Goal: Task Accomplishment & Management: Use online tool/utility

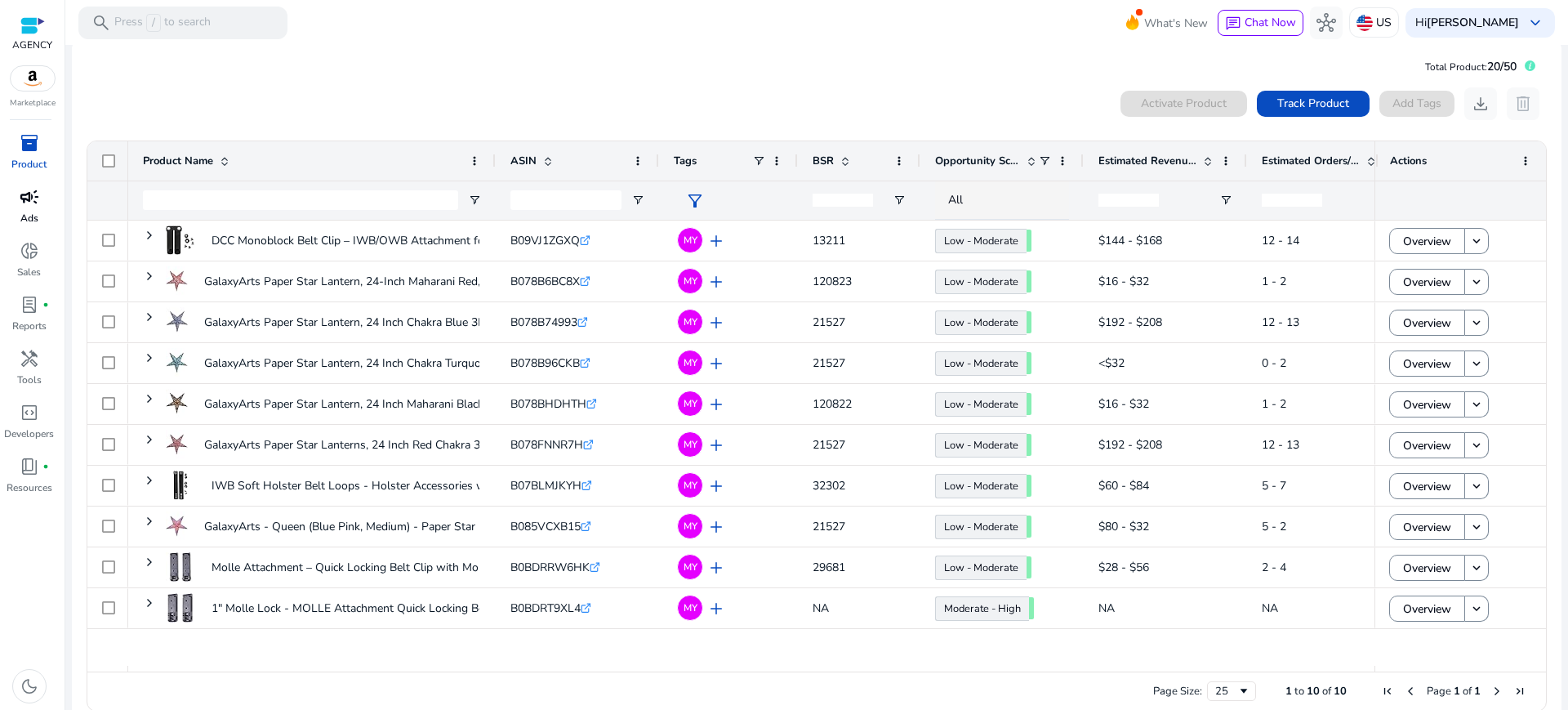
scroll to position [22, 0]
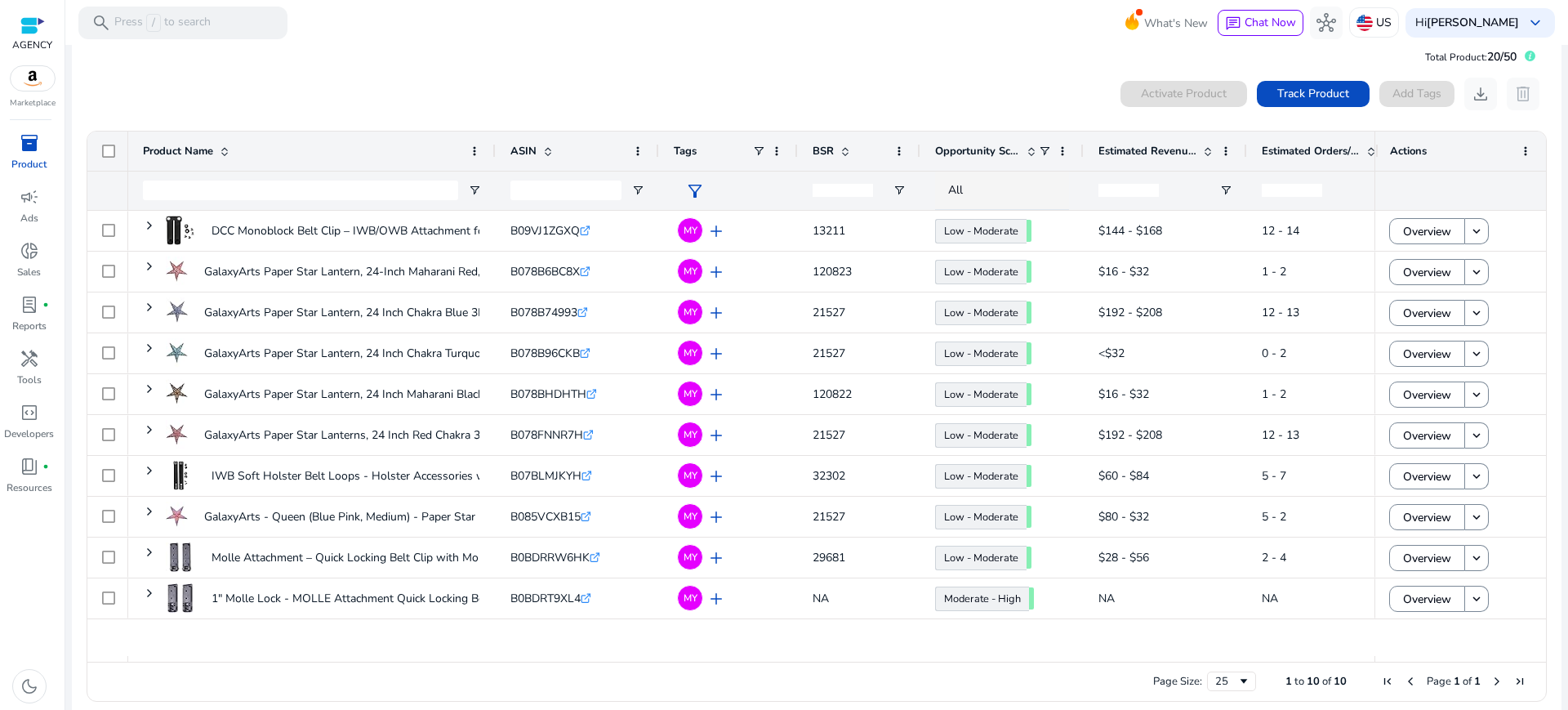
click at [31, 133] on span "inventory_2" at bounding box center [29, 143] width 19 height 19
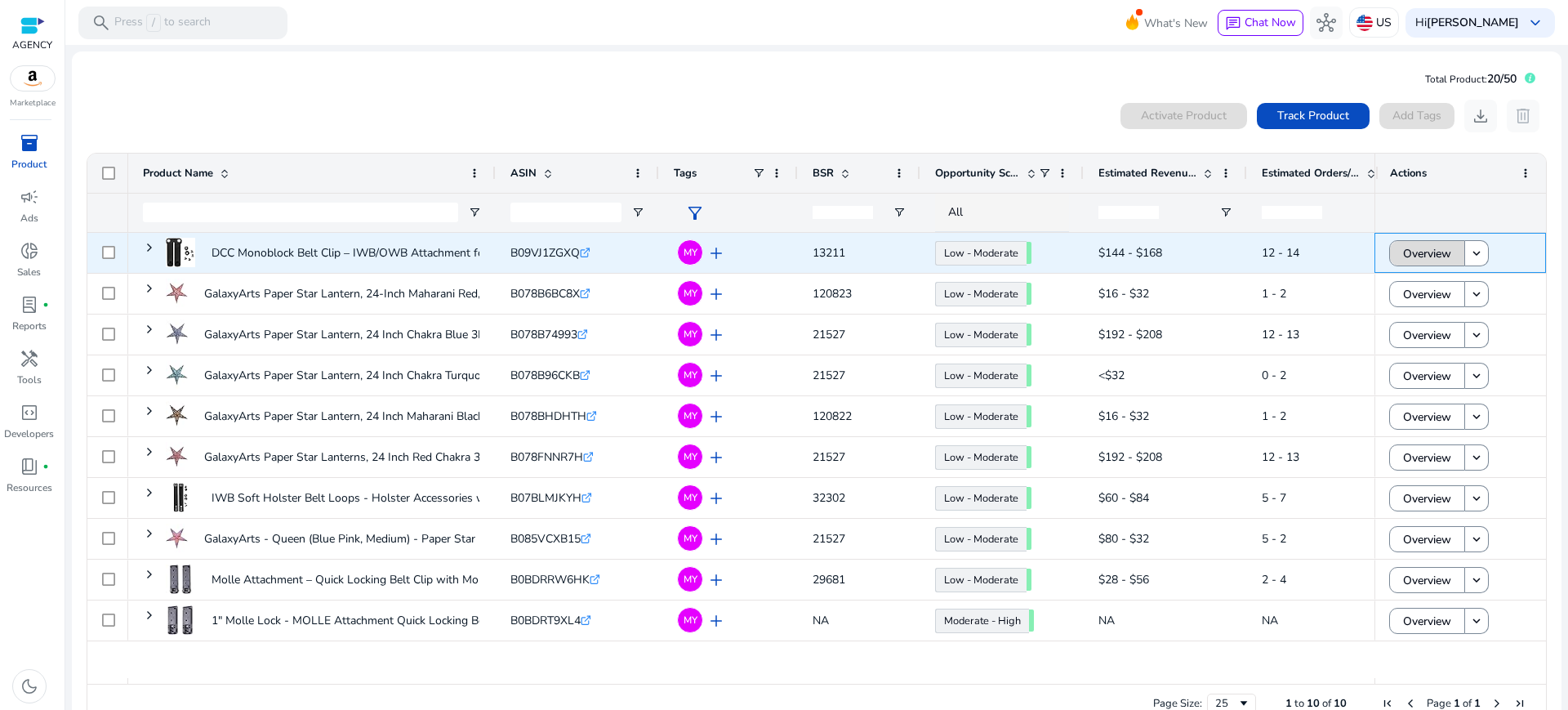
click at [1428, 242] on span "Overview" at bounding box center [1427, 254] width 48 height 34
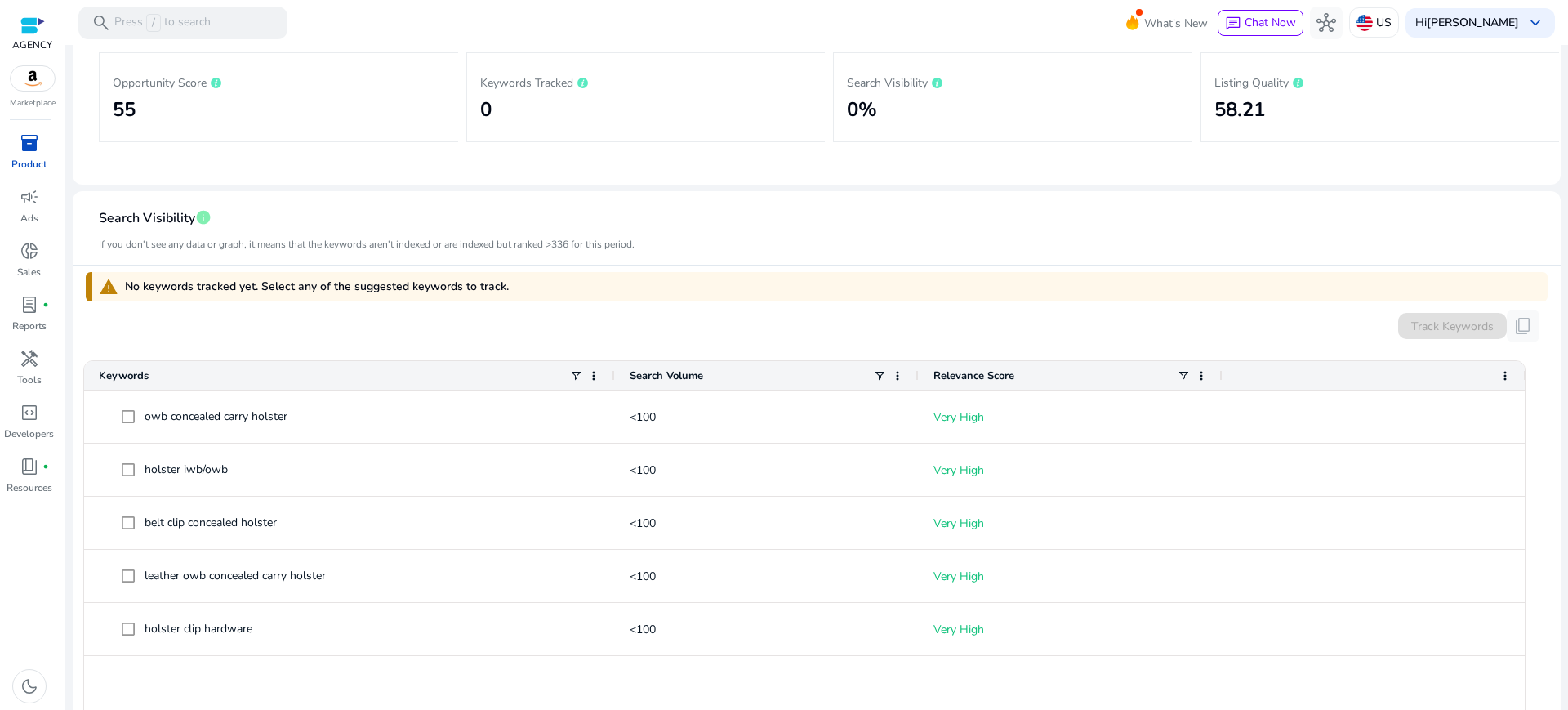
scroll to position [306, 0]
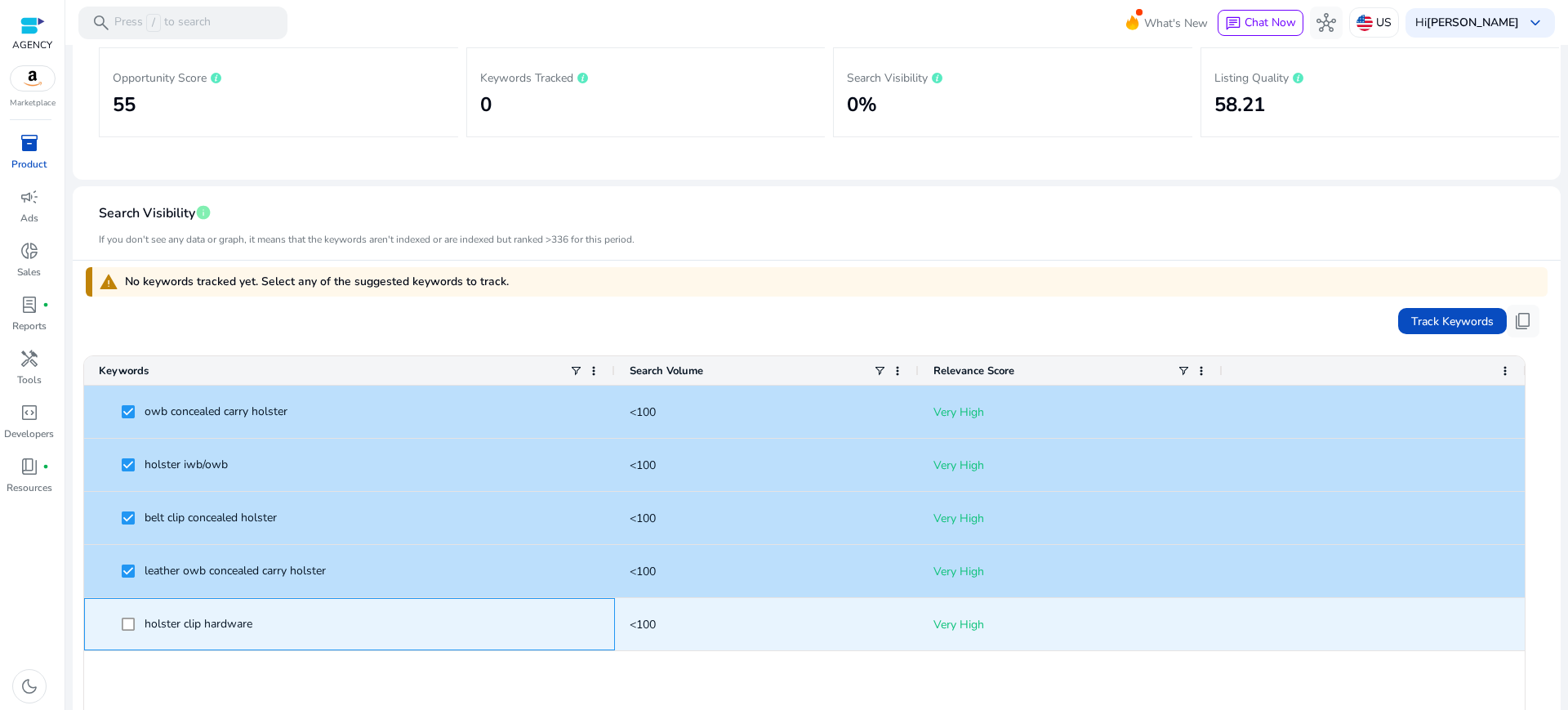
click at [131, 608] on span at bounding box center [132, 625] width 23 height 34
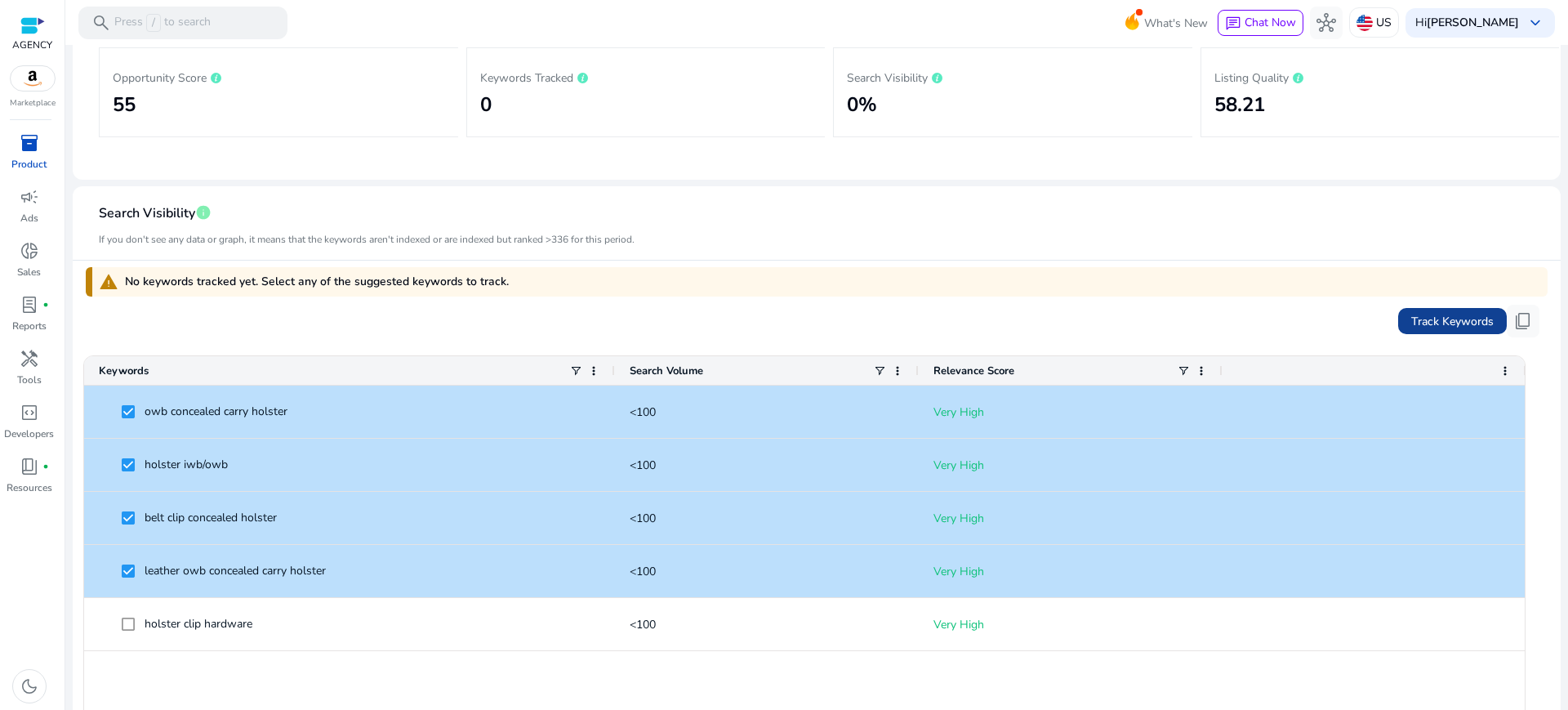
click at [1430, 313] on span "Track Keywords" at bounding box center [1453, 321] width 83 height 17
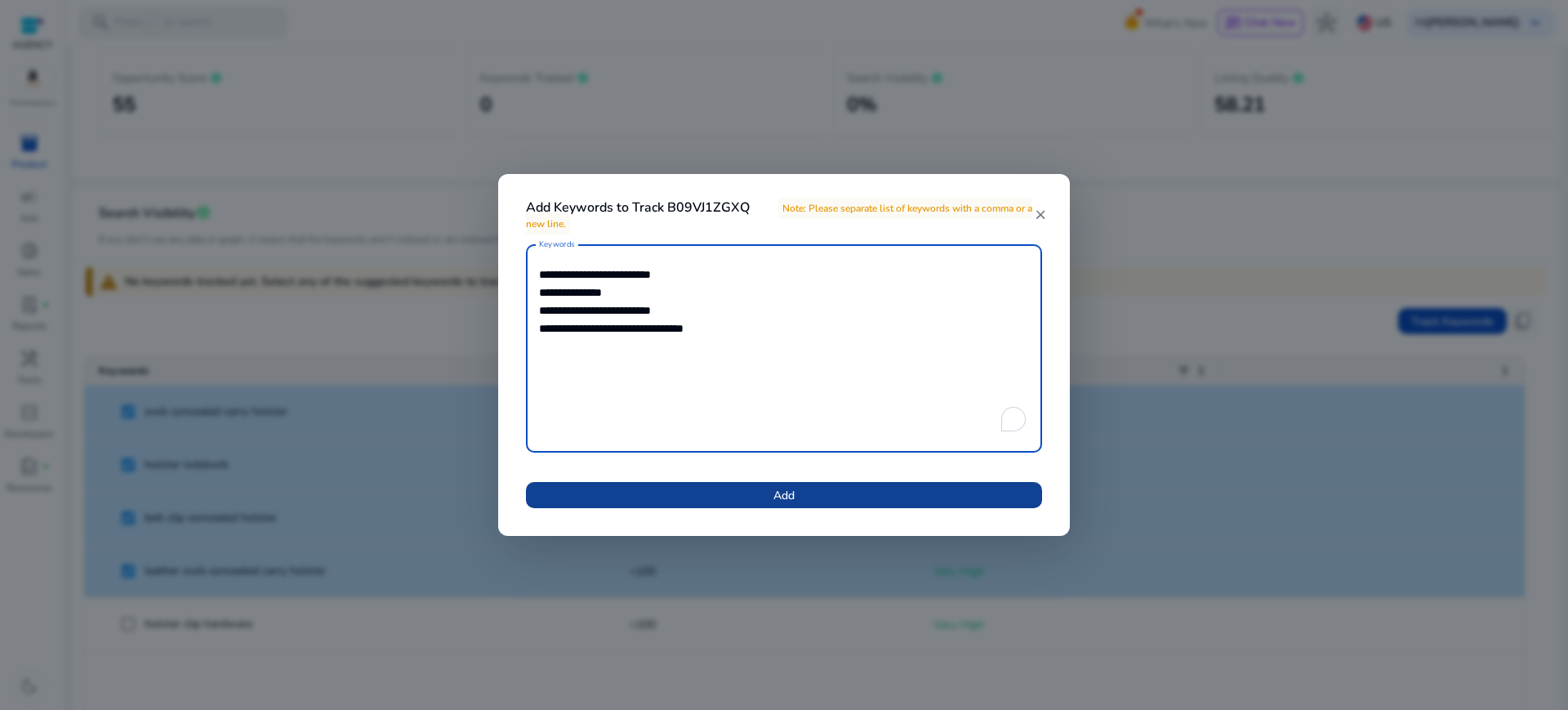
click at [852, 496] on span at bounding box center [784, 495] width 516 height 39
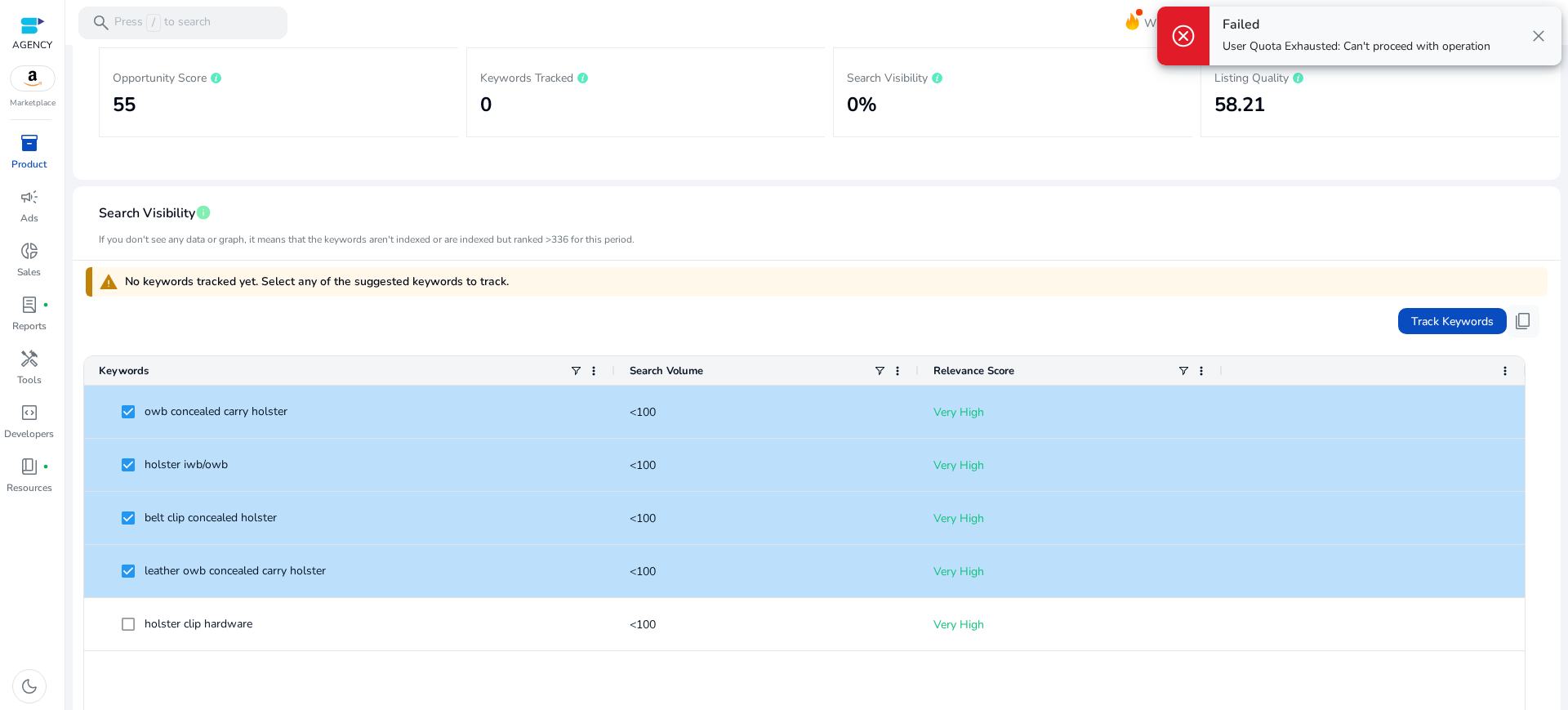
click at [1541, 35] on span "close" at bounding box center [1538, 35] width 19 height 19
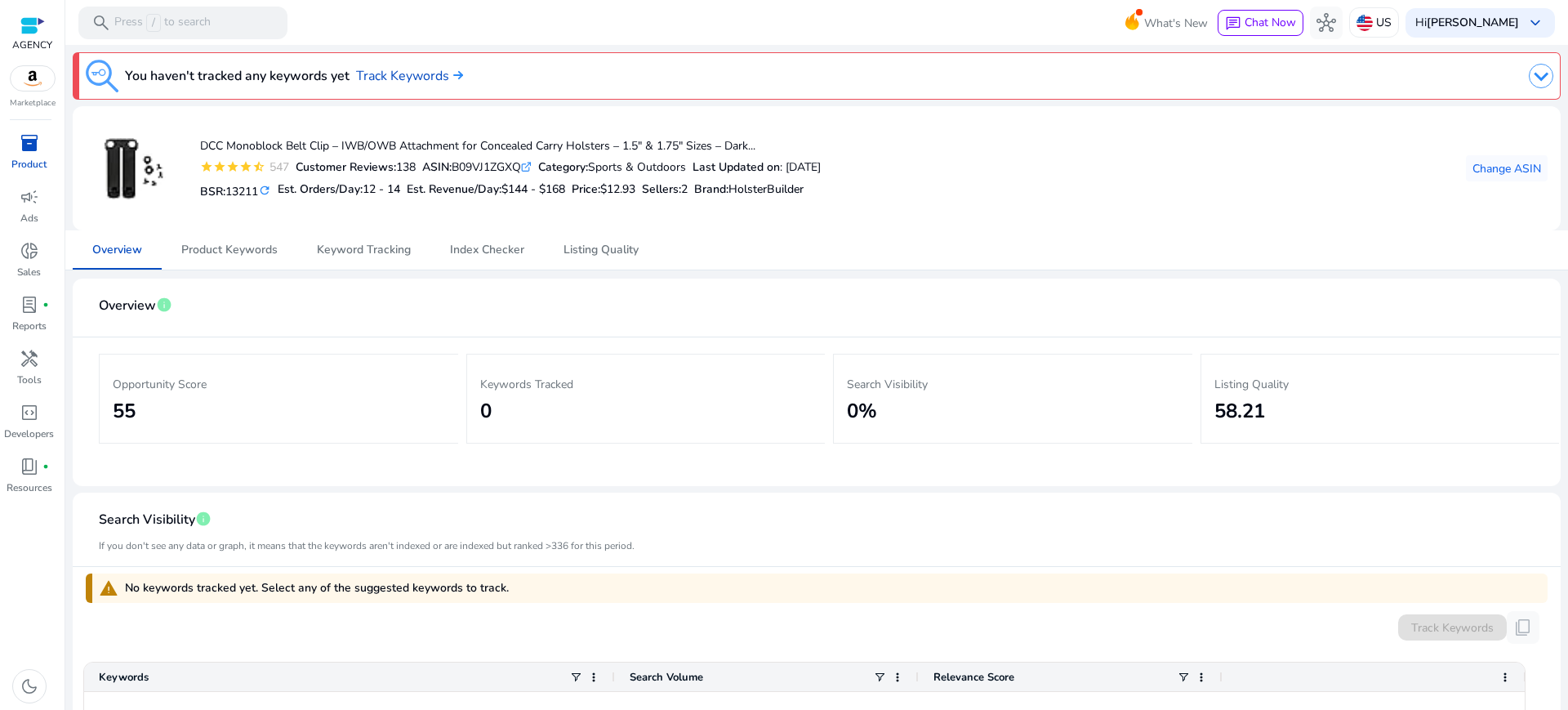
click at [24, 17] on div at bounding box center [32, 25] width 24 height 19
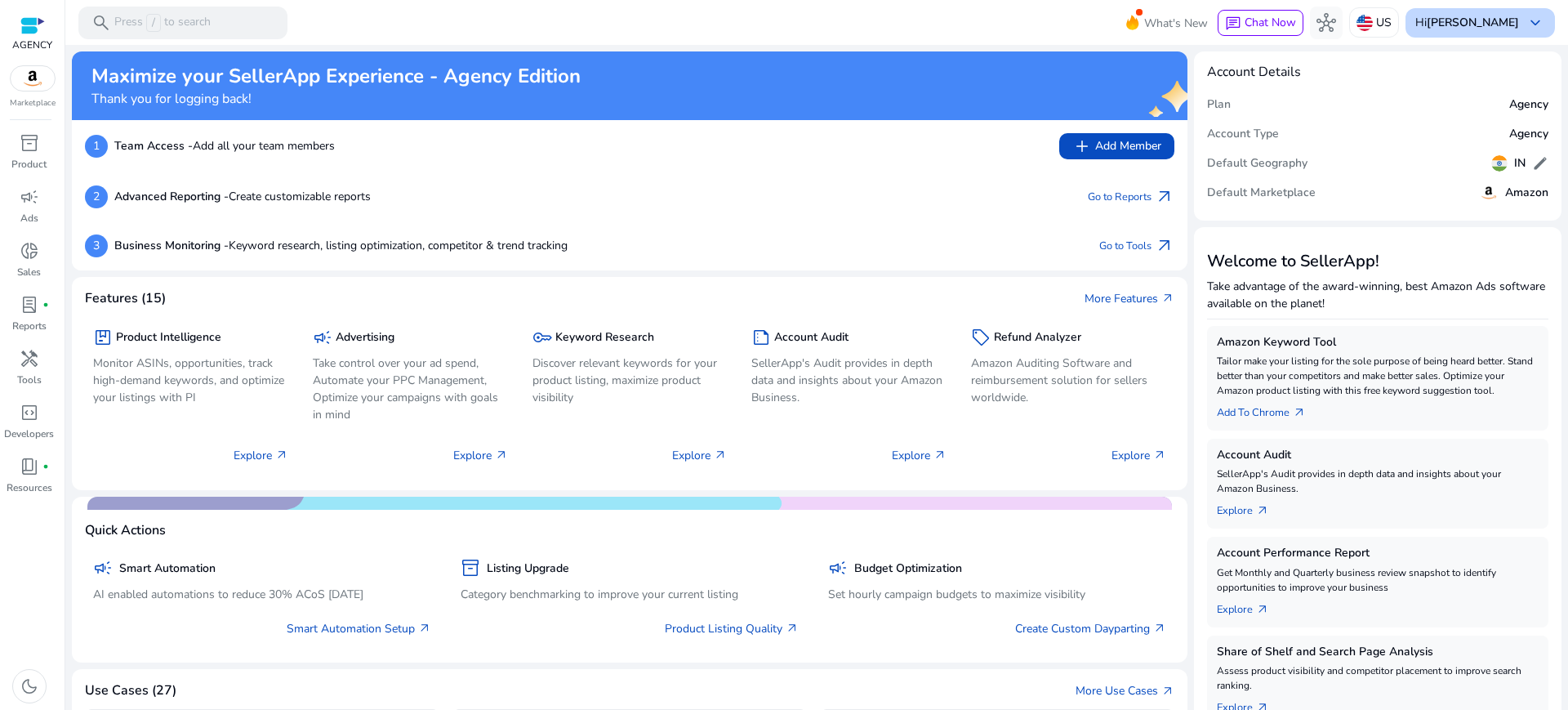
click at [1501, 22] on b "[PERSON_NAME]" at bounding box center [1473, 22] width 92 height 15
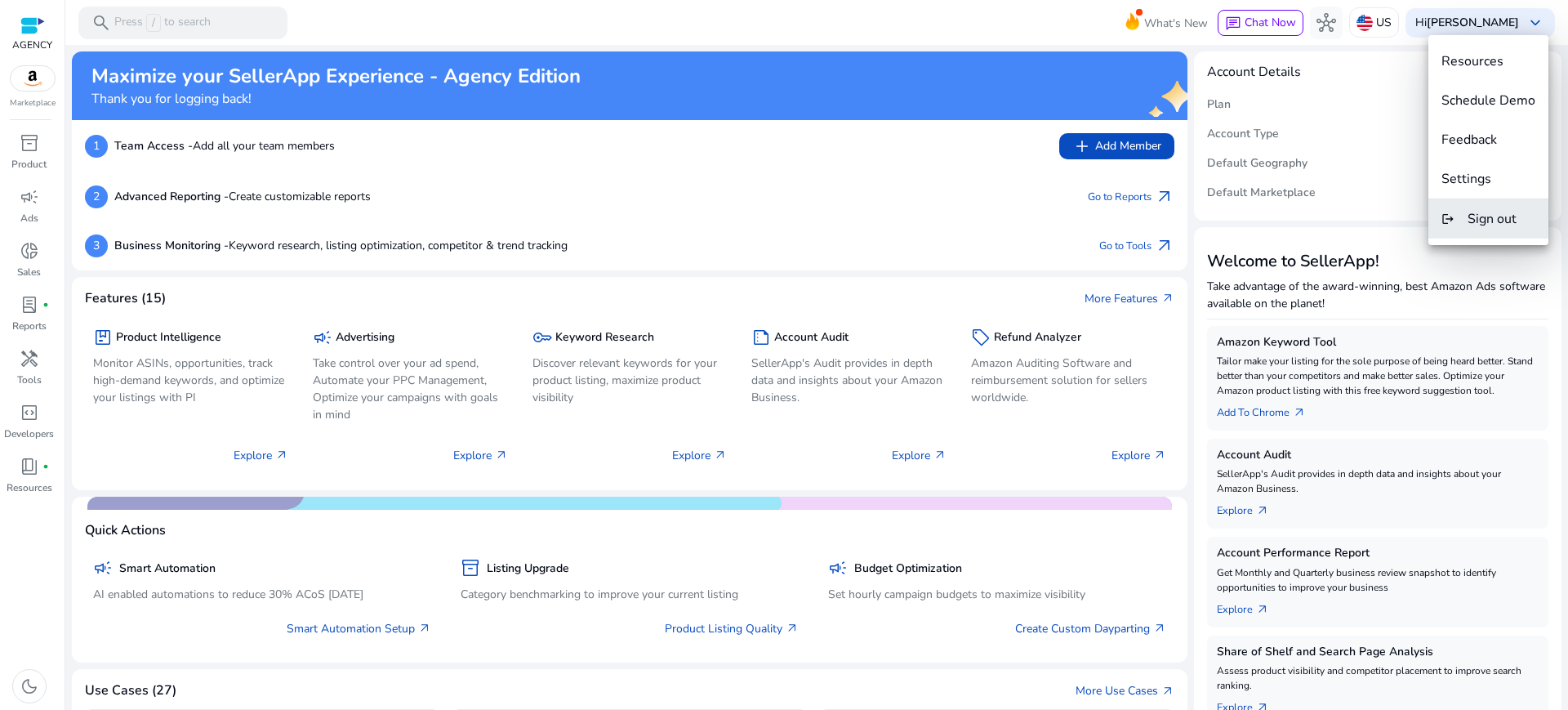
click at [1481, 222] on span "Sign out" at bounding box center [1492, 218] width 49 height 18
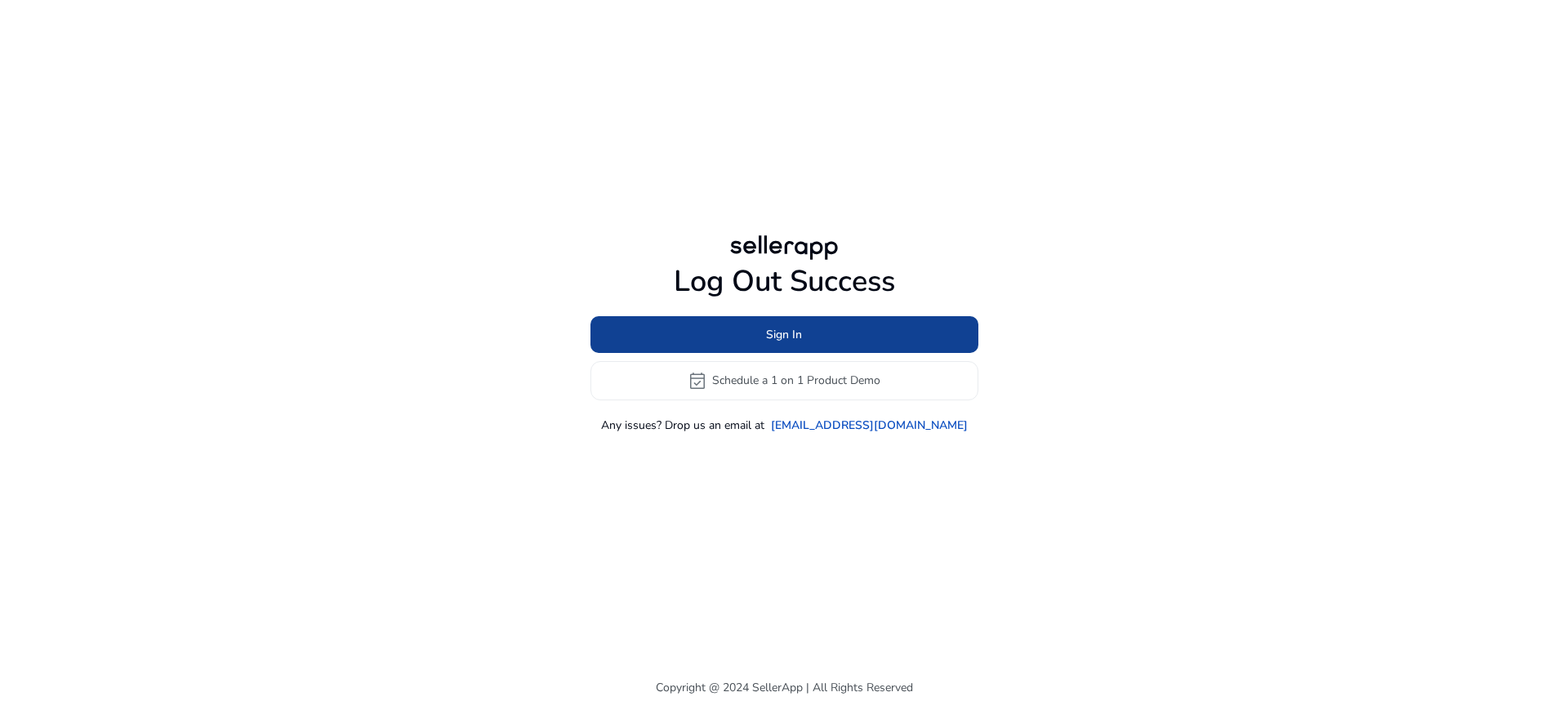
click at [832, 323] on span at bounding box center [784, 334] width 388 height 39
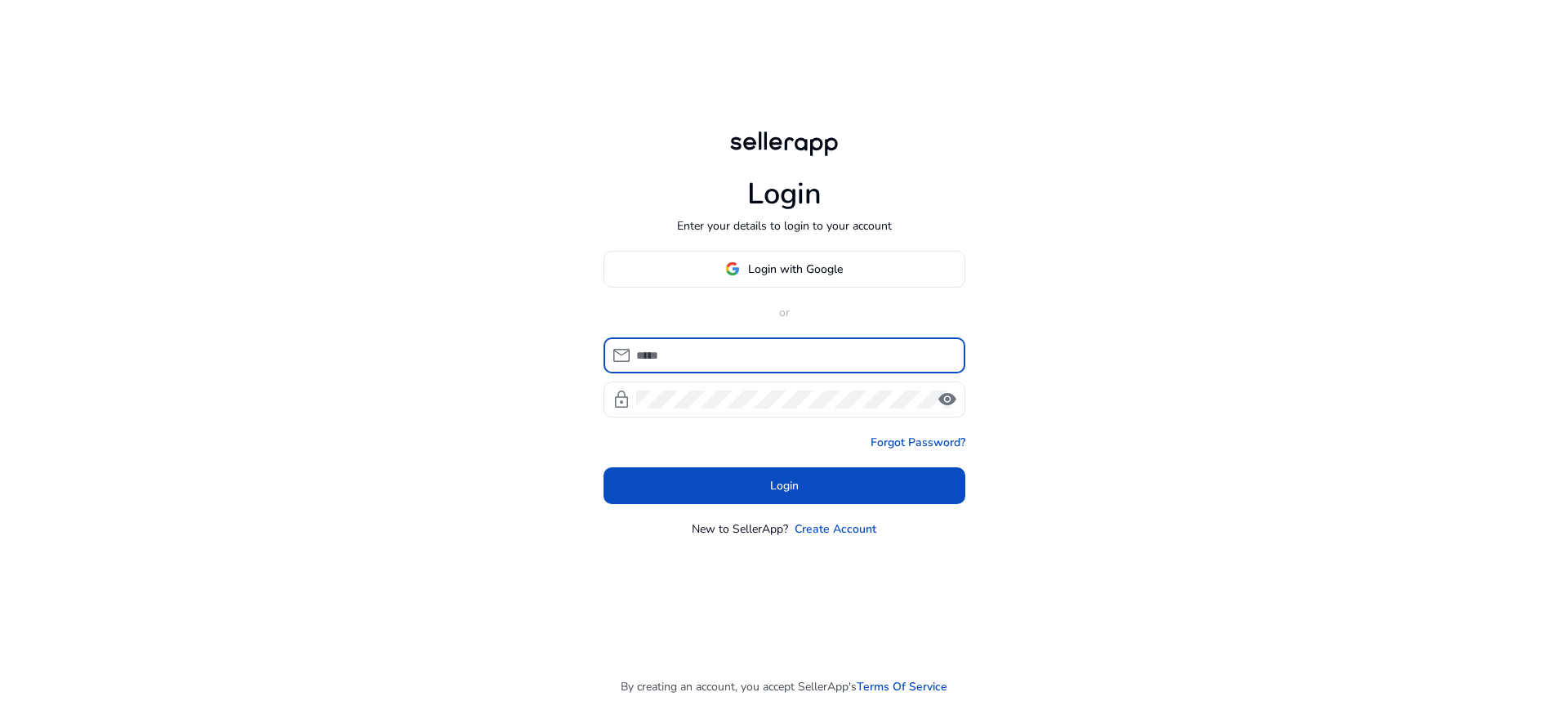
click at [773, 337] on div at bounding box center [794, 355] width 316 height 36
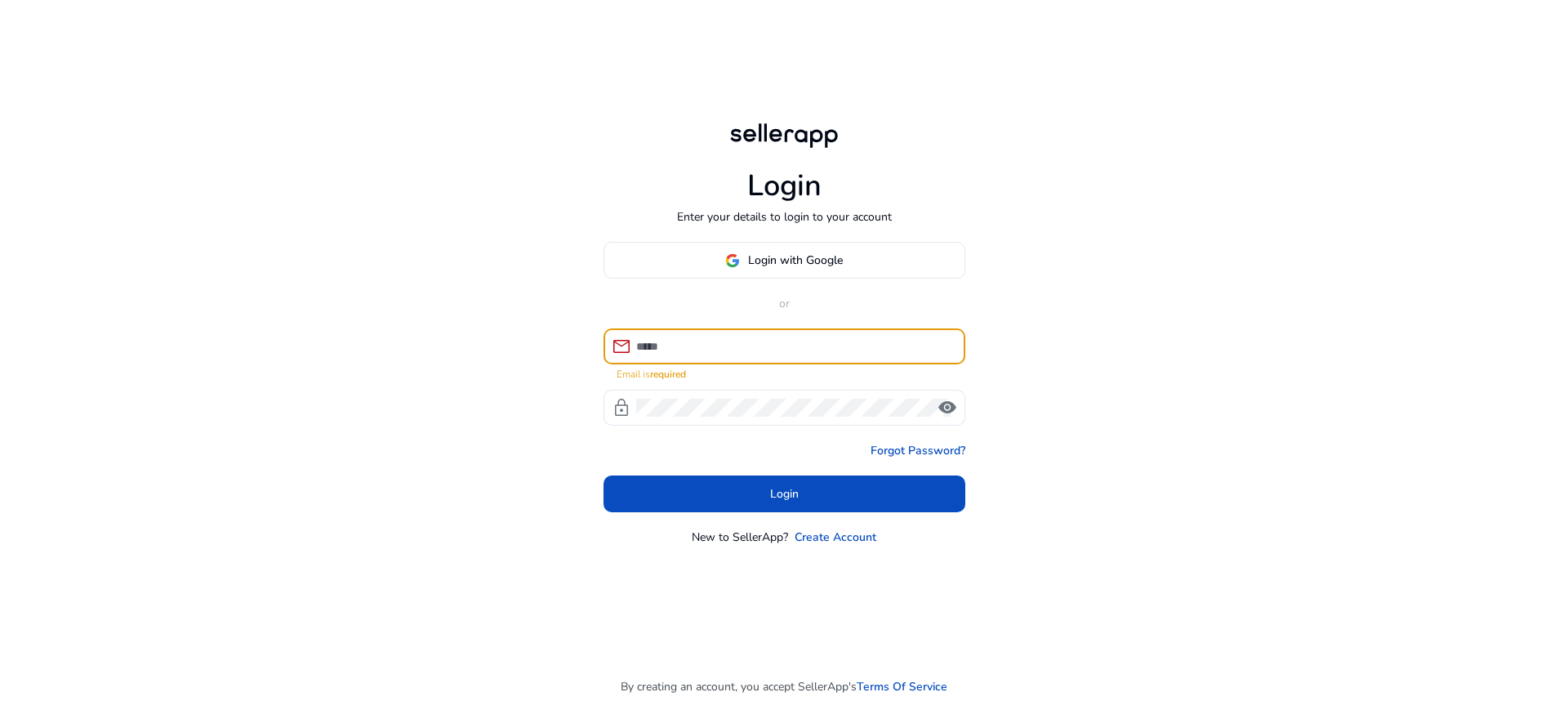
click at [795, 337] on input at bounding box center [794, 346] width 316 height 18
type input "**********"
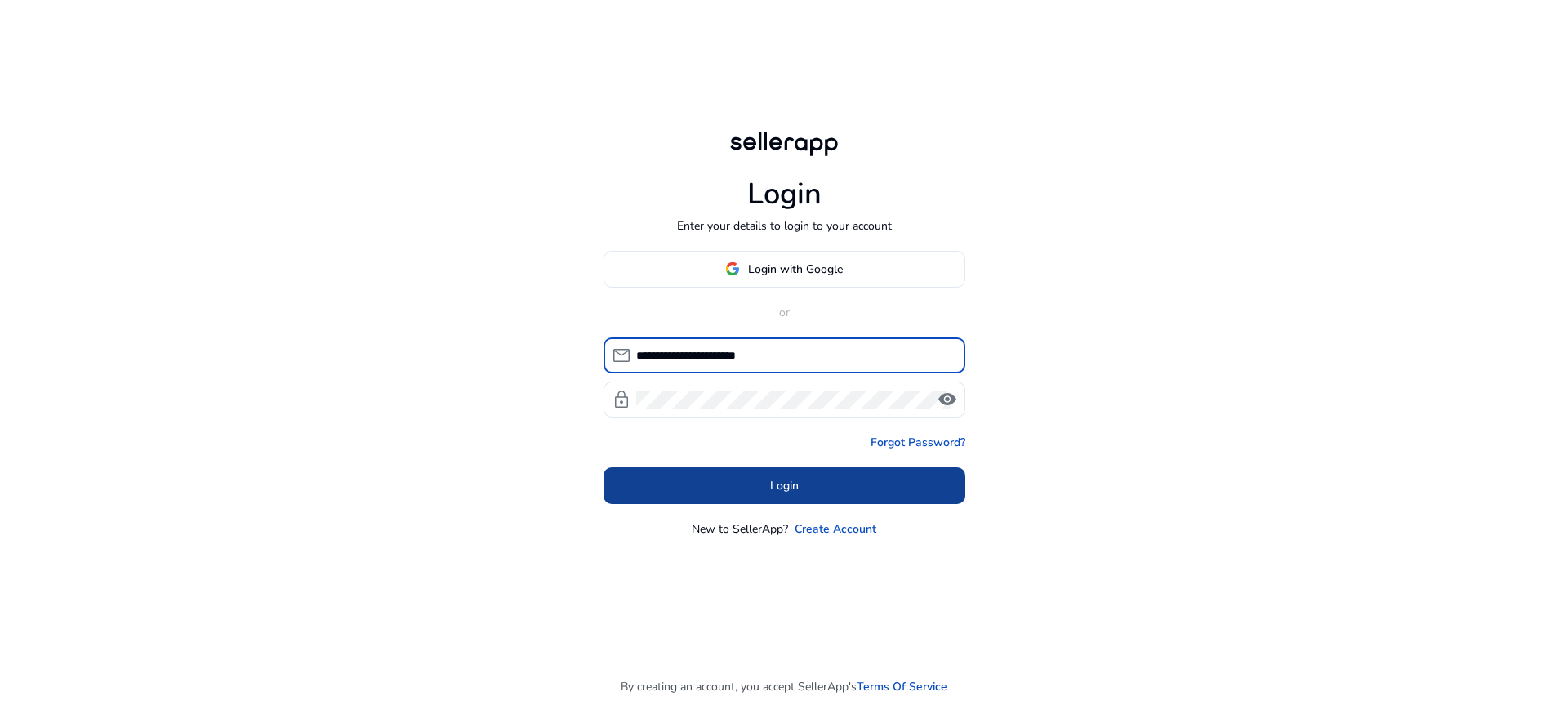
click at [822, 465] on span at bounding box center [784, 485] width 362 height 39
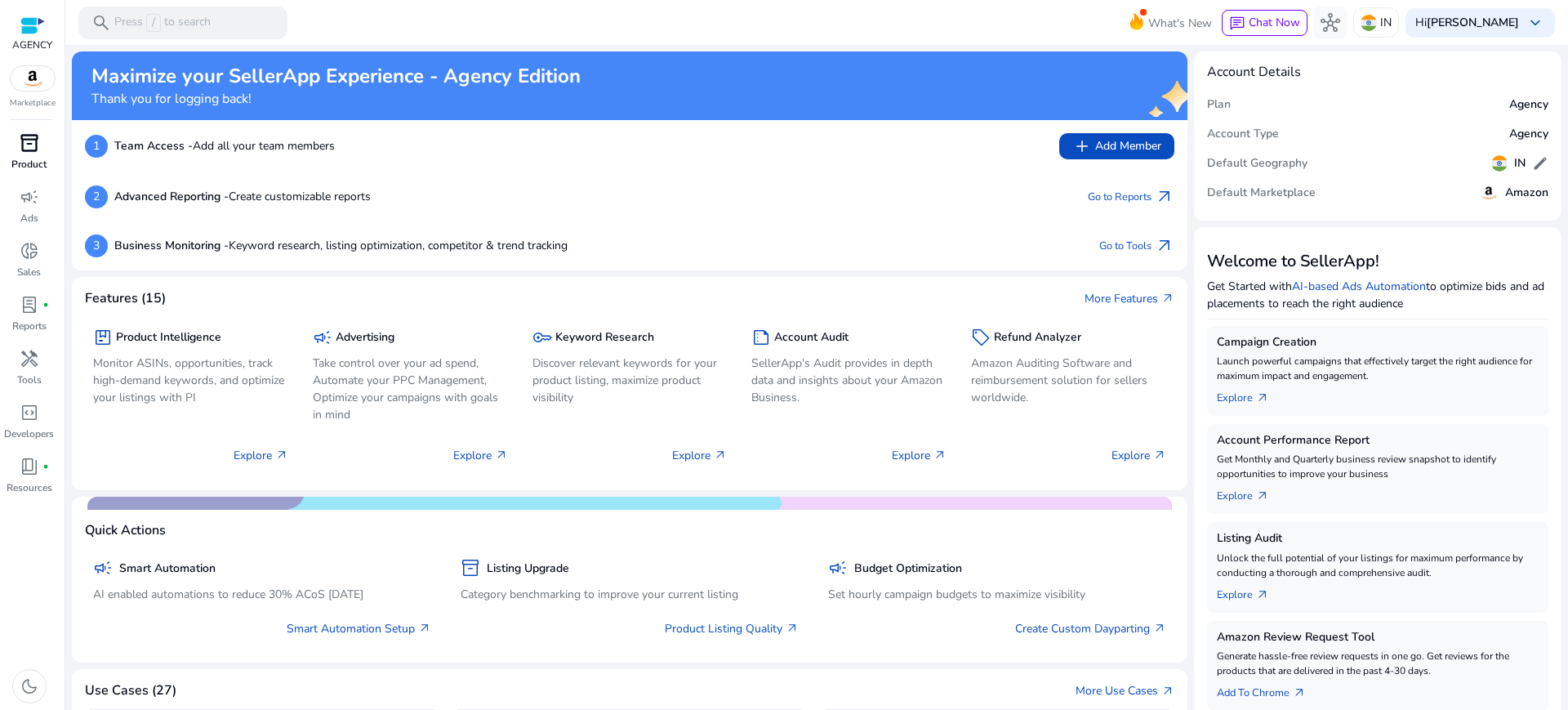
click at [33, 133] on span "inventory_2" at bounding box center [29, 143] width 19 height 19
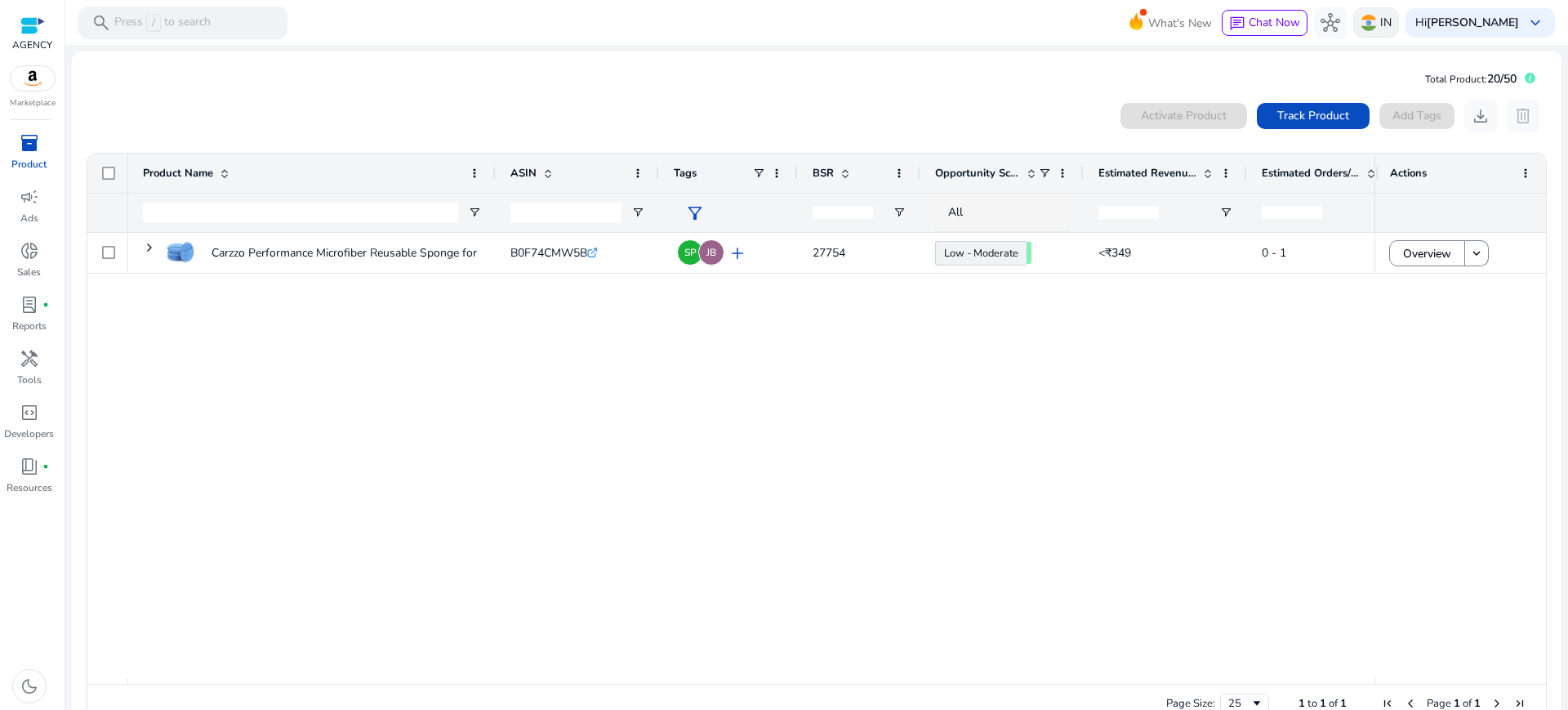
click at [1399, 20] on div "IN" at bounding box center [1377, 23] width 46 height 30
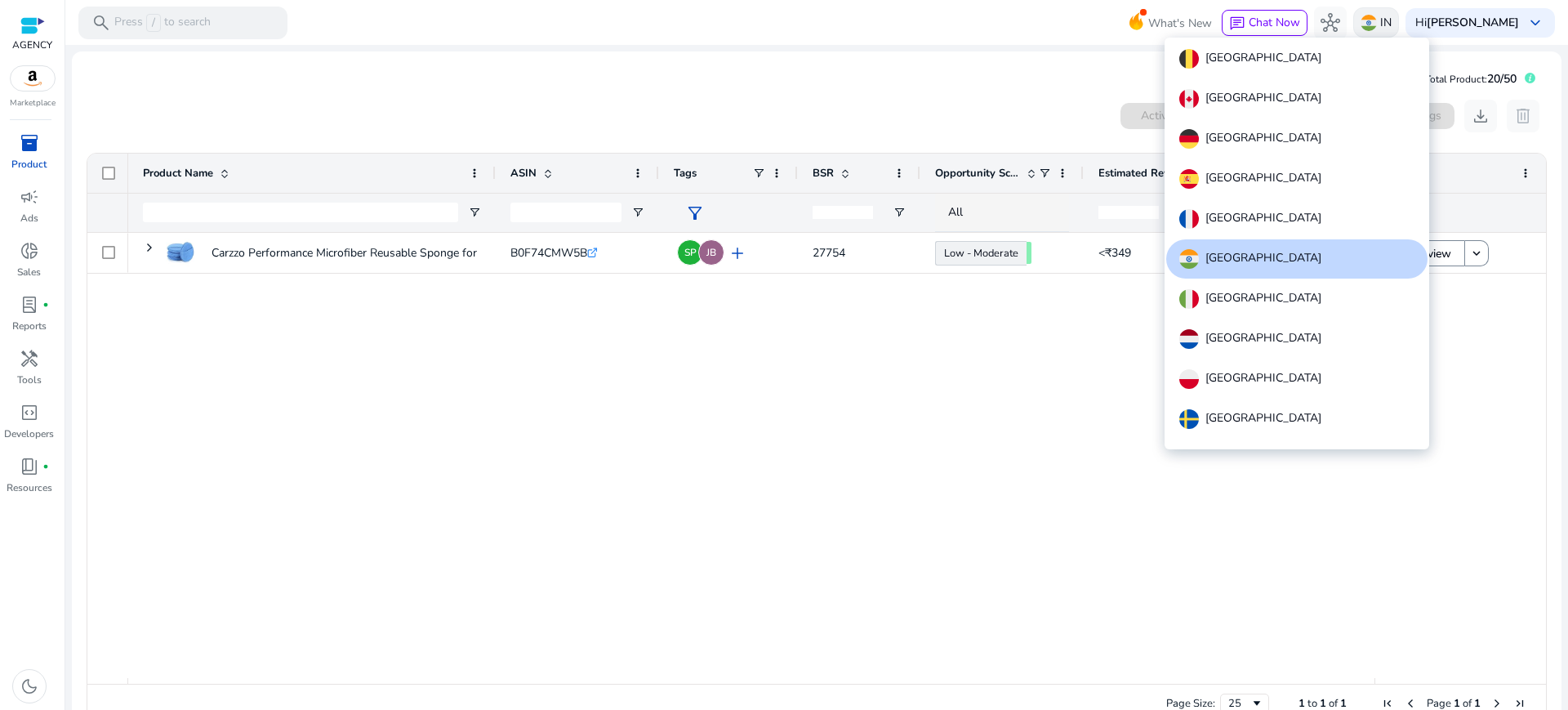
scroll to position [35, 0]
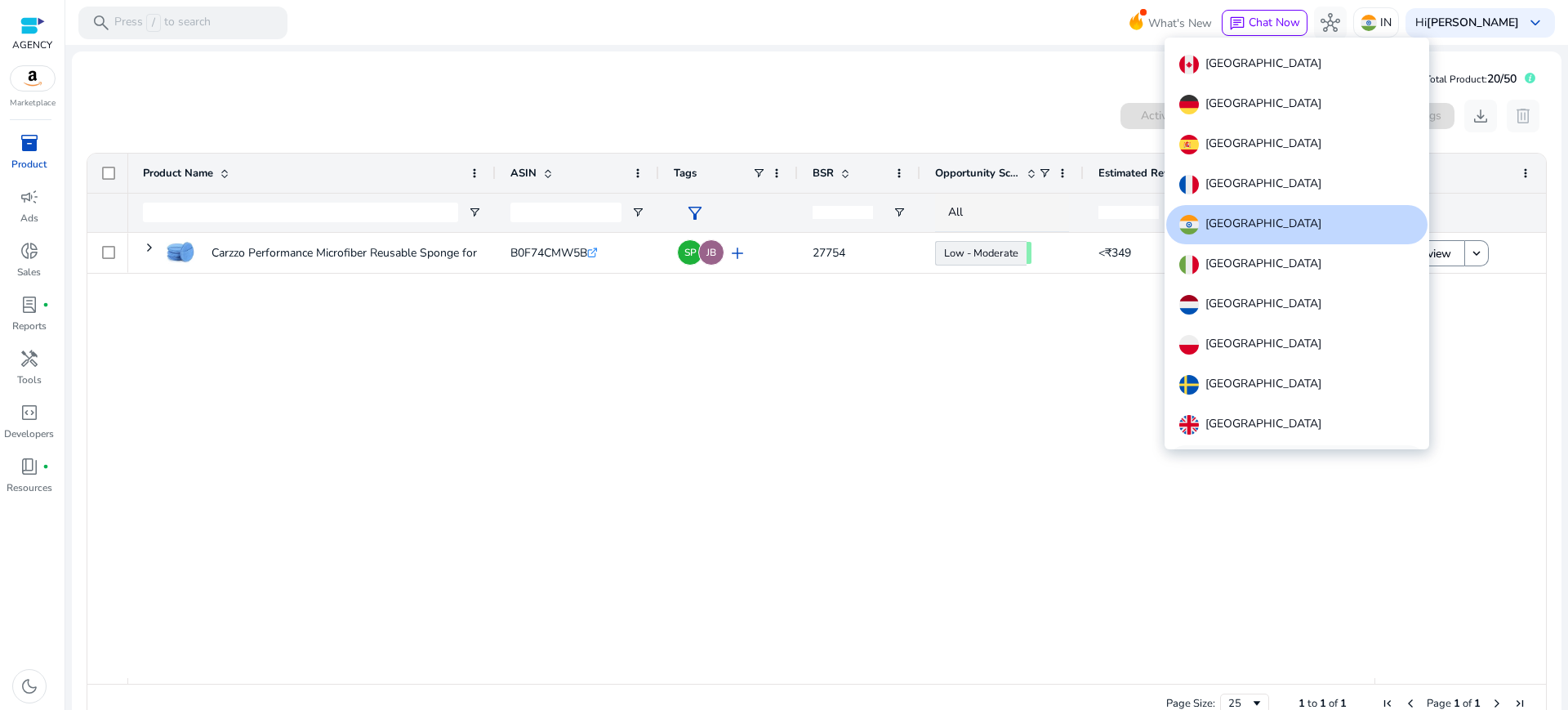
click at [1234, 455] on p "United States" at bounding box center [1264, 464] width 116 height 19
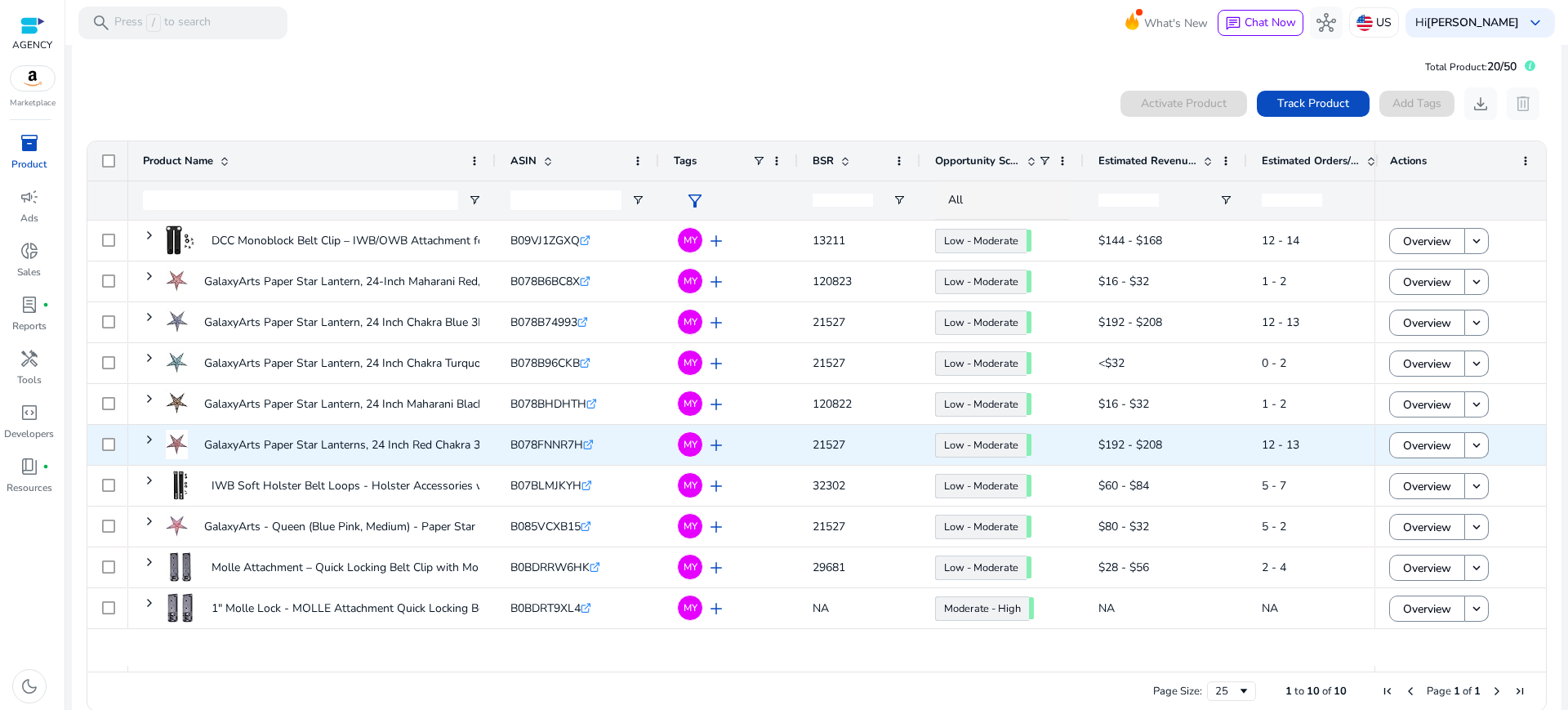
scroll to position [0, 0]
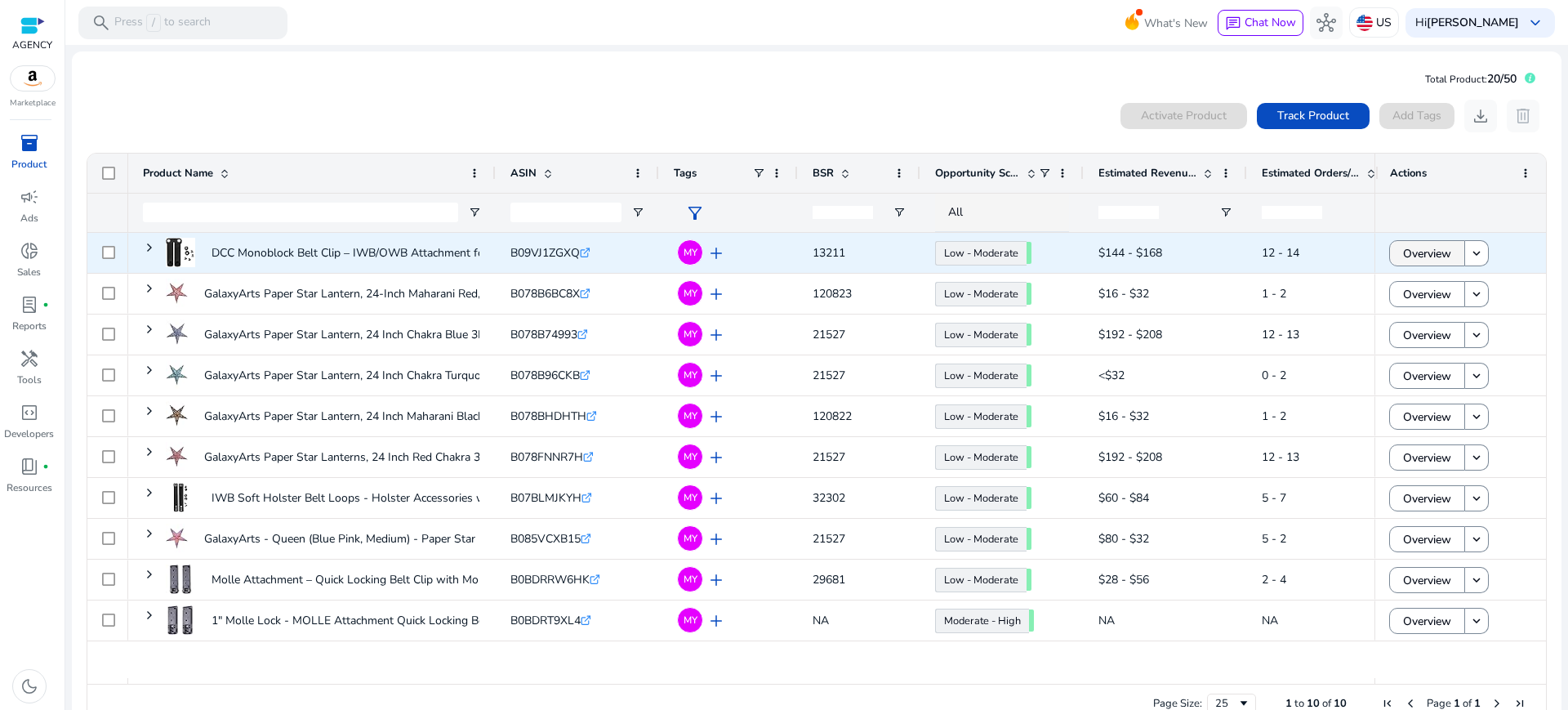
click at [1431, 237] on span "Overview" at bounding box center [1427, 254] width 48 height 34
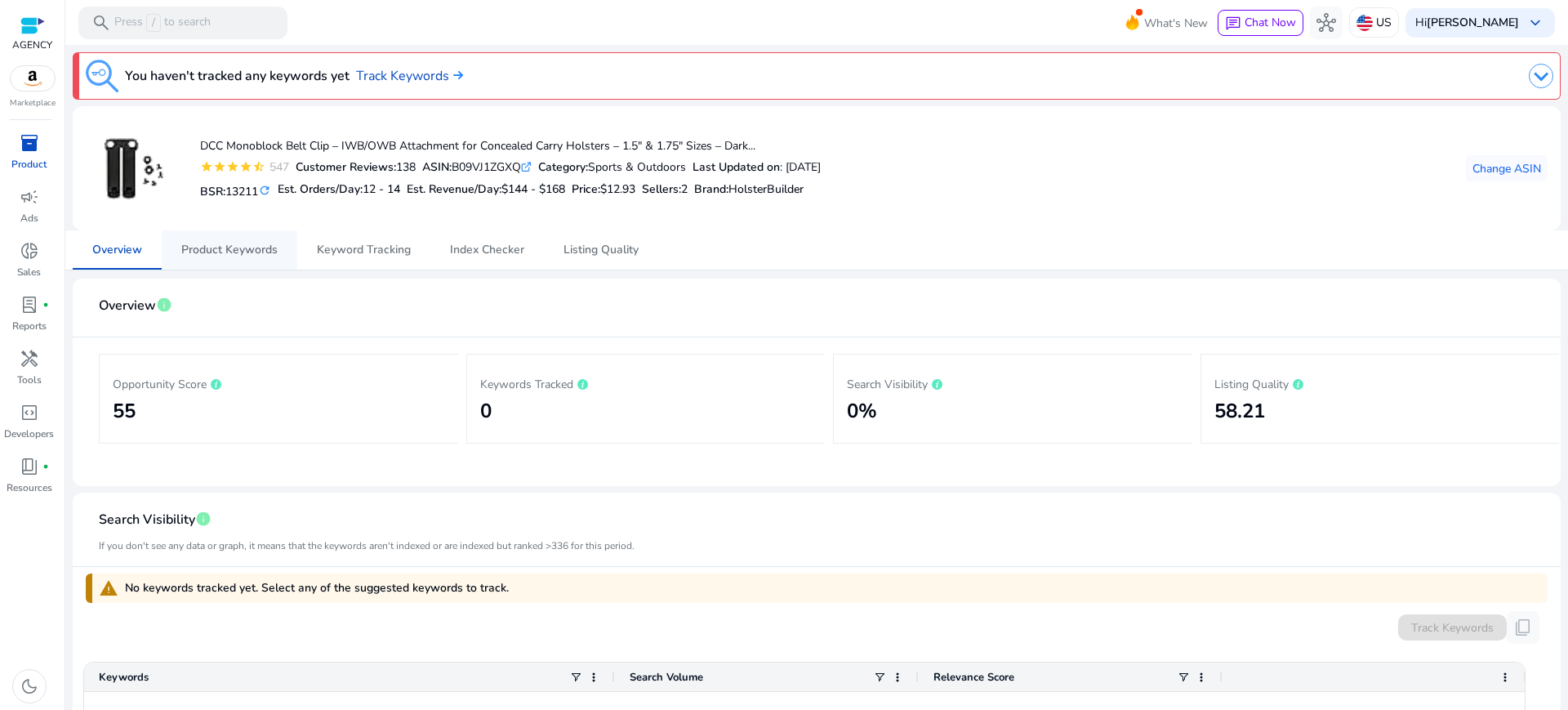
click at [240, 245] on span "Product Keywords" at bounding box center [229, 250] width 96 height 12
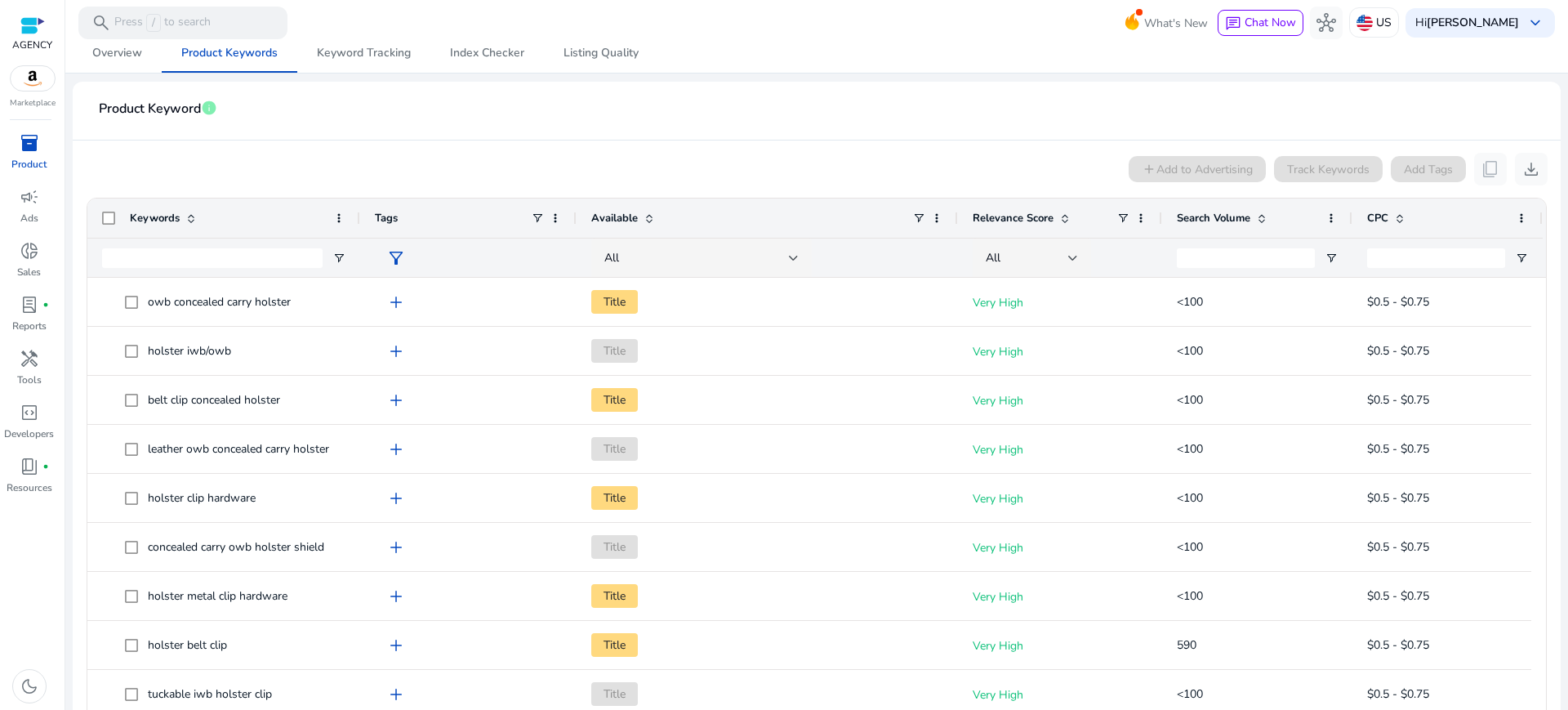
scroll to position [204, 0]
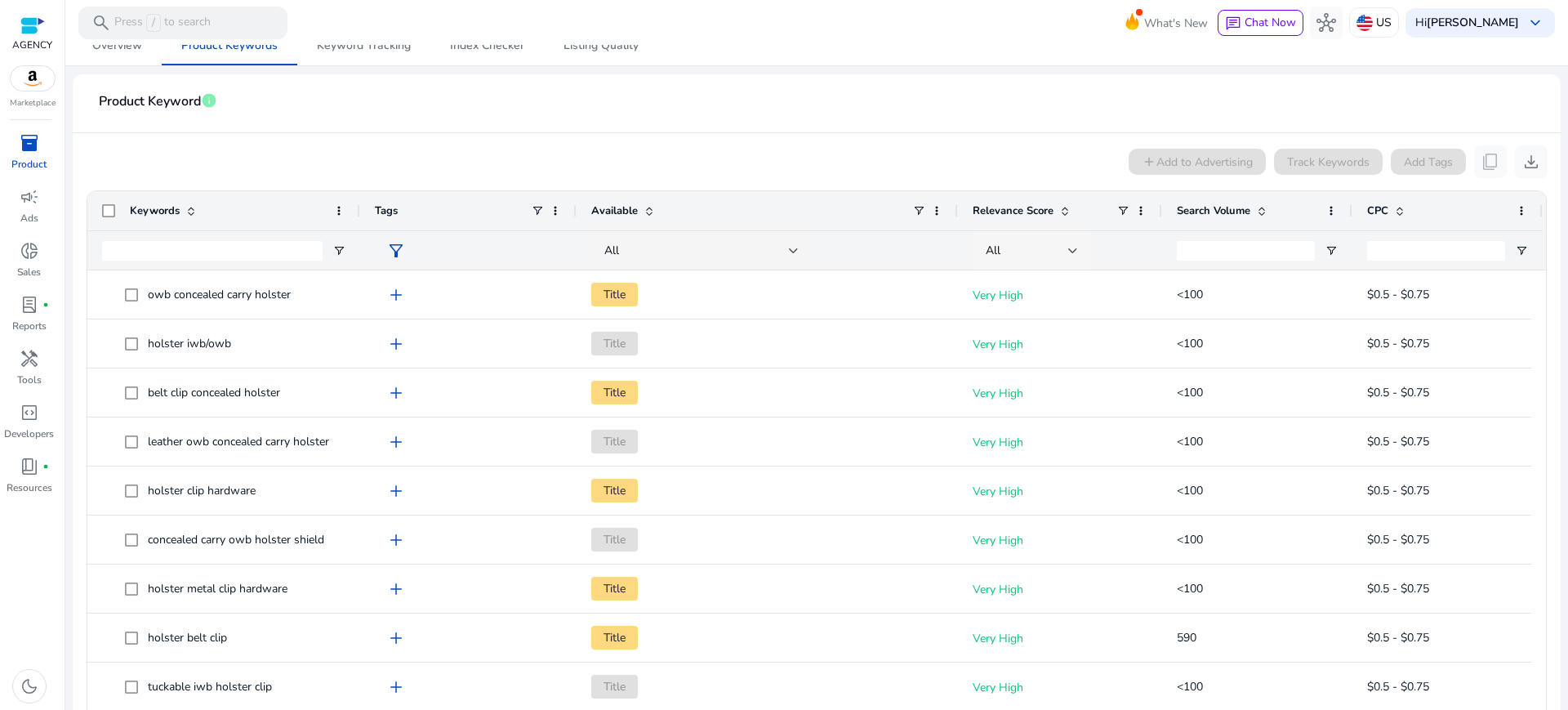
click at [1071, 247] on div at bounding box center [1074, 250] width 10 height 7
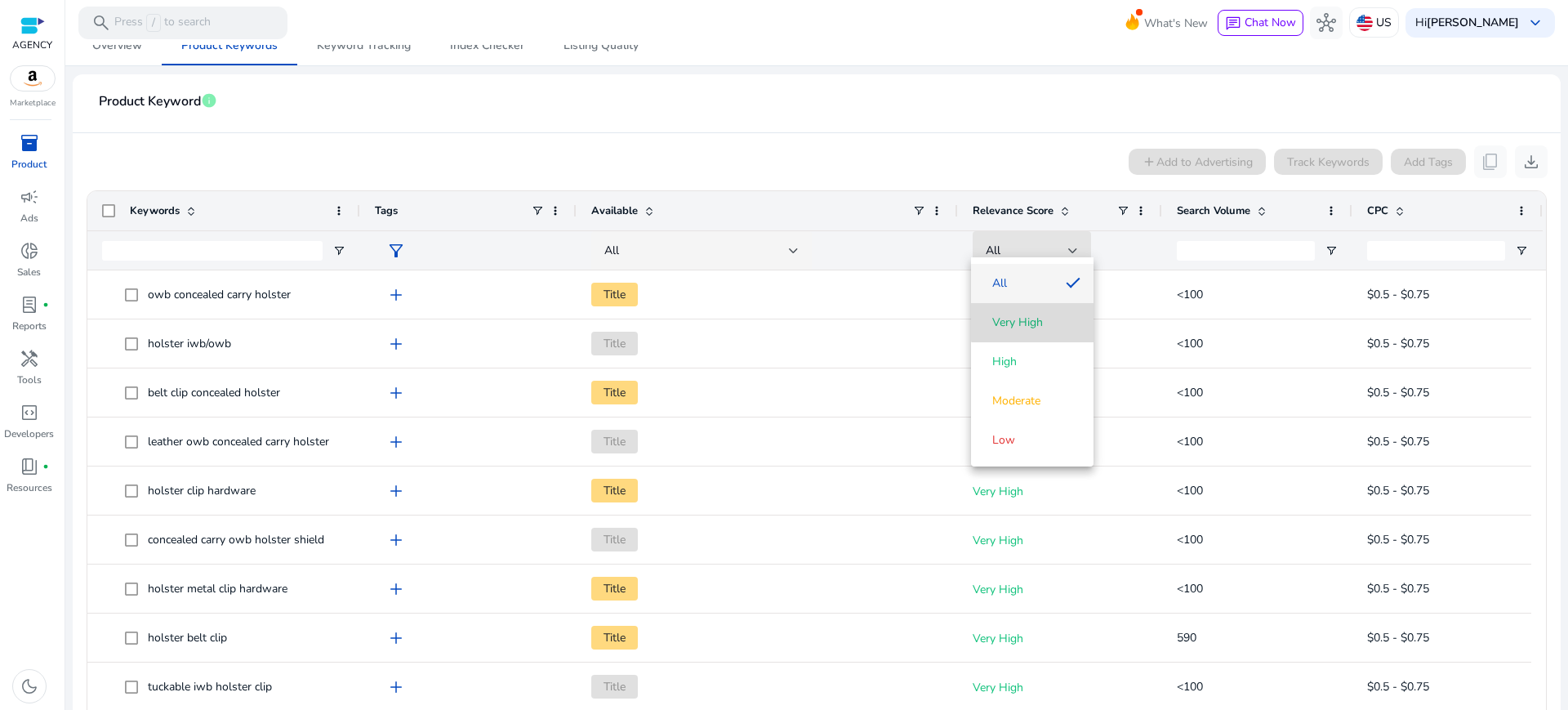
click at [1057, 320] on span "Very High" at bounding box center [1032, 322] width 96 height 16
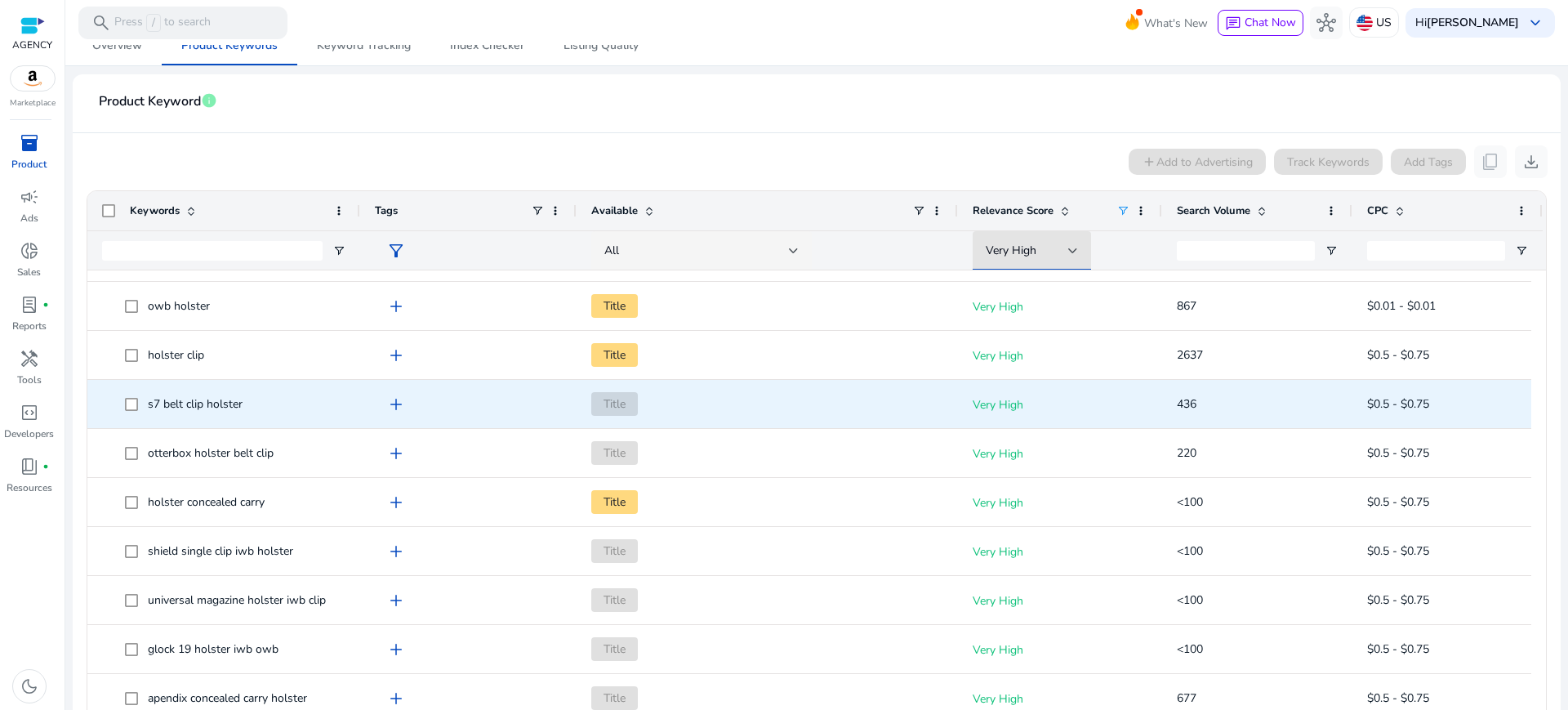
scroll to position [774, 0]
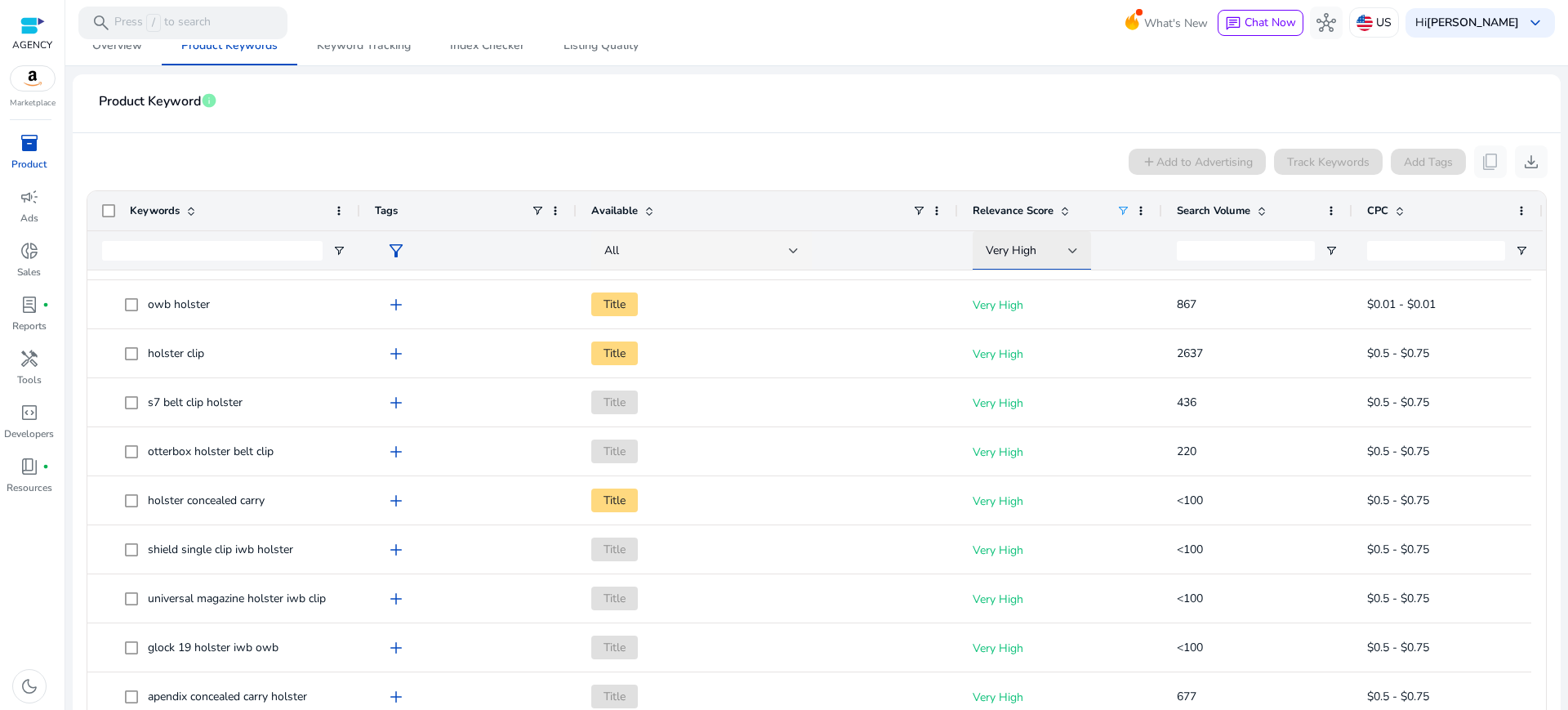
click at [1067, 231] on div "Very High" at bounding box center [1032, 250] width 92 height 39
click at [1023, 363] on span "High" at bounding box center [1032, 361] width 96 height 16
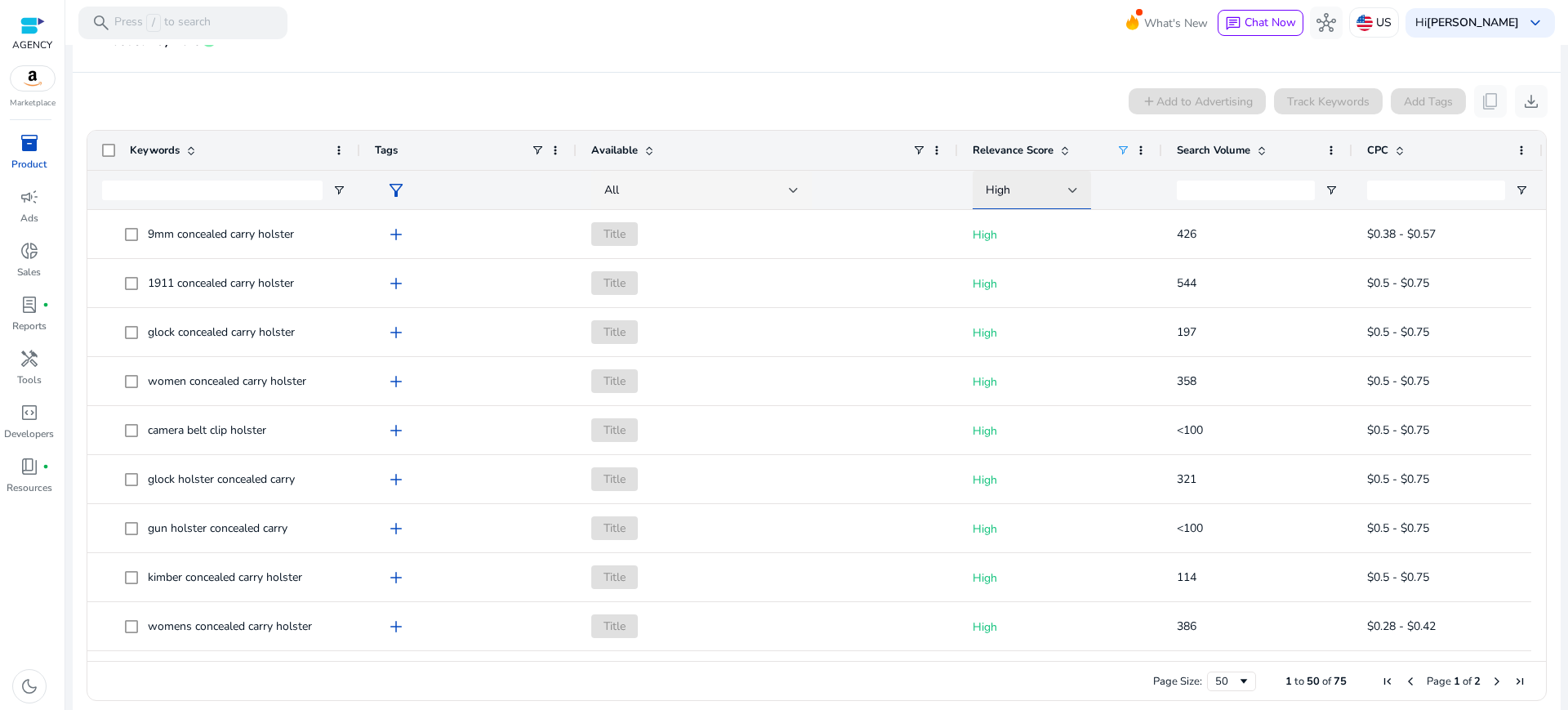
click at [1003, 184] on span "High" at bounding box center [998, 190] width 24 height 15
click at [1015, 231] on mat-option "All" at bounding box center [1032, 223] width 122 height 39
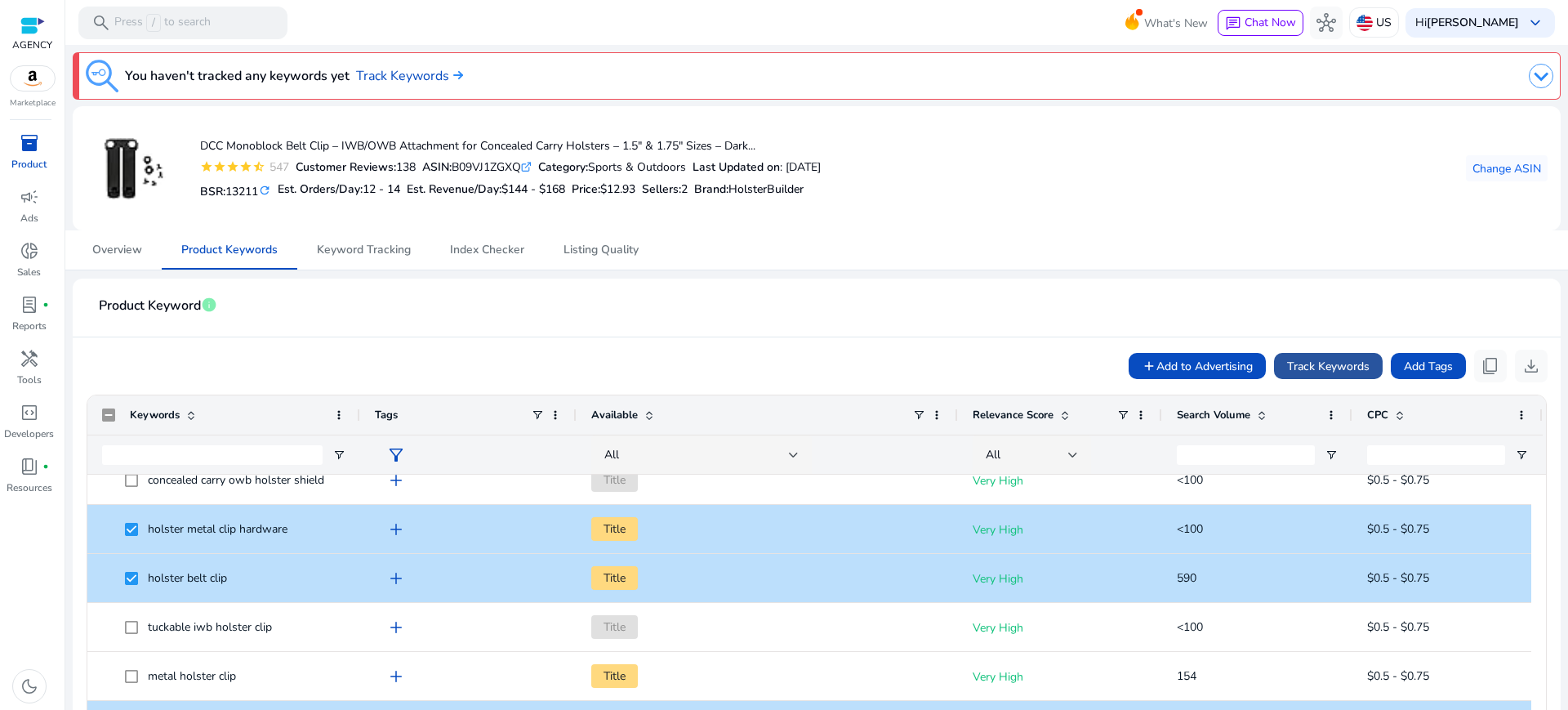
click at [1344, 360] on span "Track Keywords" at bounding box center [1328, 366] width 83 height 17
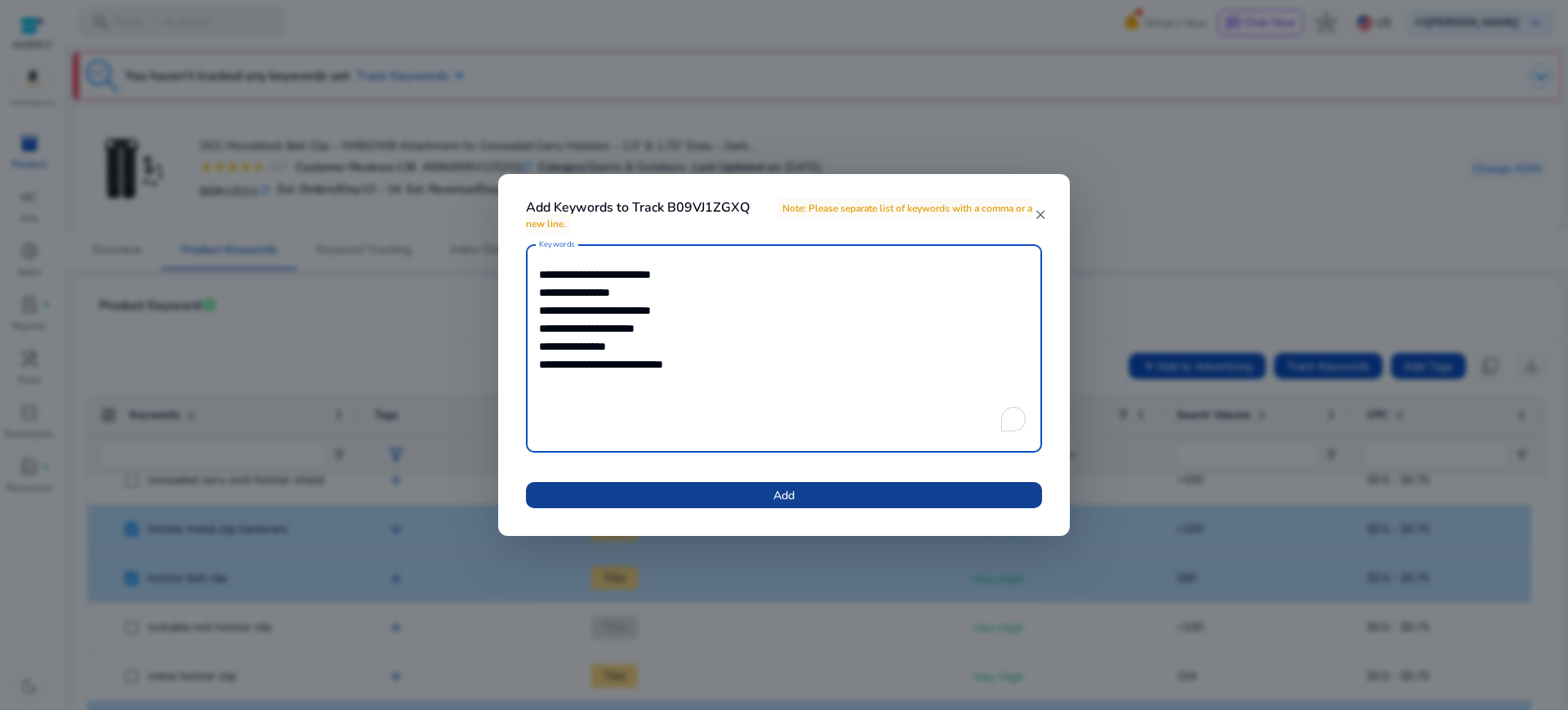
click at [808, 490] on span at bounding box center [784, 495] width 516 height 39
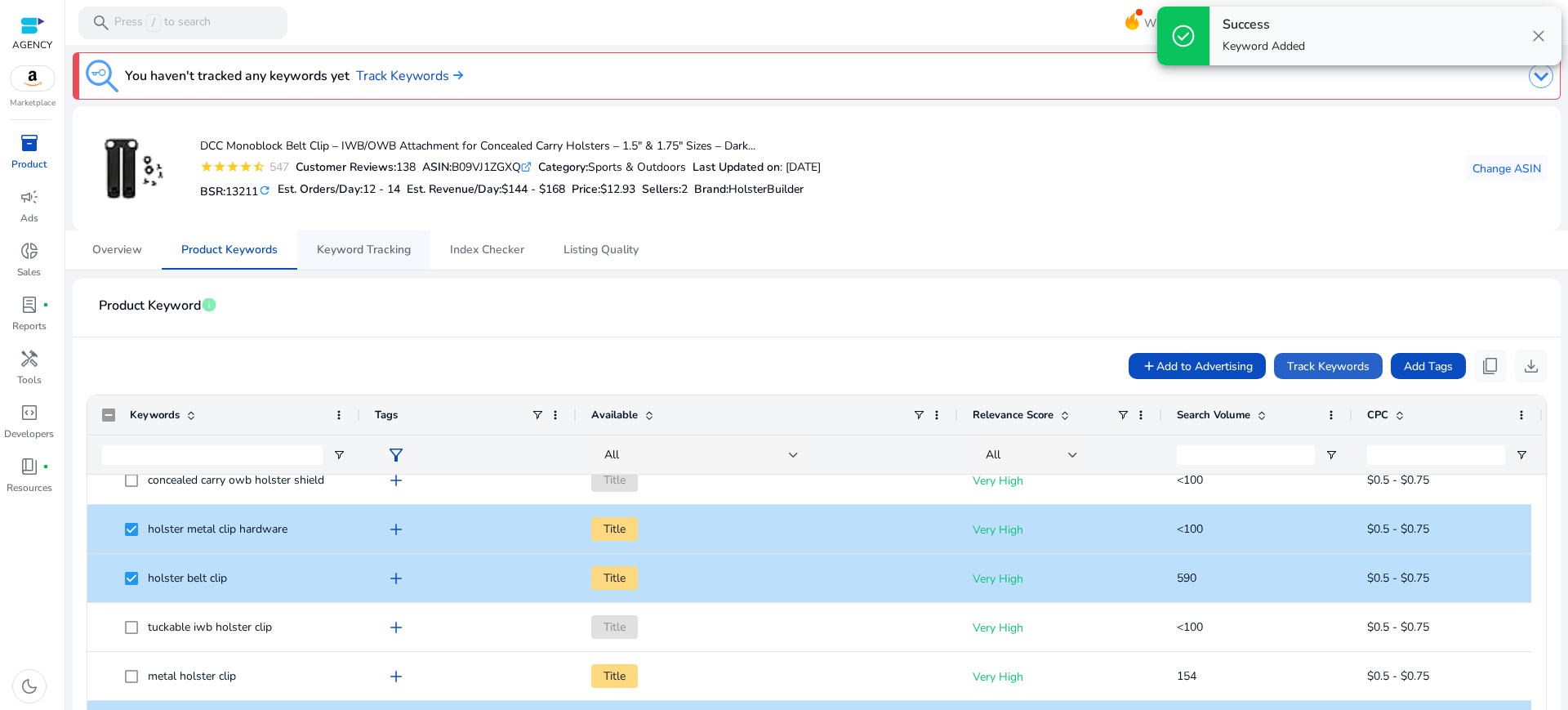
click at [382, 245] on span "Keyword Tracking" at bounding box center [364, 250] width 94 height 12
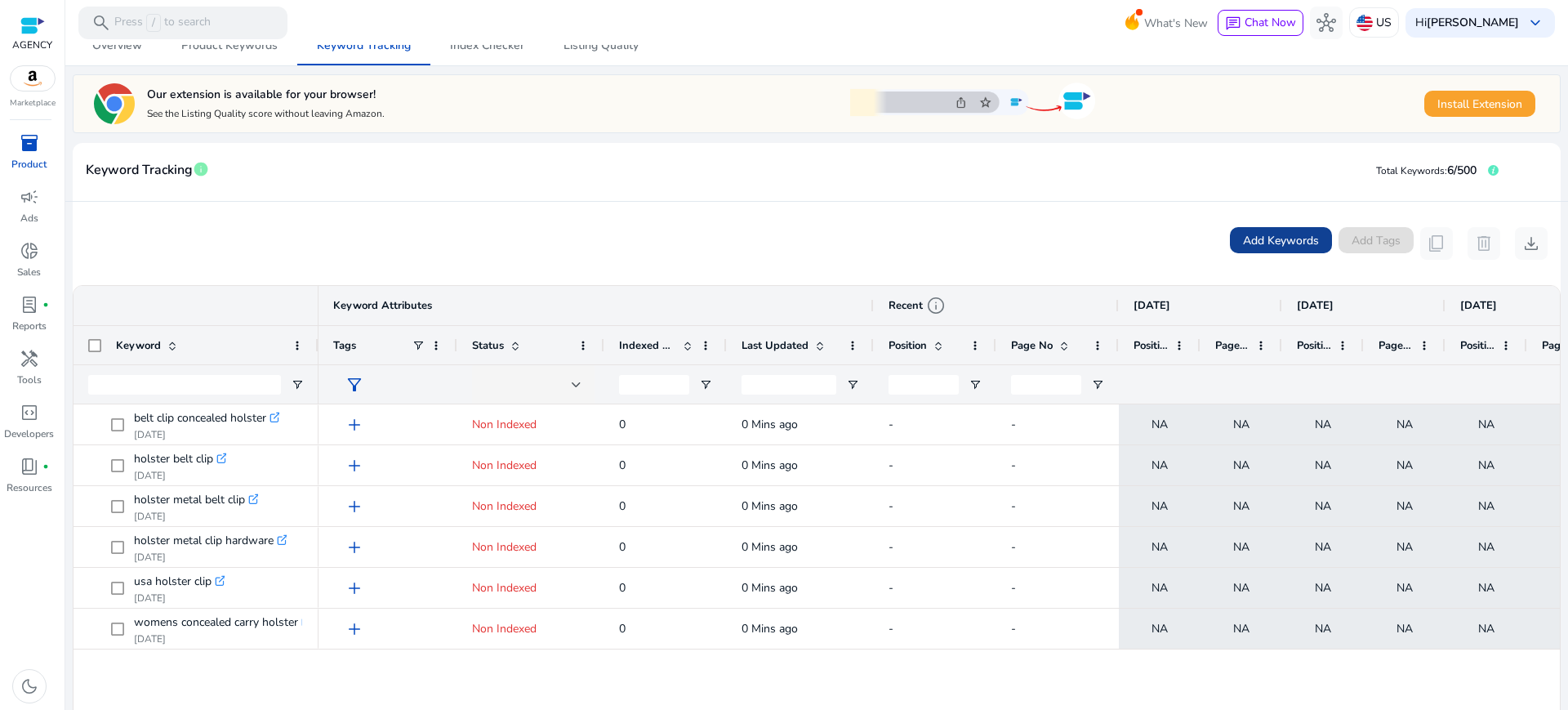
click at [1319, 232] on span "Add Keywords" at bounding box center [1281, 240] width 76 height 17
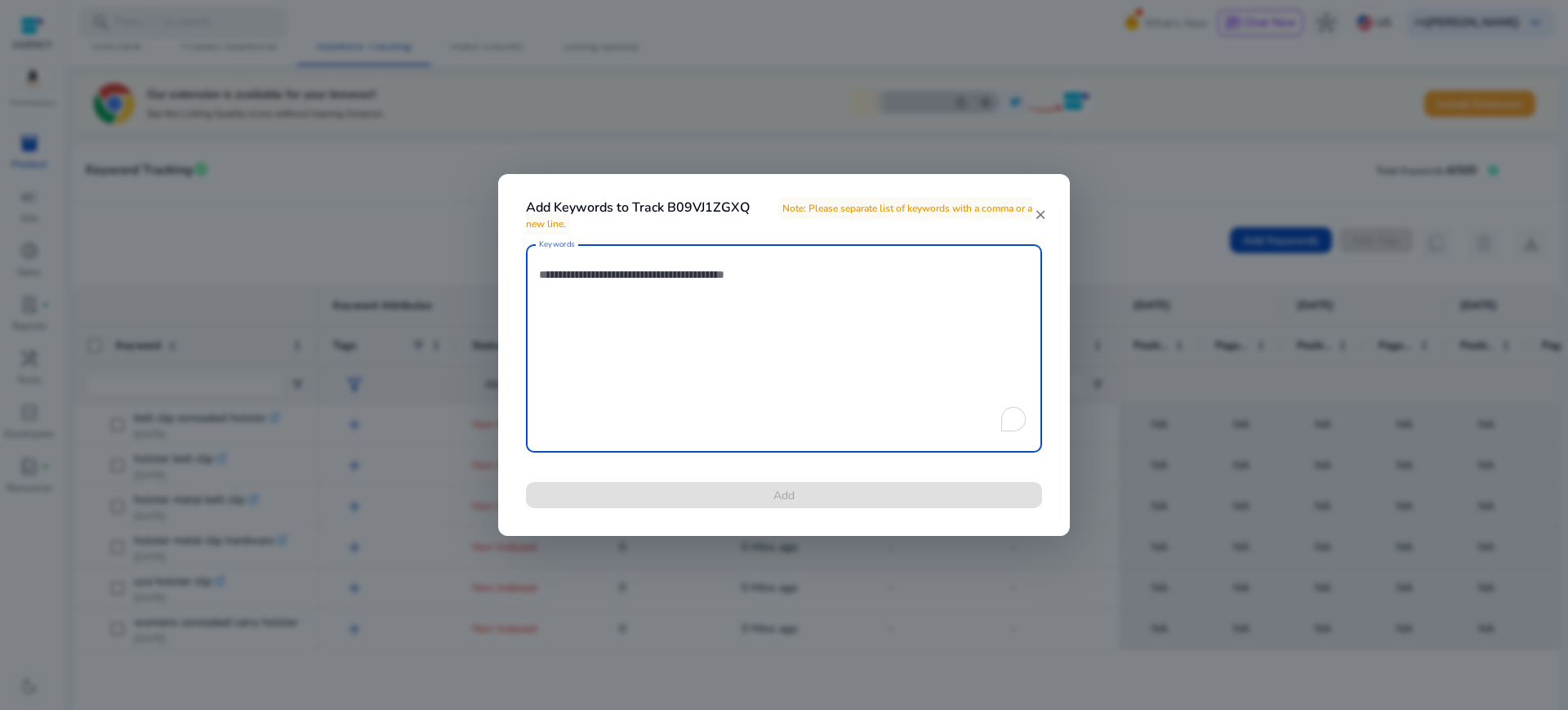
click at [690, 304] on textarea "Keywords" at bounding box center [784, 348] width 490 height 192
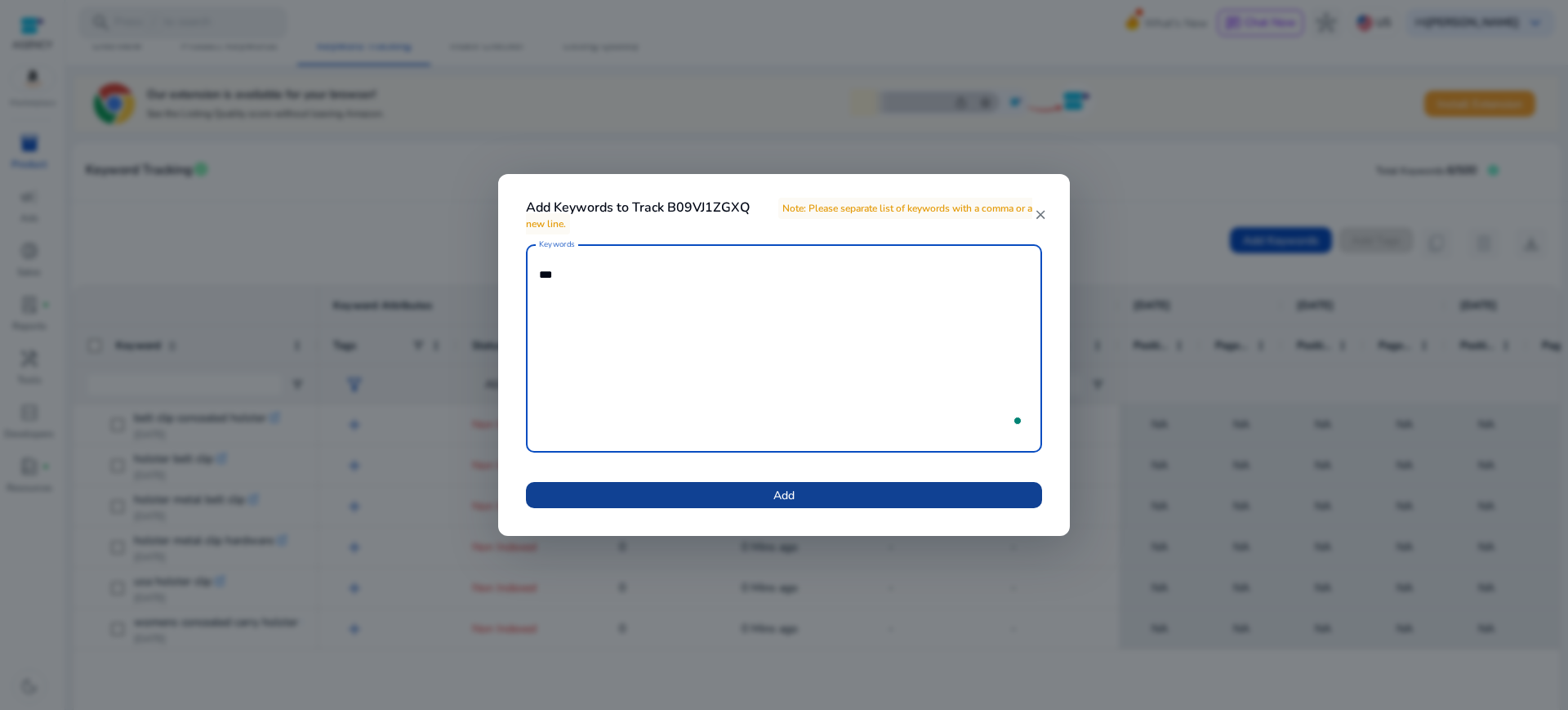
type textarea "***"
click at [816, 495] on span at bounding box center [784, 495] width 516 height 39
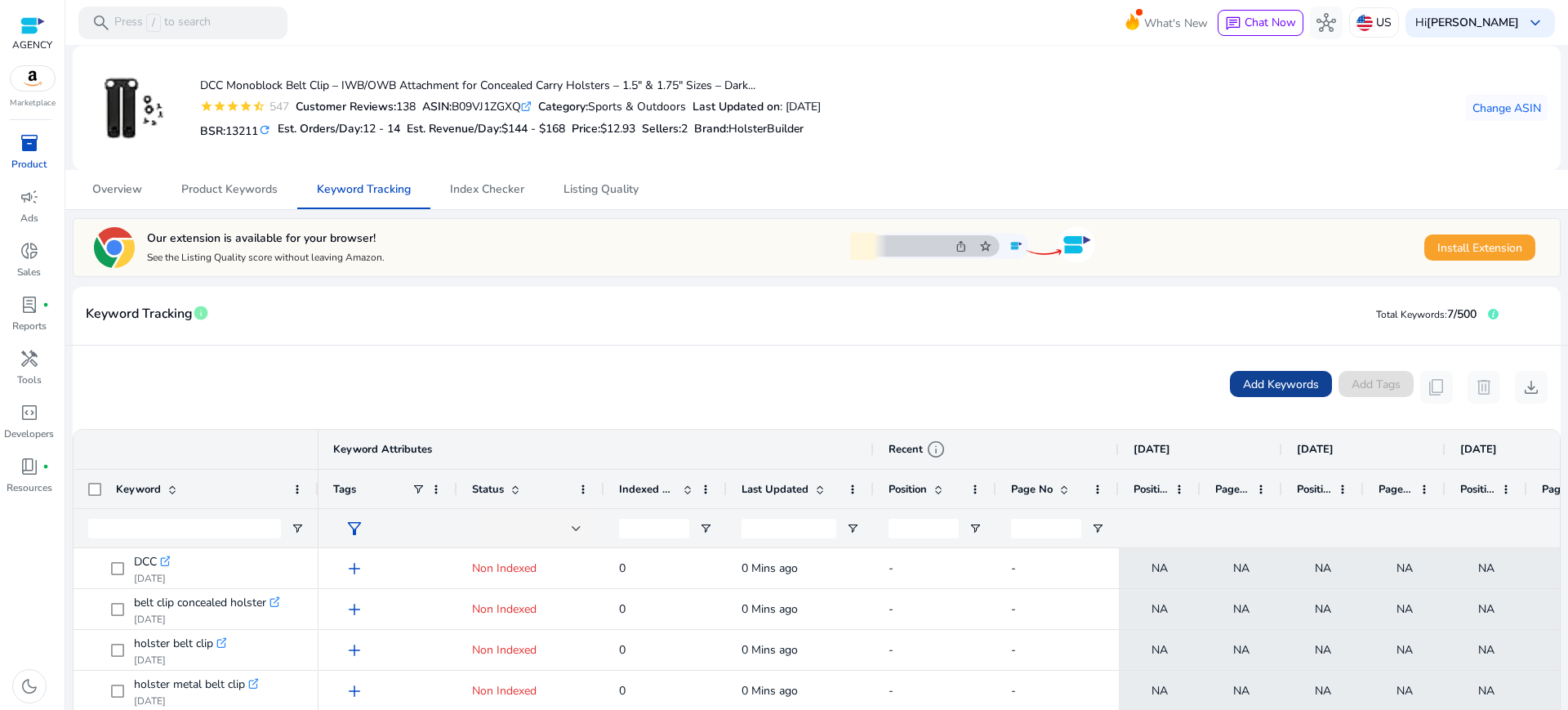
click at [1307, 376] on span "Add Keywords" at bounding box center [1281, 385] width 76 height 17
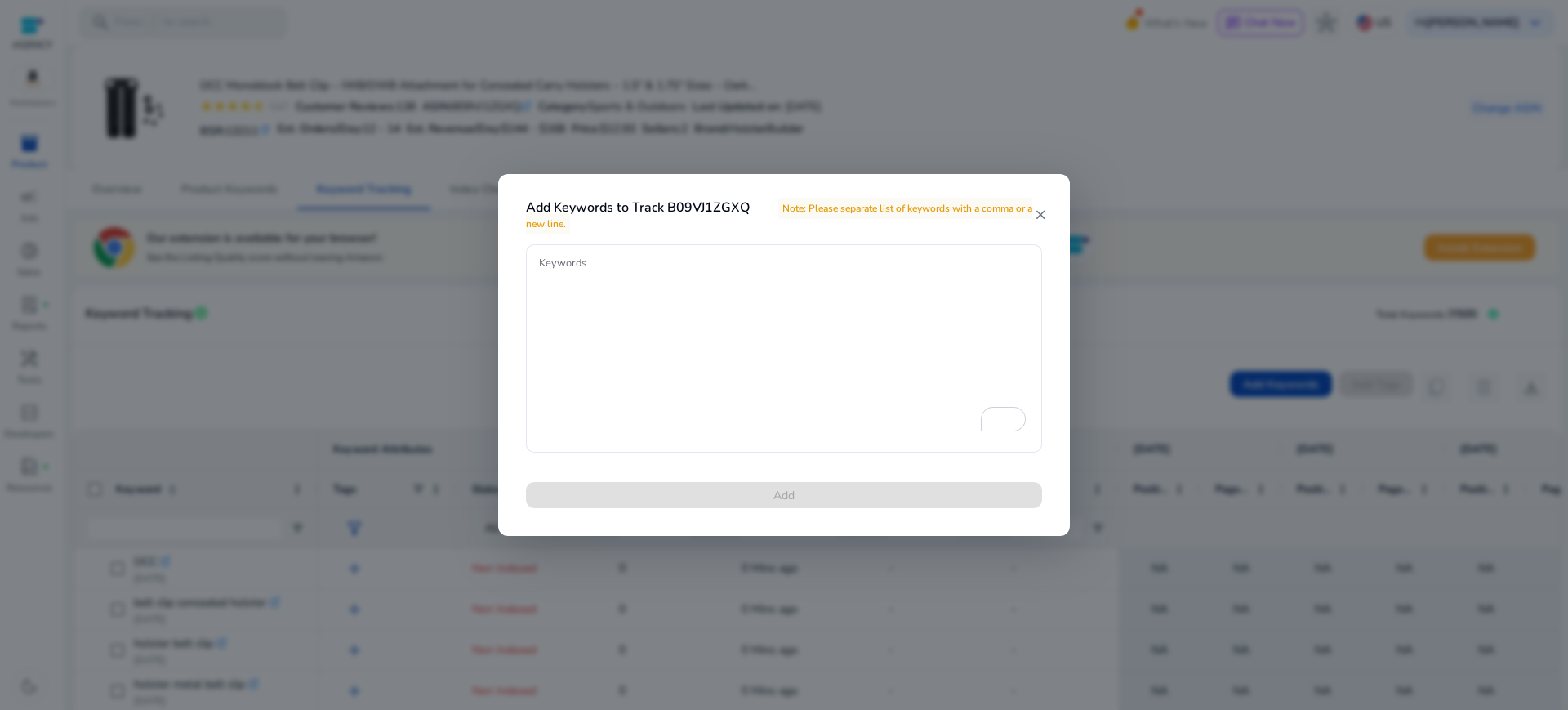
click at [1040, 212] on mat-icon "close" at bounding box center [1040, 214] width 13 height 14
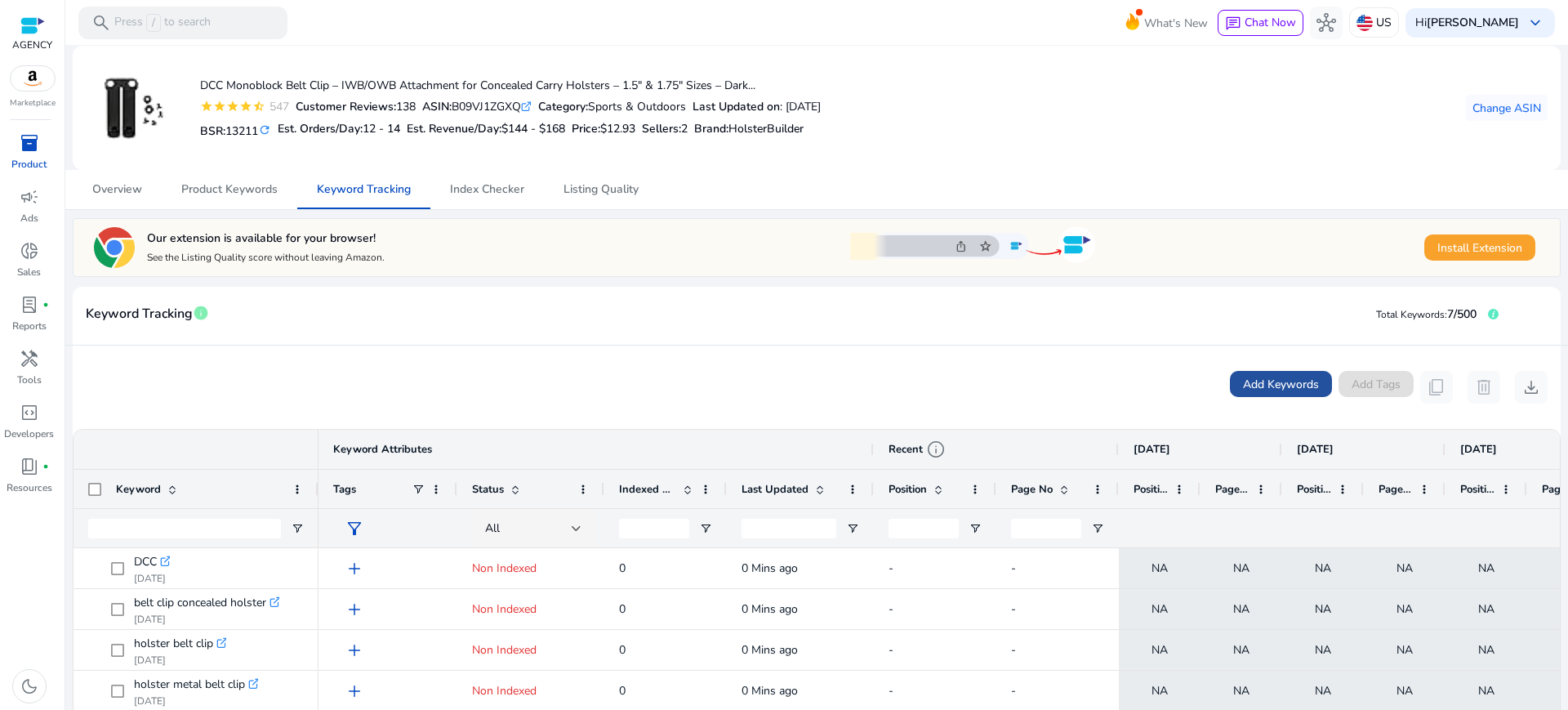
click at [1297, 378] on span "Add Keywords" at bounding box center [1281, 385] width 76 height 17
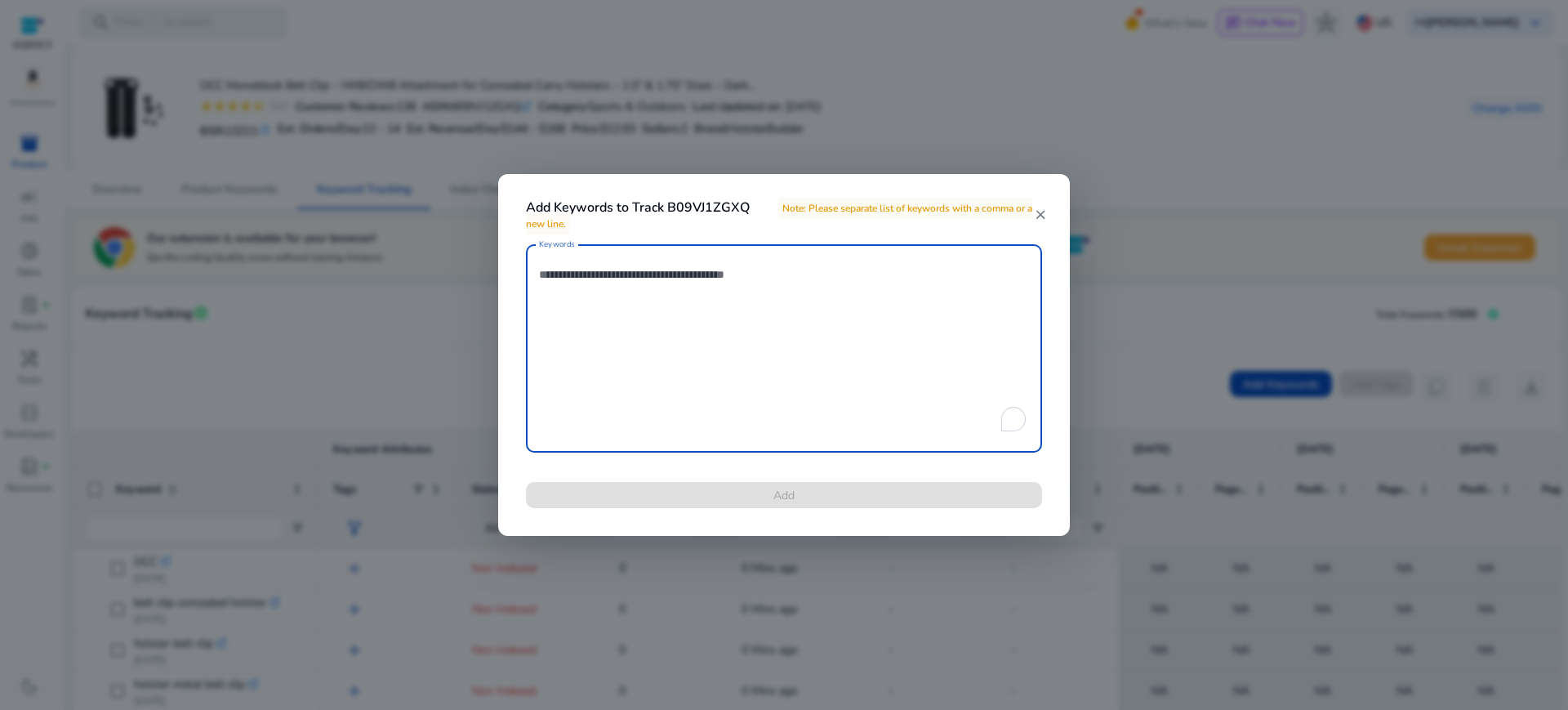
click at [622, 279] on textarea "Keywords" at bounding box center [784, 348] width 490 height 192
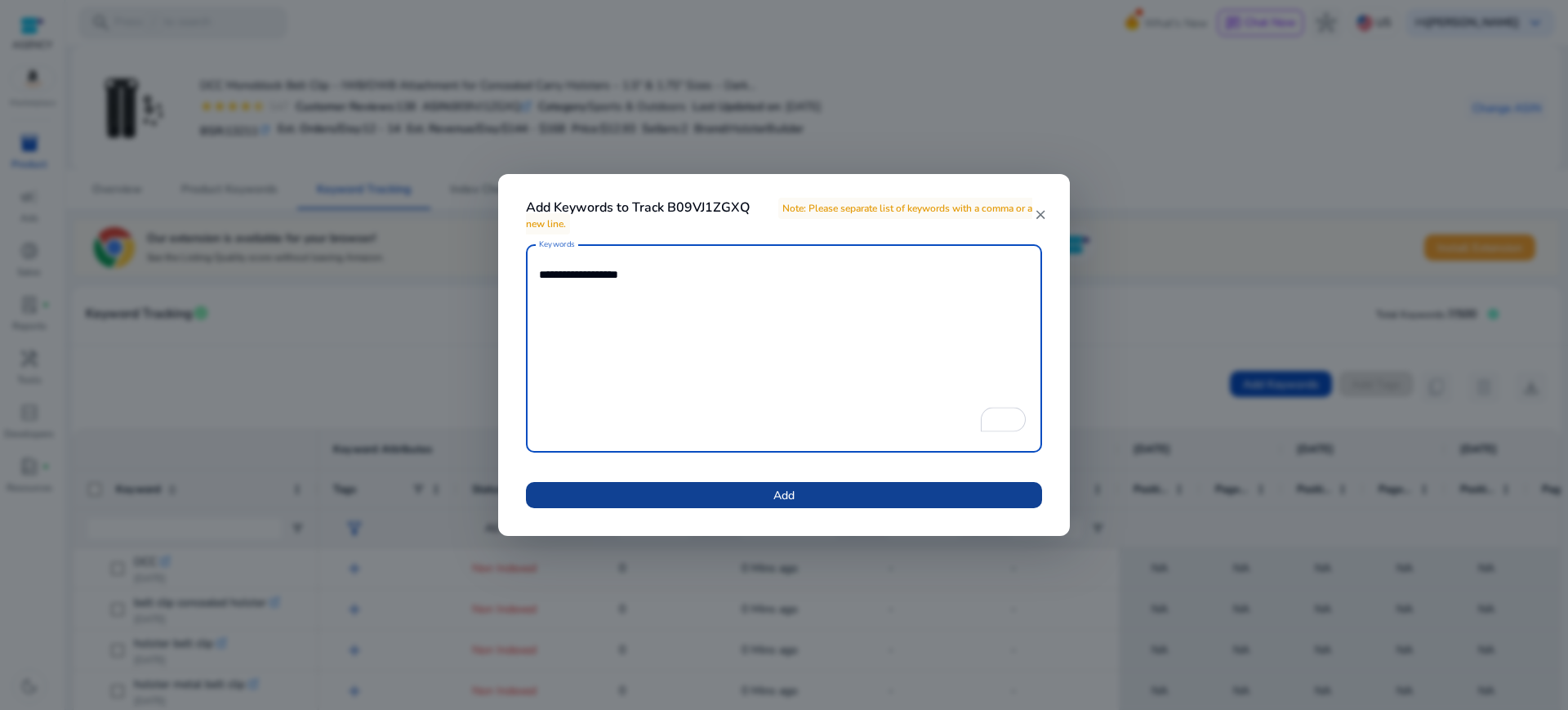
type textarea "**********"
click at [773, 487] on span "Add" at bounding box center [784, 495] width 21 height 17
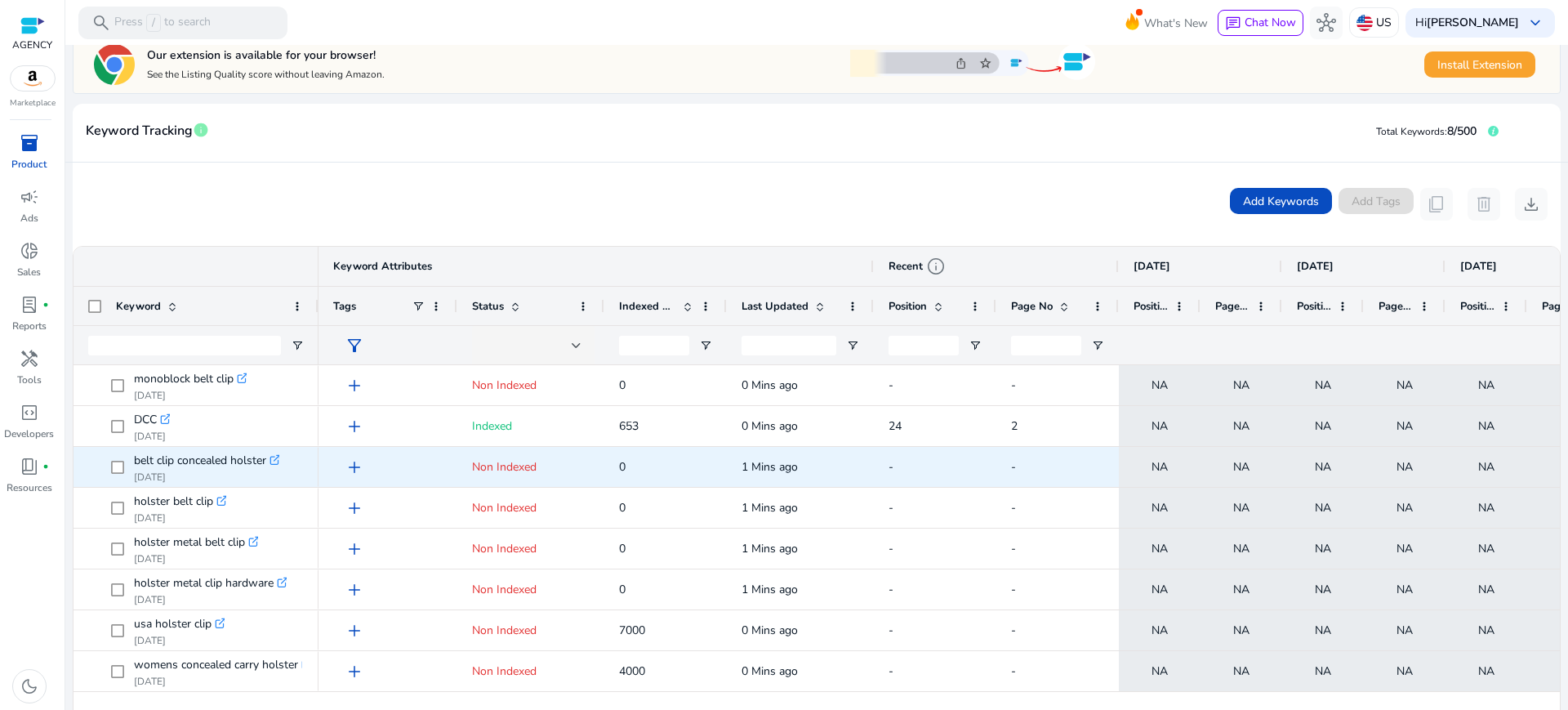
scroll to position [204, 0]
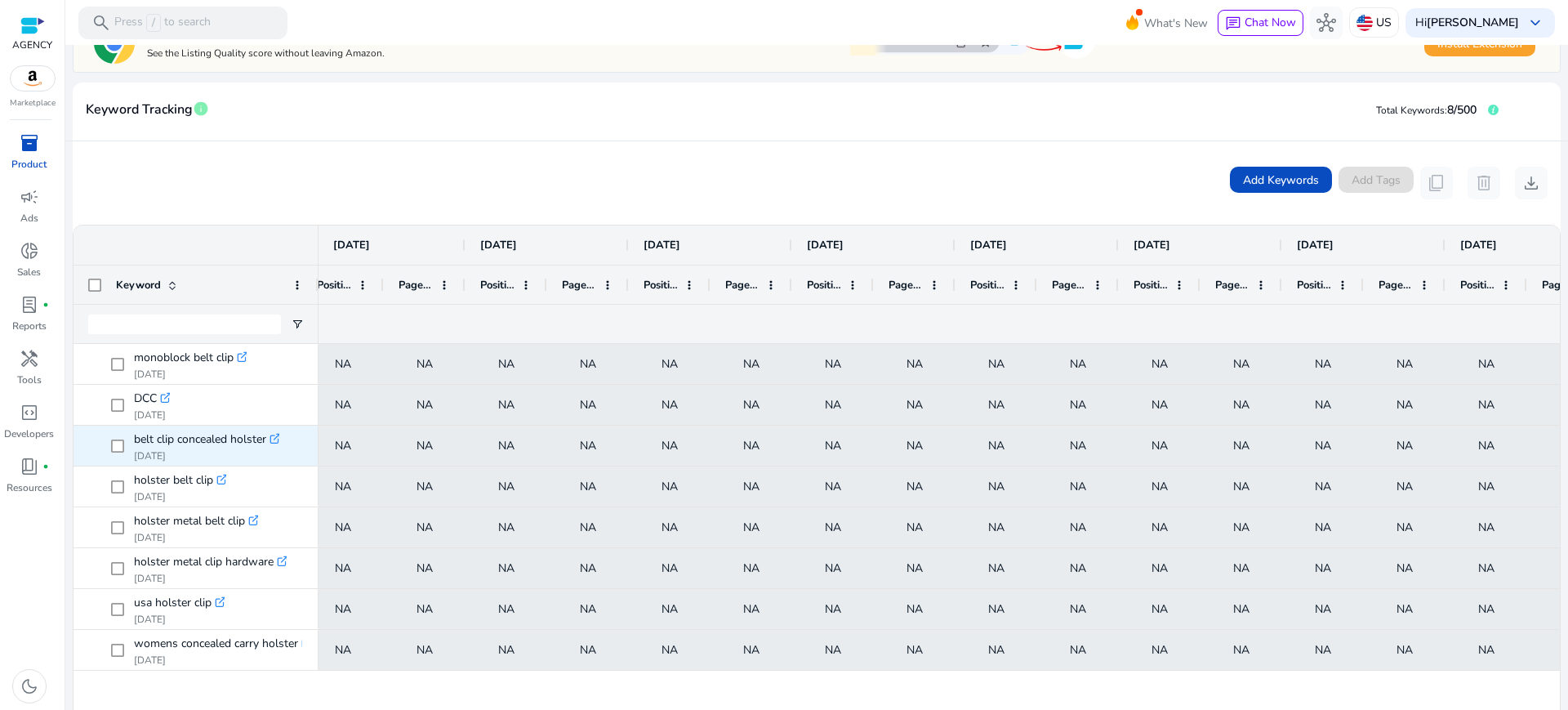
scroll to position [0, 851]
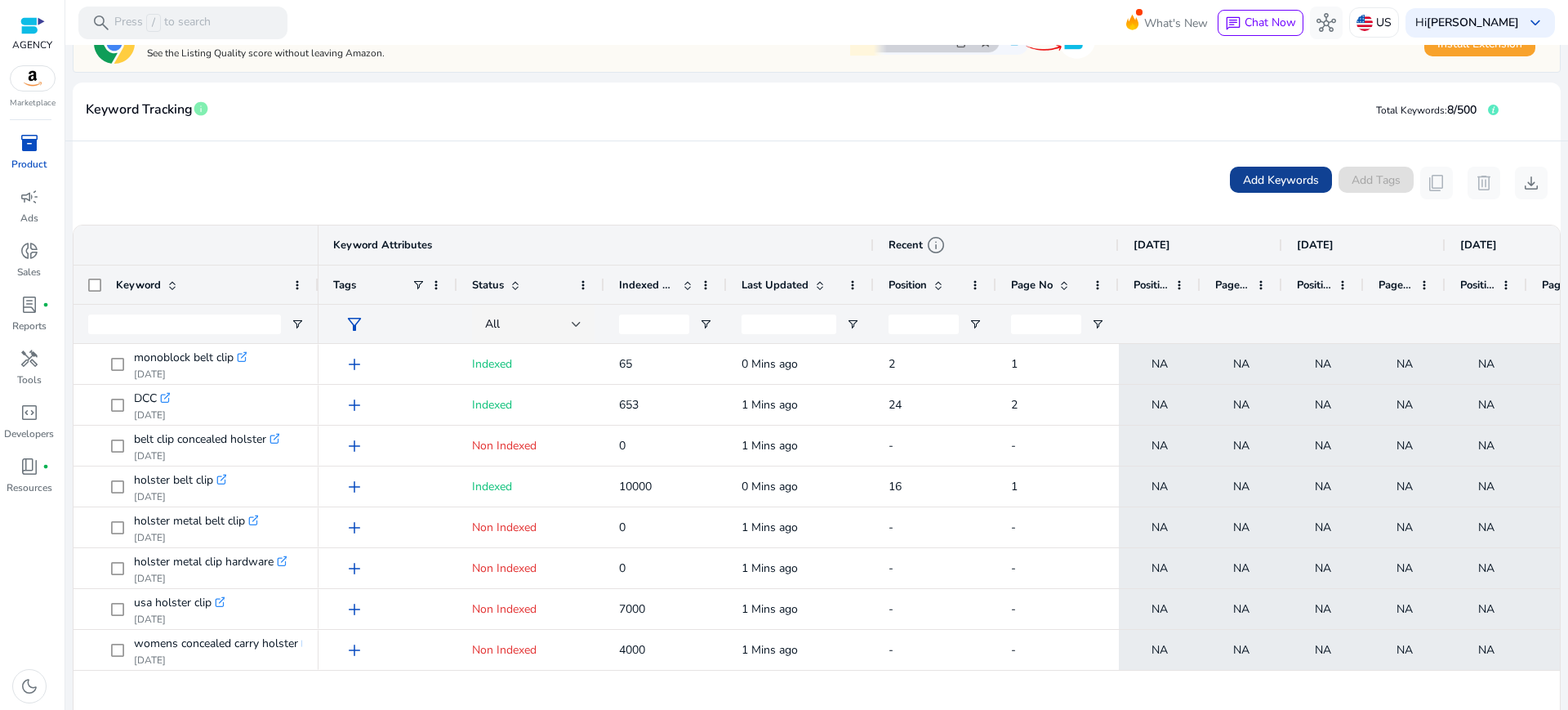
click at [1291, 176] on span "Add Keywords" at bounding box center [1281, 180] width 76 height 17
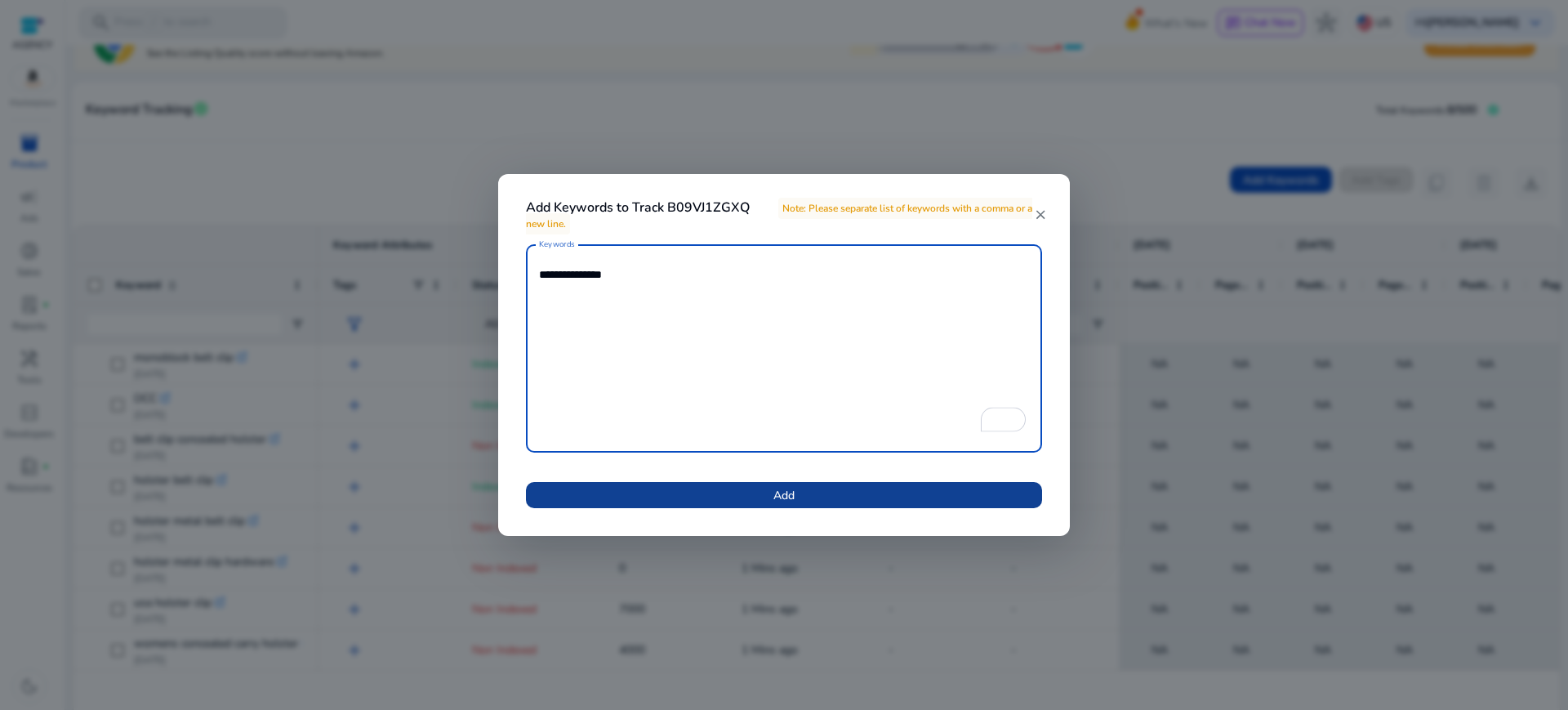
type textarea "**********"
click at [827, 484] on span at bounding box center [784, 495] width 516 height 39
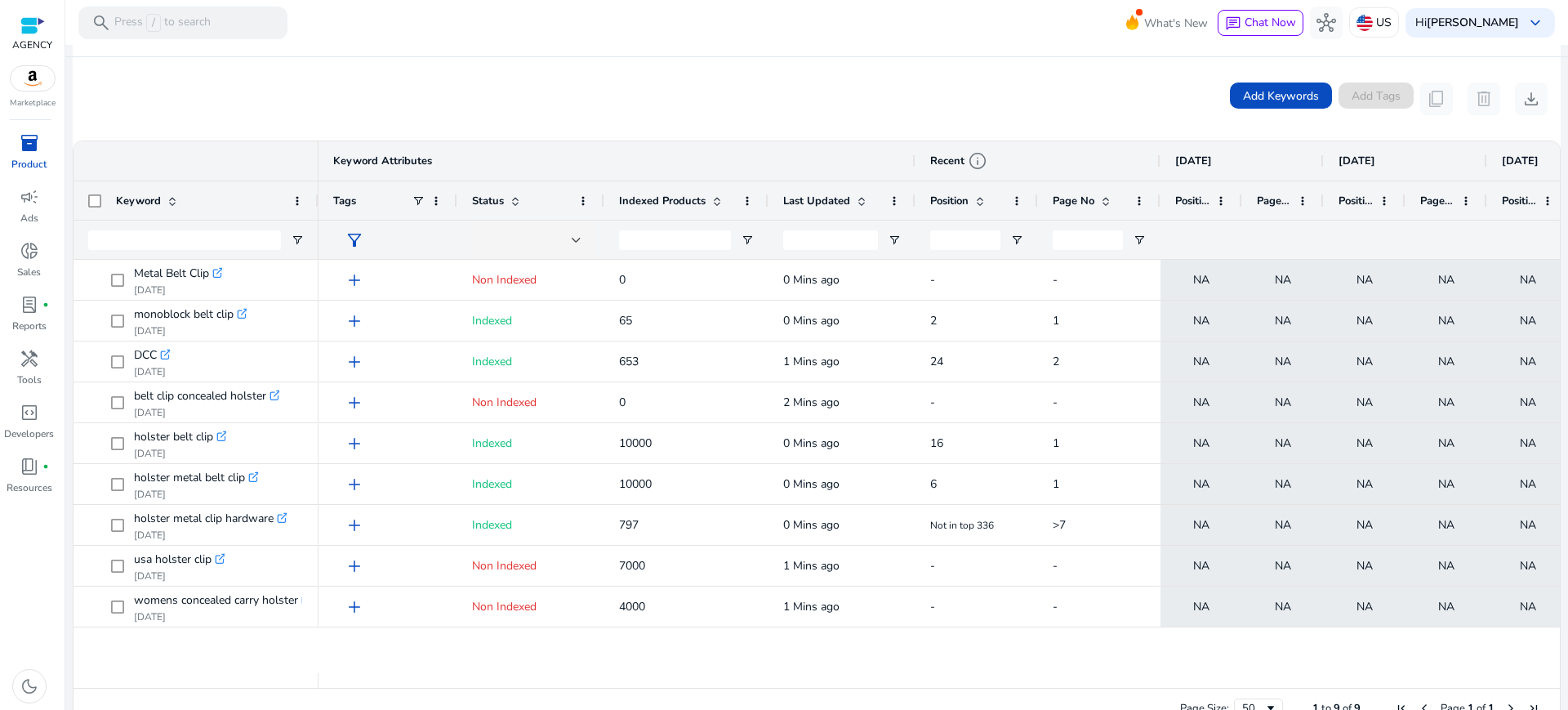
drag, startPoint x: 724, startPoint y: 180, endPoint x: 765, endPoint y: 184, distance: 41.2
click at [765, 184] on div at bounding box center [768, 201] width 7 height 39
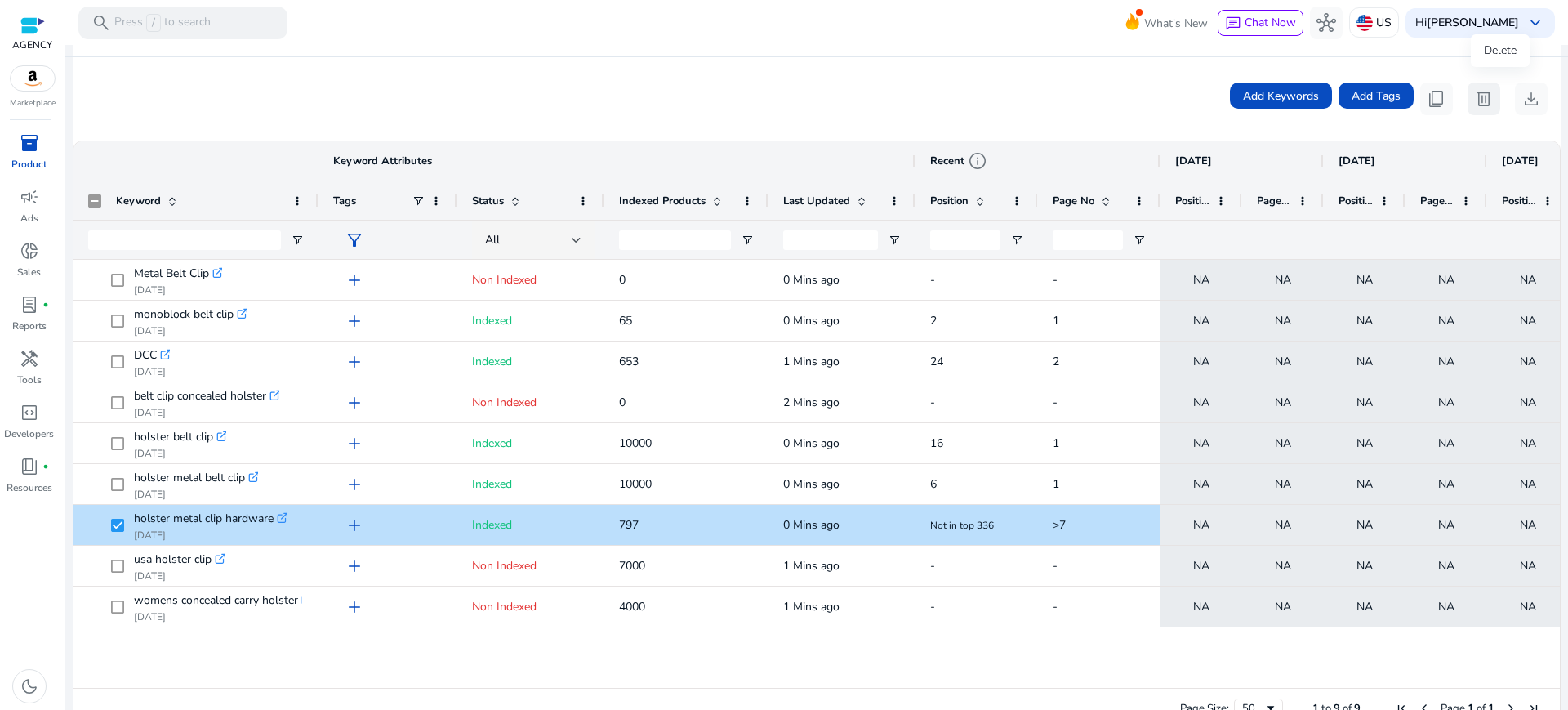
click at [1494, 89] on span "delete" at bounding box center [1484, 99] width 19 height 19
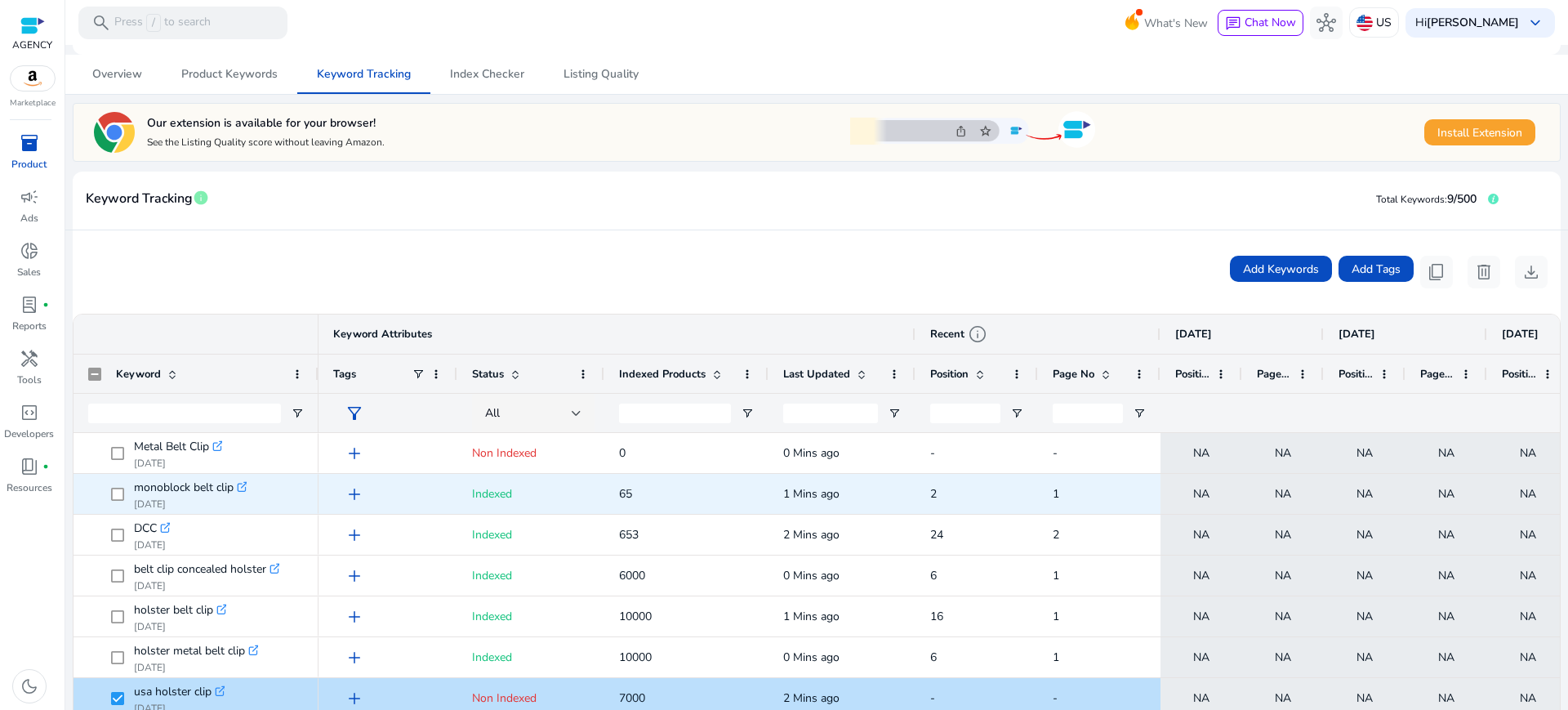
scroll to position [0, 0]
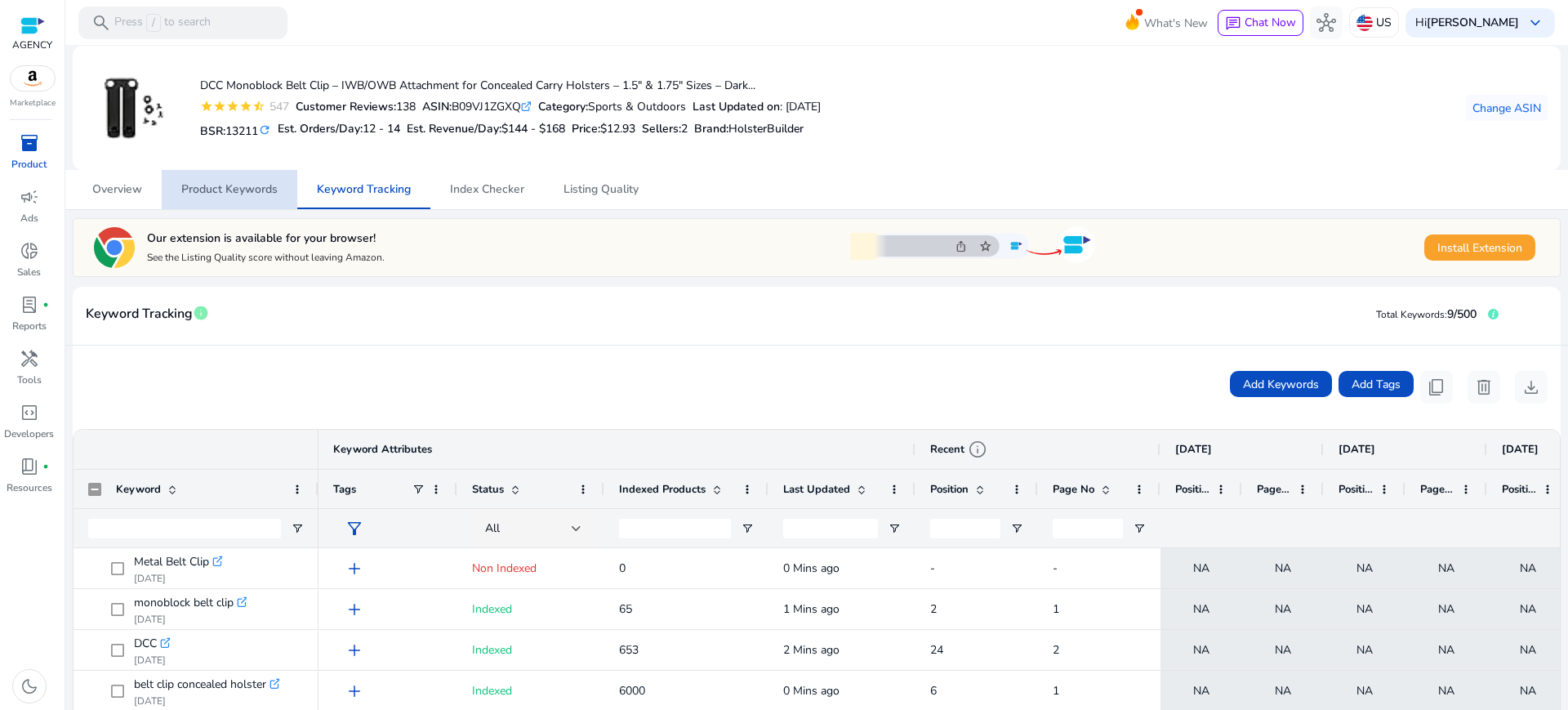
click at [214, 176] on span "Product Keywords" at bounding box center [229, 189] width 96 height 39
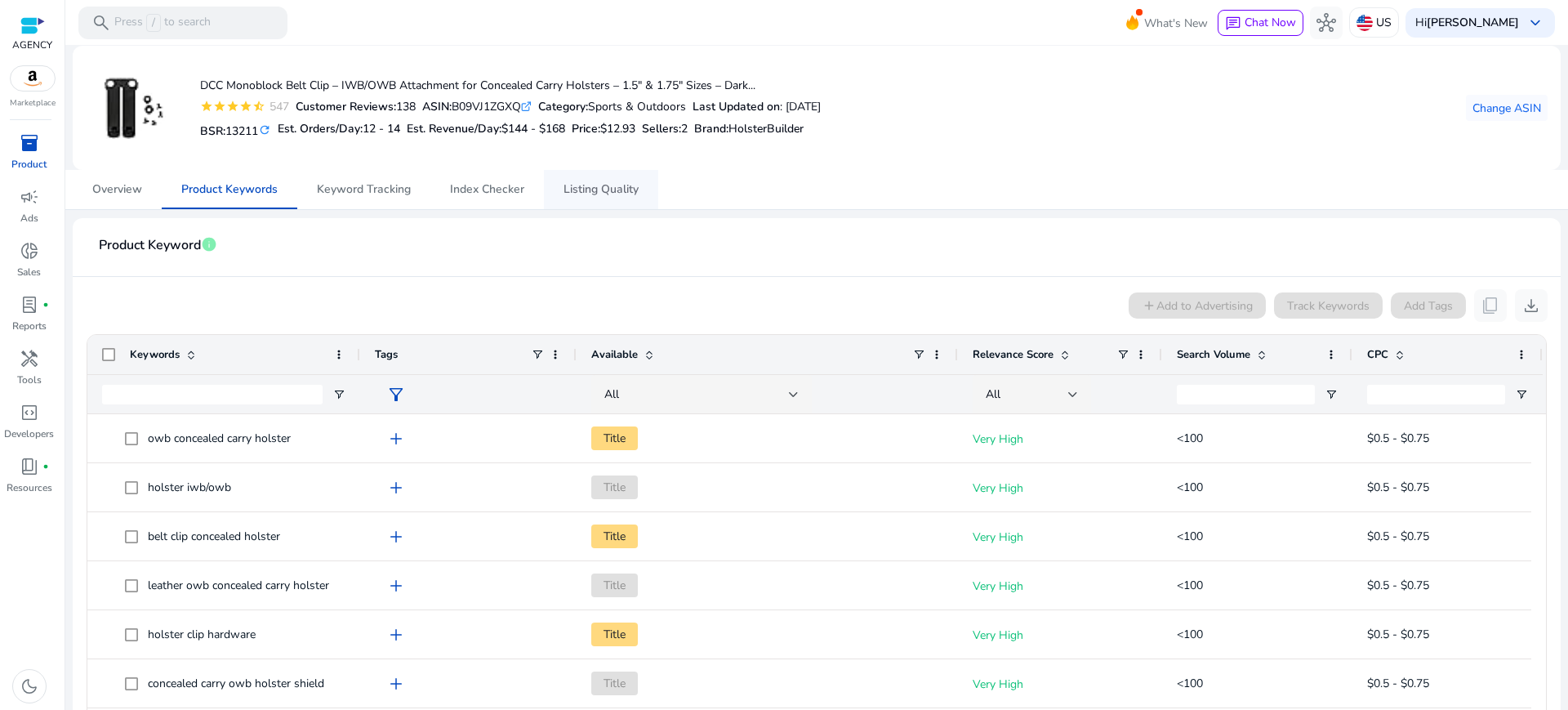
click at [583, 187] on span "Listing Quality" at bounding box center [601, 190] width 75 height 12
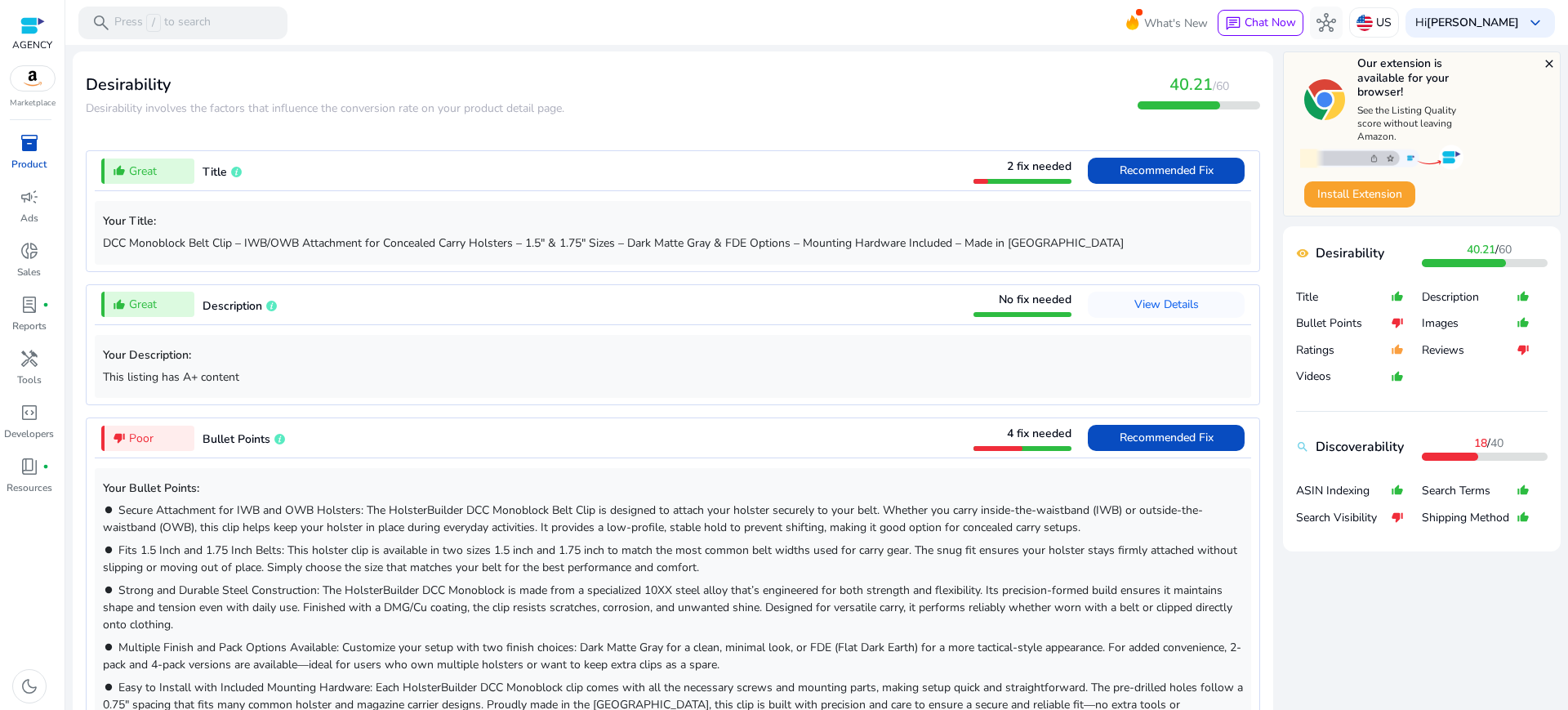
scroll to position [510, 0]
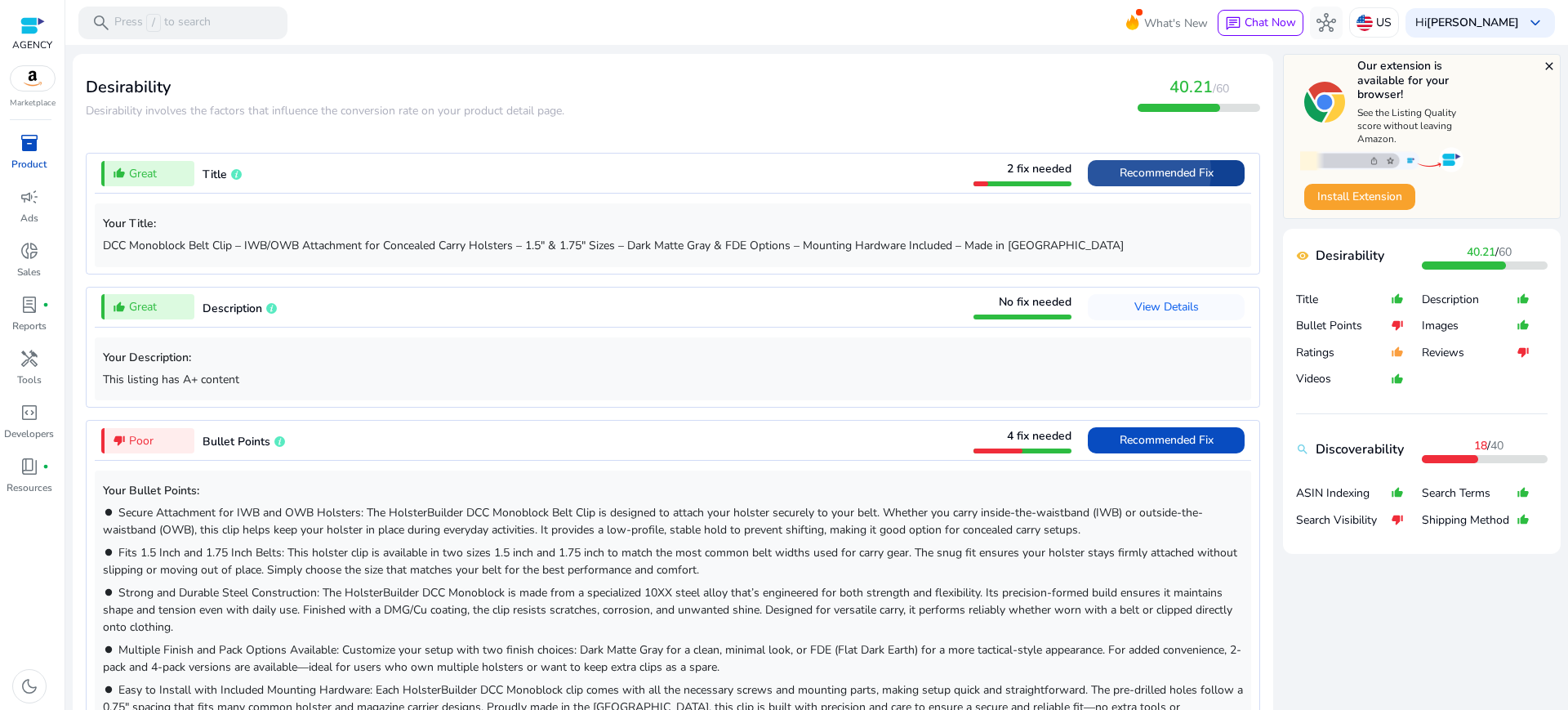
click at [1170, 165] on span "Recommended Fix" at bounding box center [1167, 173] width 94 height 15
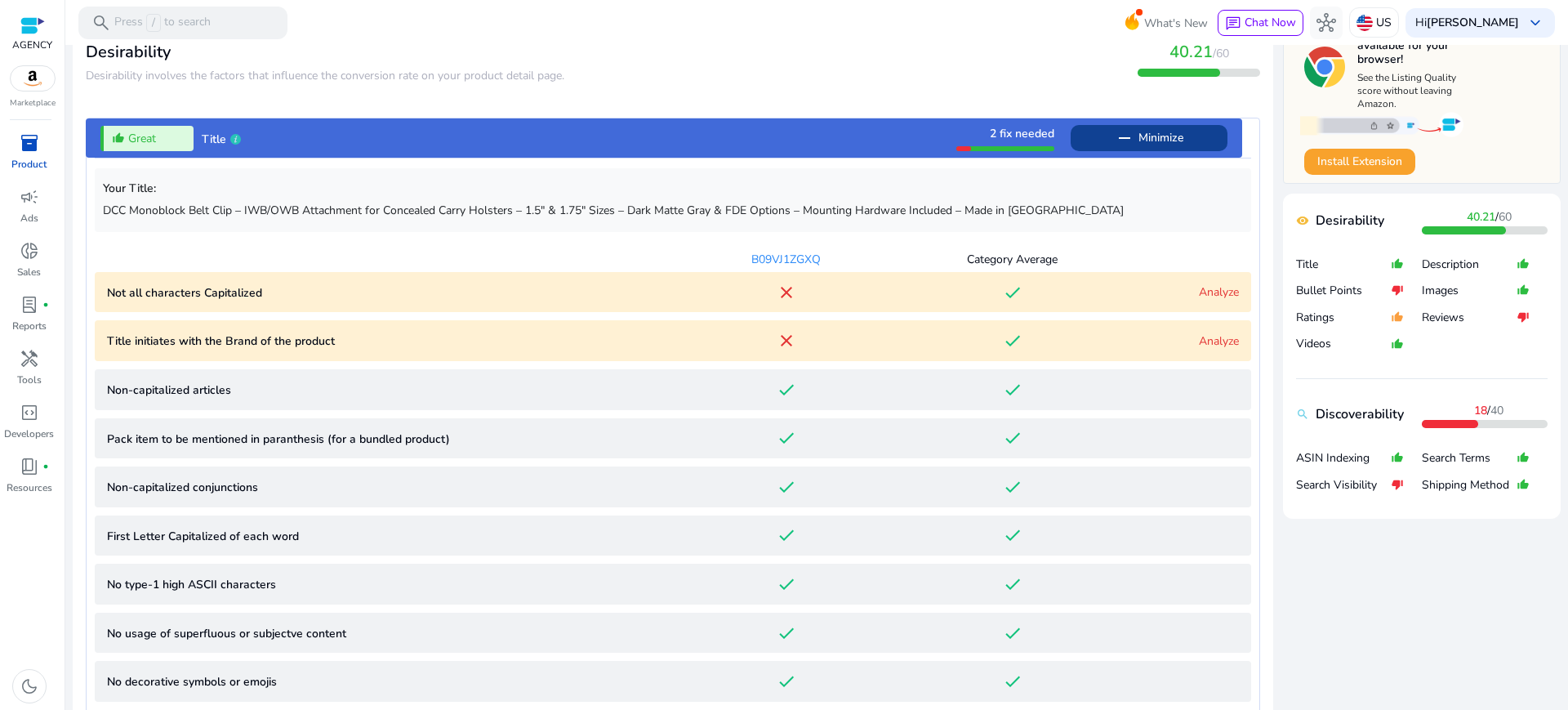
scroll to position [544, 0]
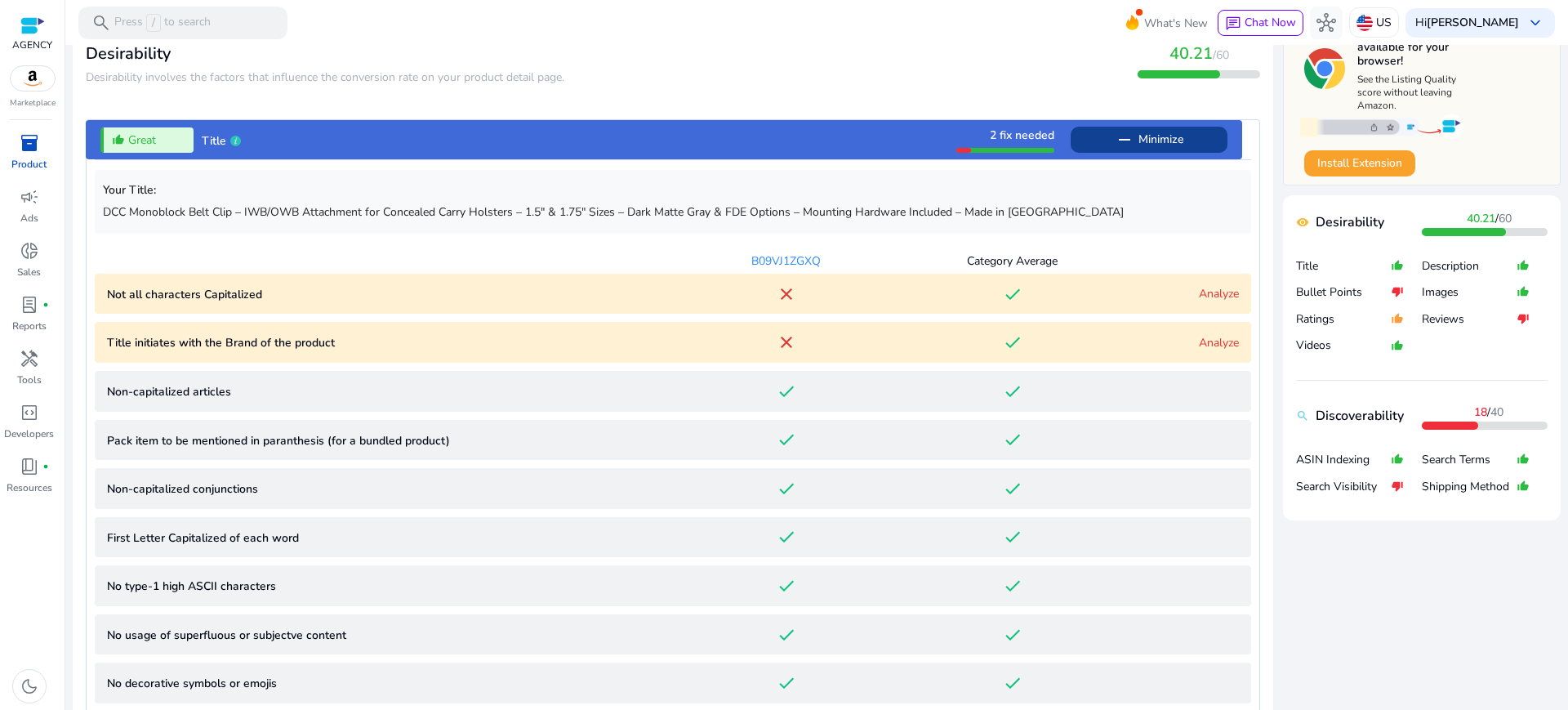
click at [1172, 126] on span "Minimize" at bounding box center [1161, 139] width 45 height 26
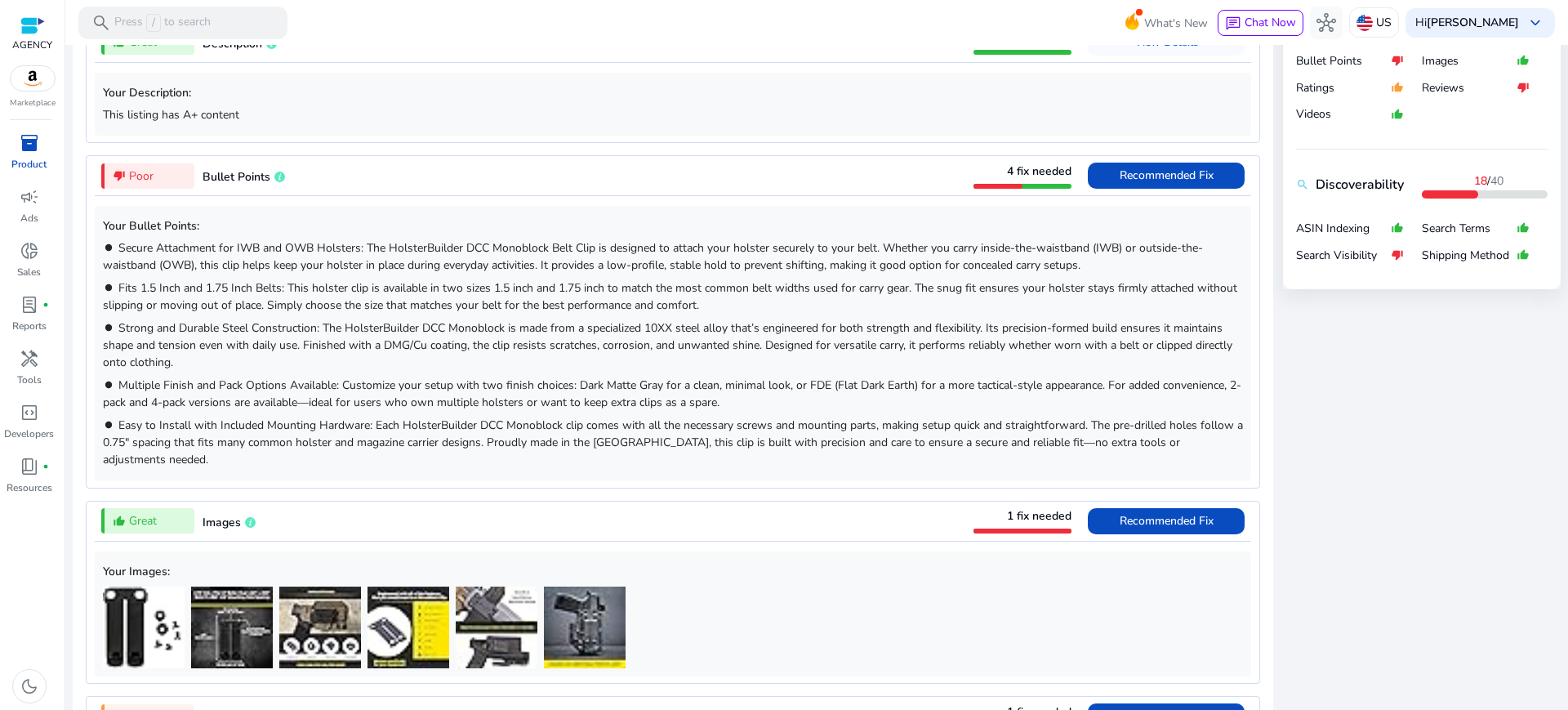
scroll to position [748, 0]
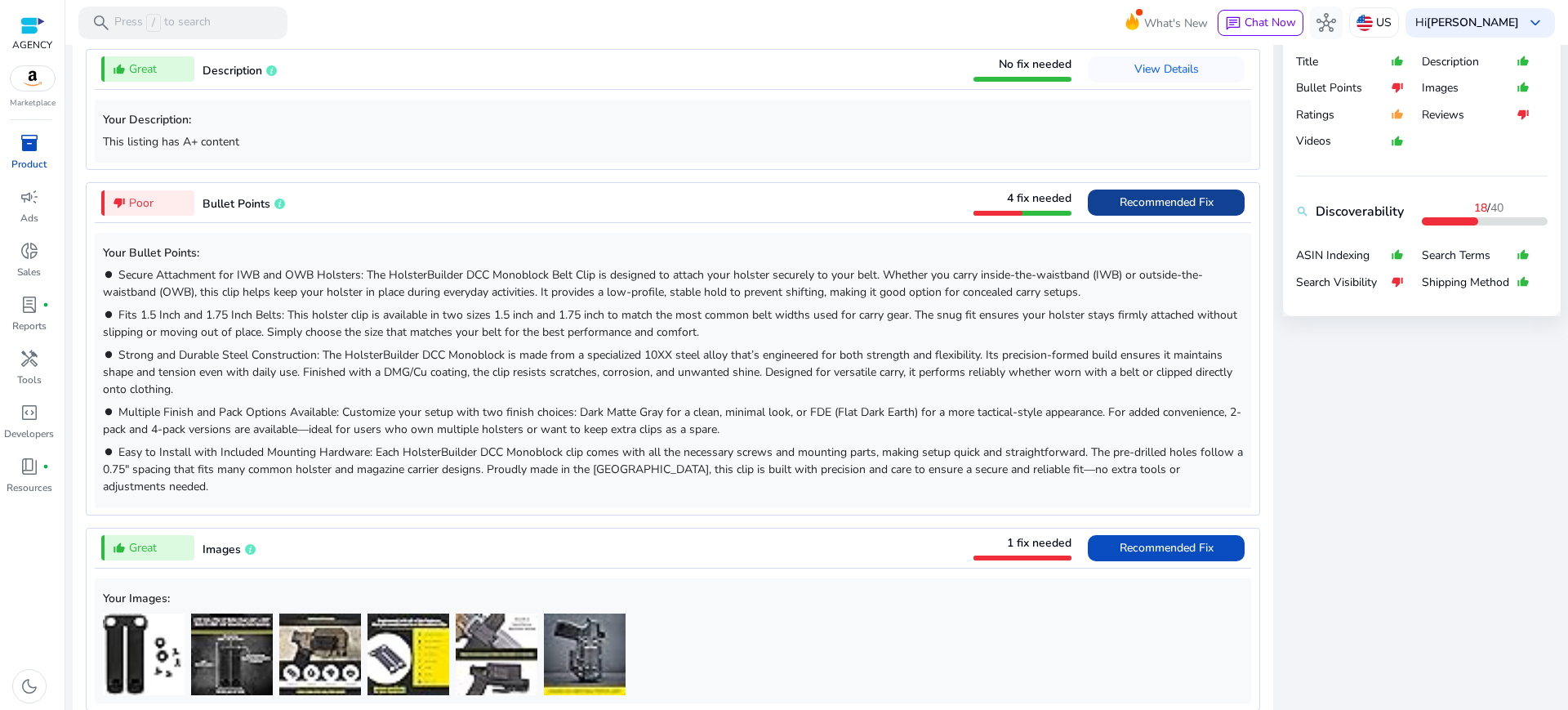
click at [1167, 194] on span "Recommended Fix" at bounding box center [1167, 202] width 94 height 15
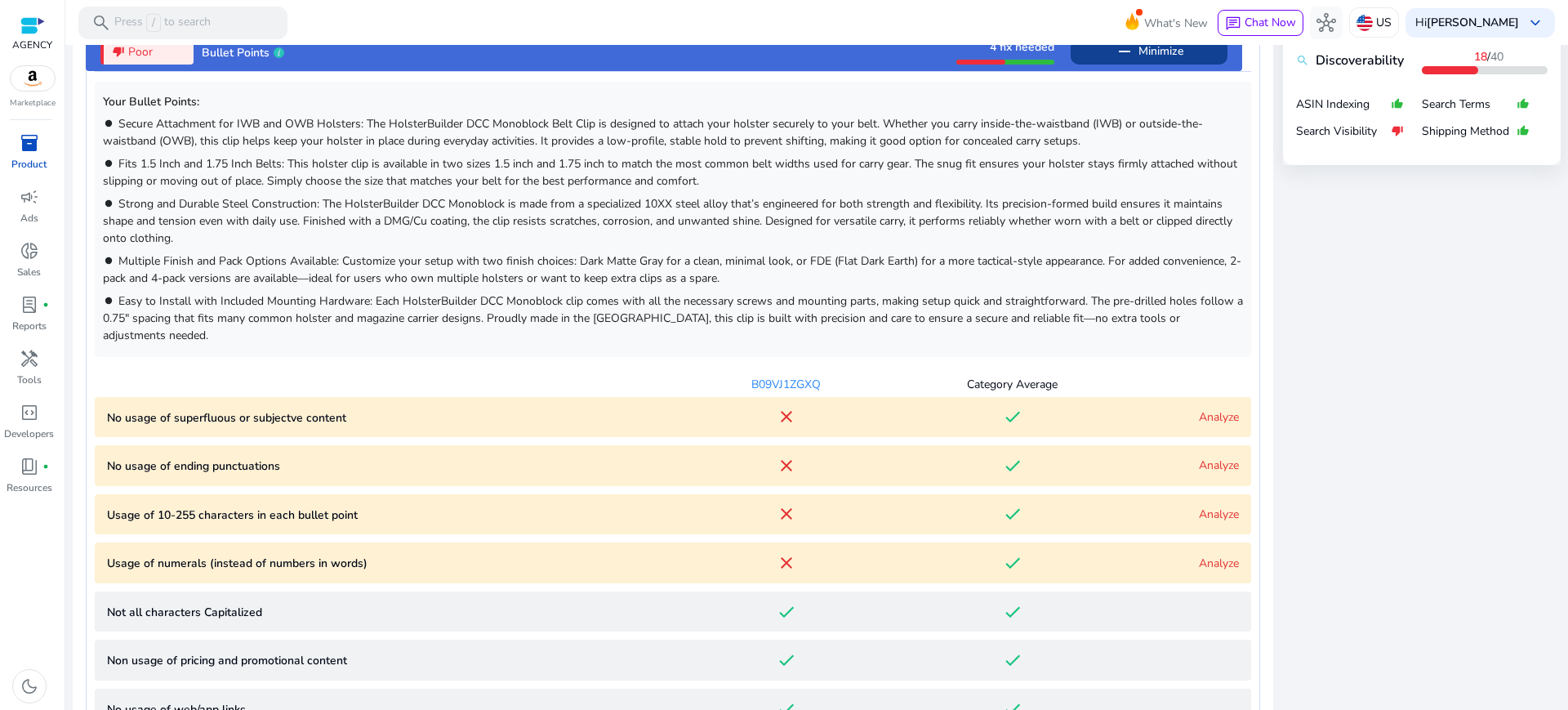
scroll to position [900, 0]
drag, startPoint x: 162, startPoint y: 328, endPoint x: 340, endPoint y: 331, distance: 178.0
click at [340, 408] on p "No usage of superfluous or subjectve content" at bounding box center [390, 417] width 566 height 17
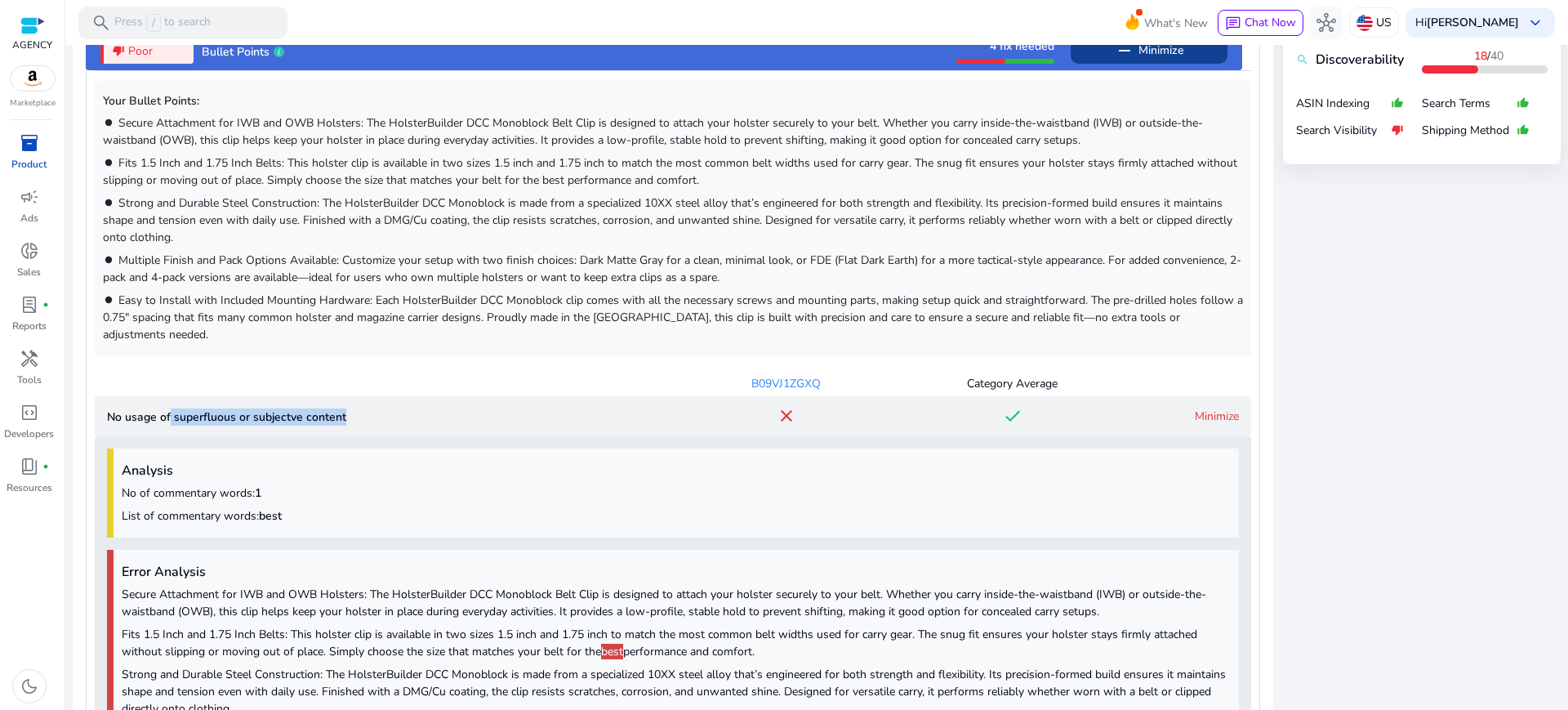
copy p "superfluous or subjectve content"
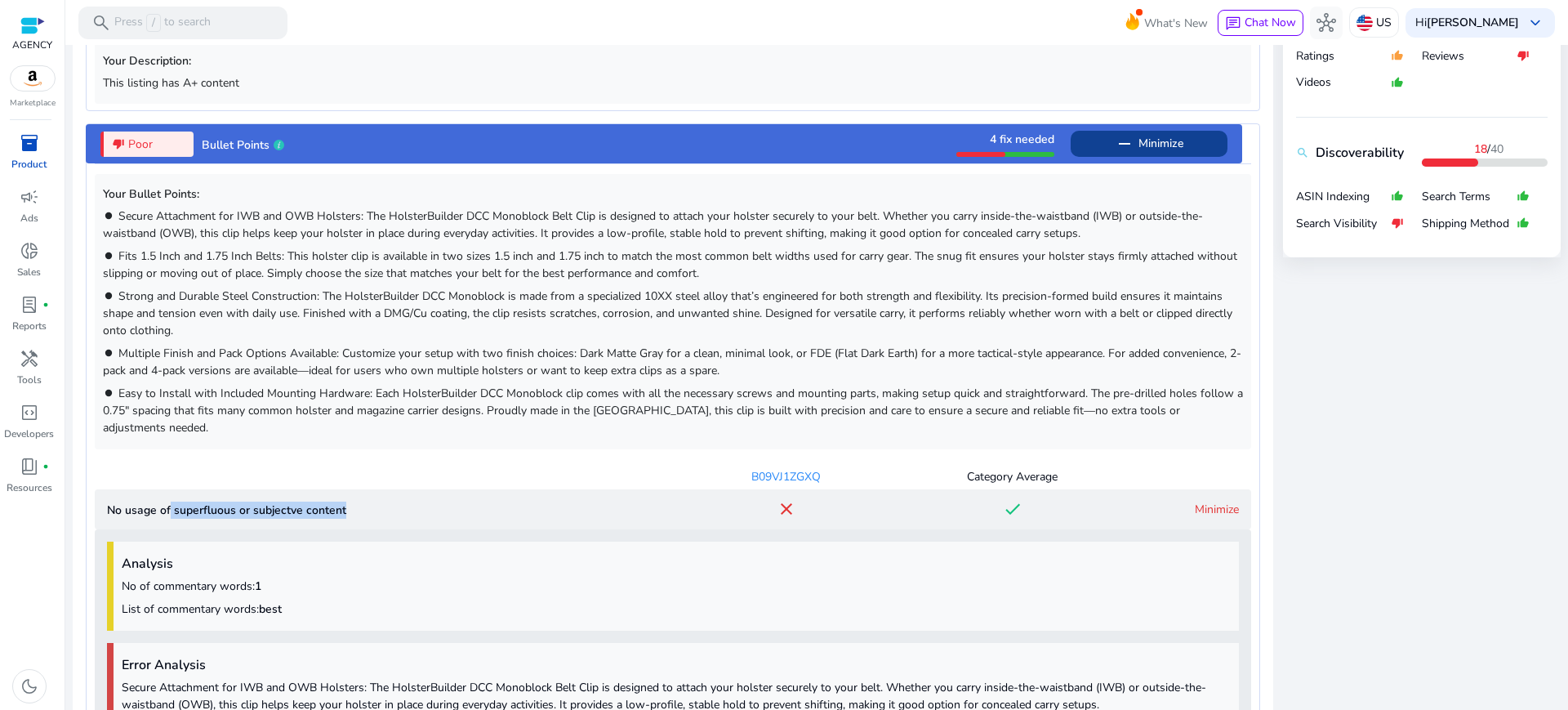
scroll to position [802, 0]
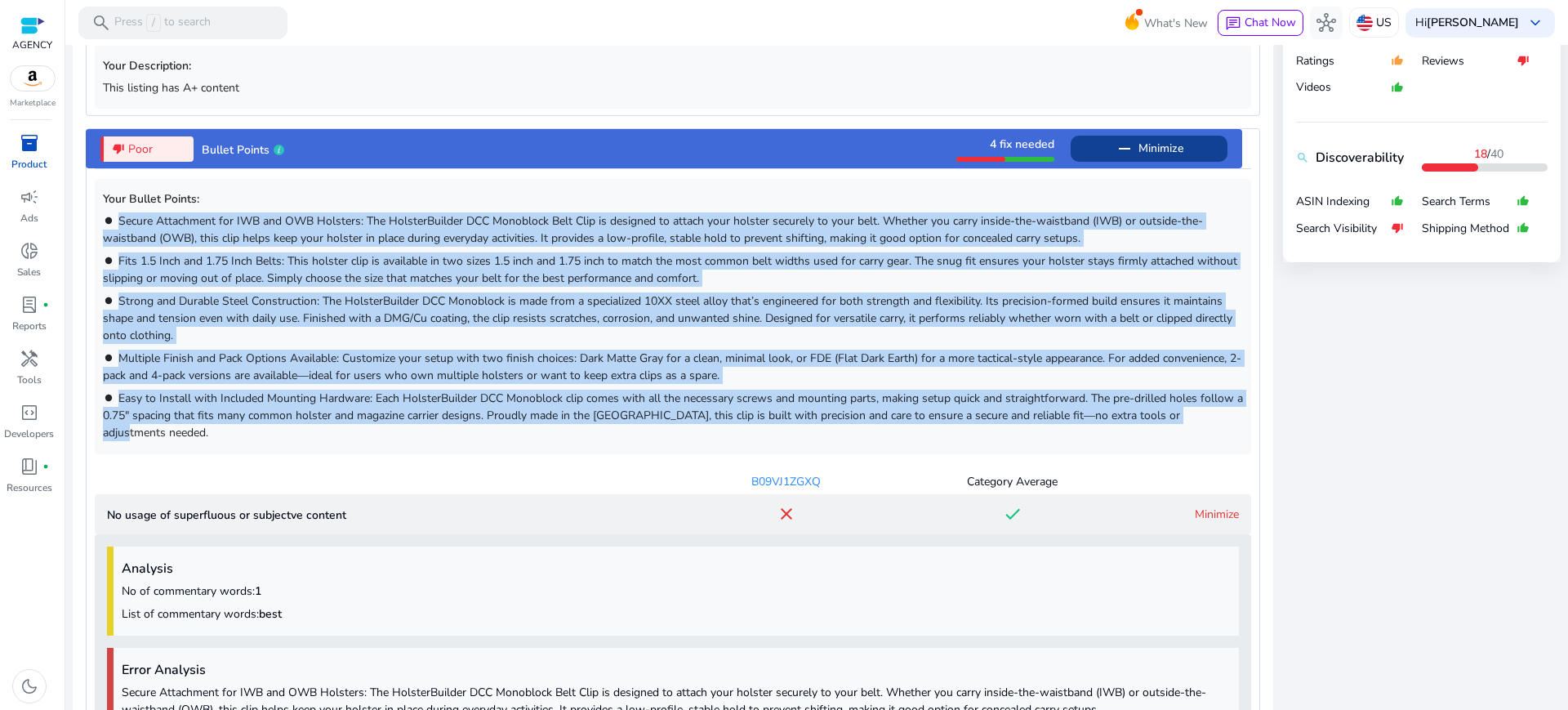
drag, startPoint x: 1064, startPoint y: 349, endPoint x: 111, endPoint y: 183, distance: 967.3
click at [111, 183] on div "Your Bullet Points: brightness_1 Secure Attachment for IWB and OWB Holsters: Th…" at bounding box center [672, 315] width 1156 height 274
copy div "Secure Attachment for IWB and OWB Holsters: The HolsterBuilder DCC Monoblock Be…"
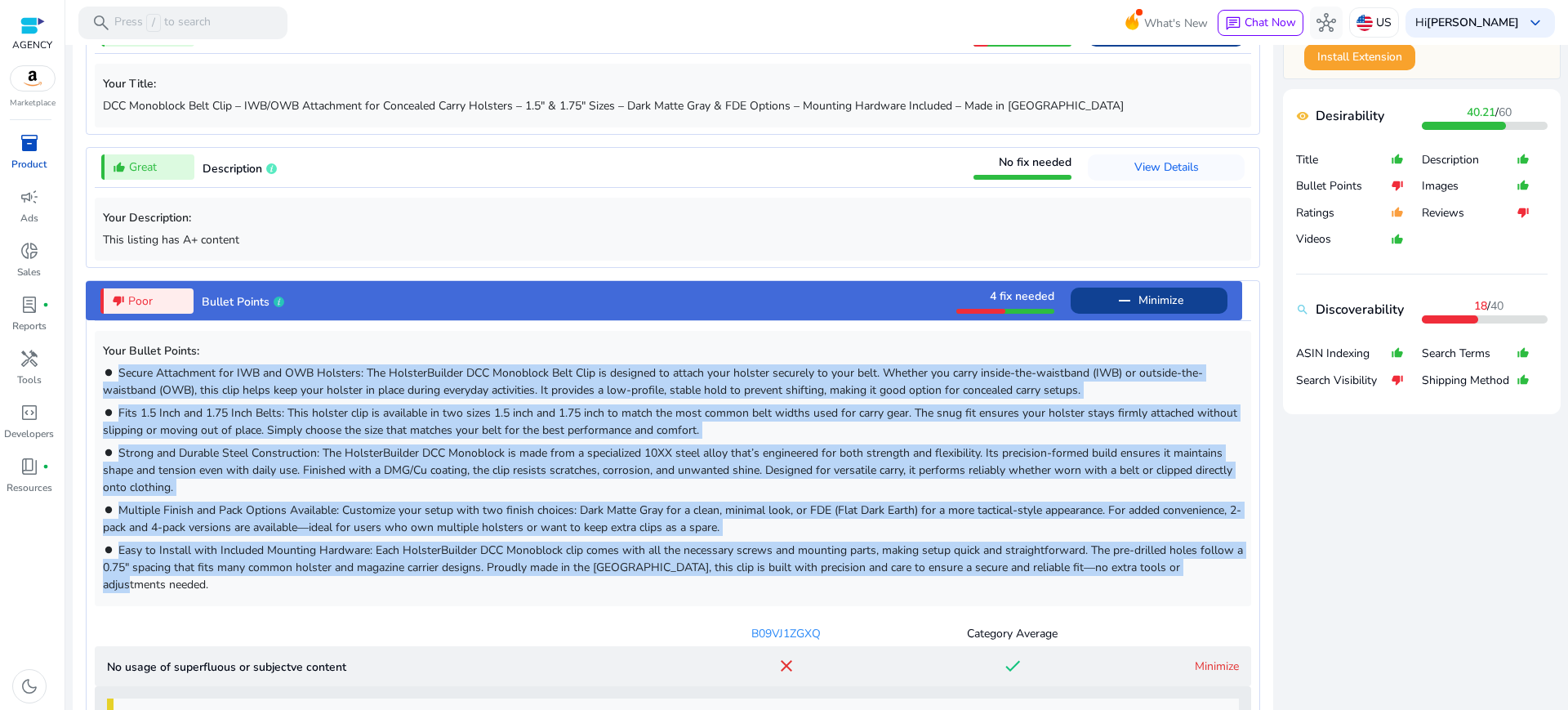
scroll to position [598, 0]
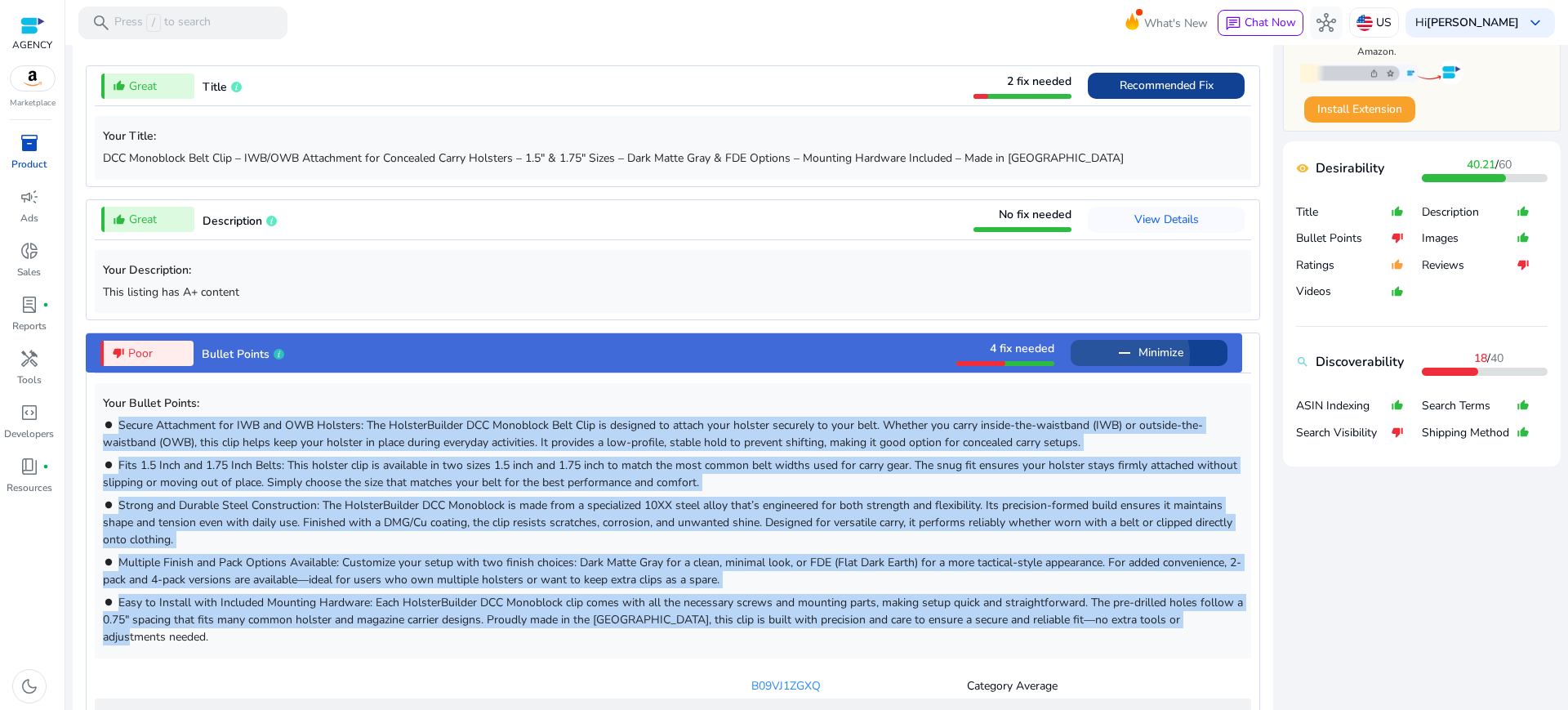
click at [1158, 340] on span "Minimize" at bounding box center [1161, 352] width 45 height 26
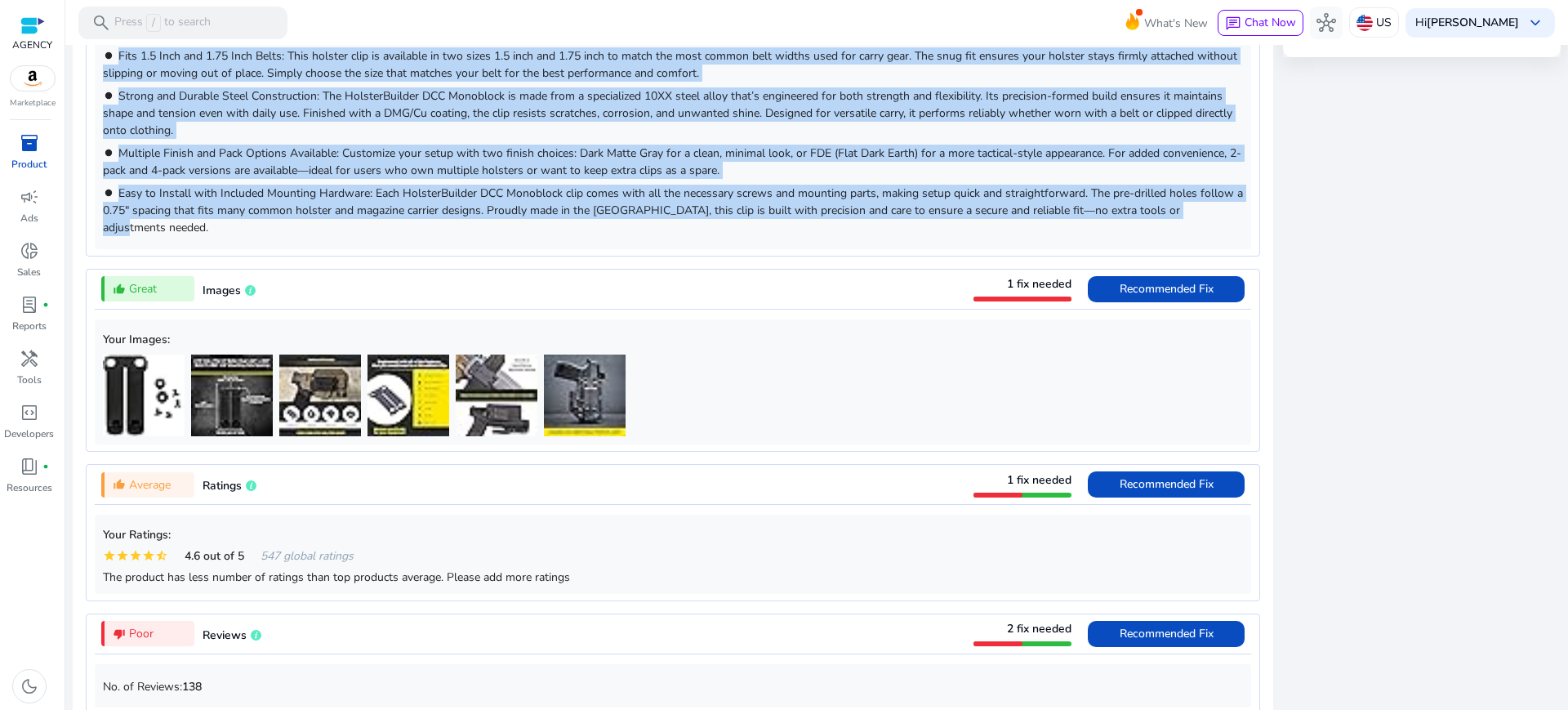
scroll to position [1108, 0]
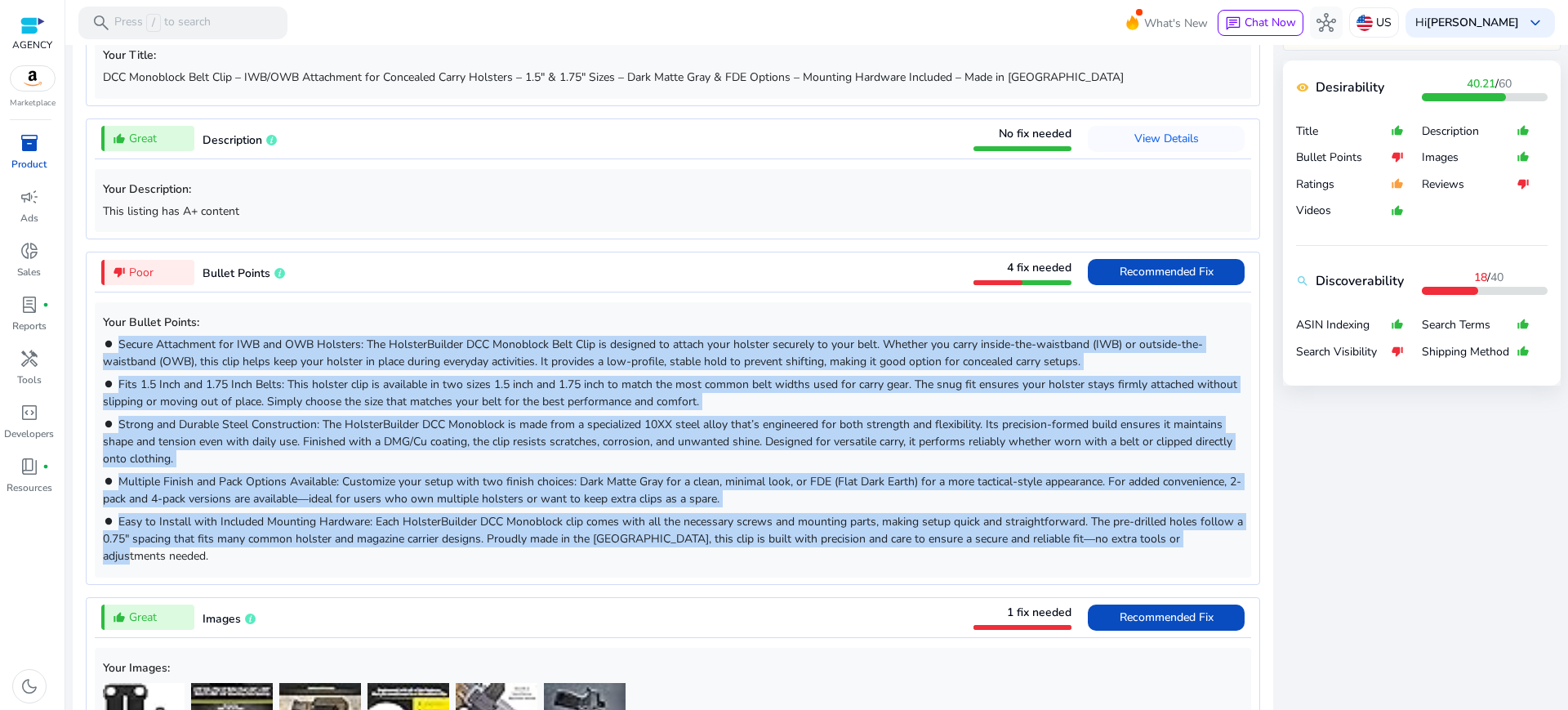
scroll to position [598, 0]
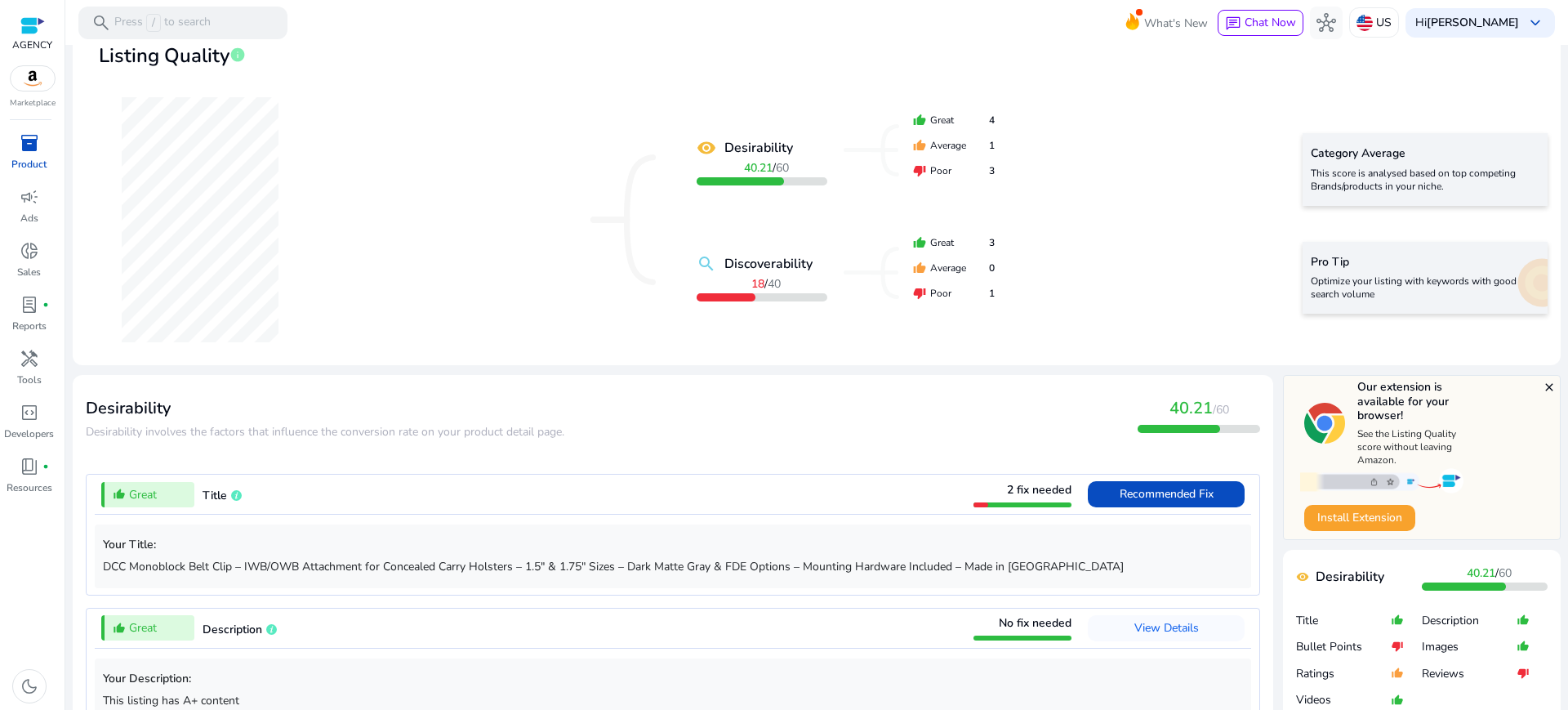
scroll to position [0, 0]
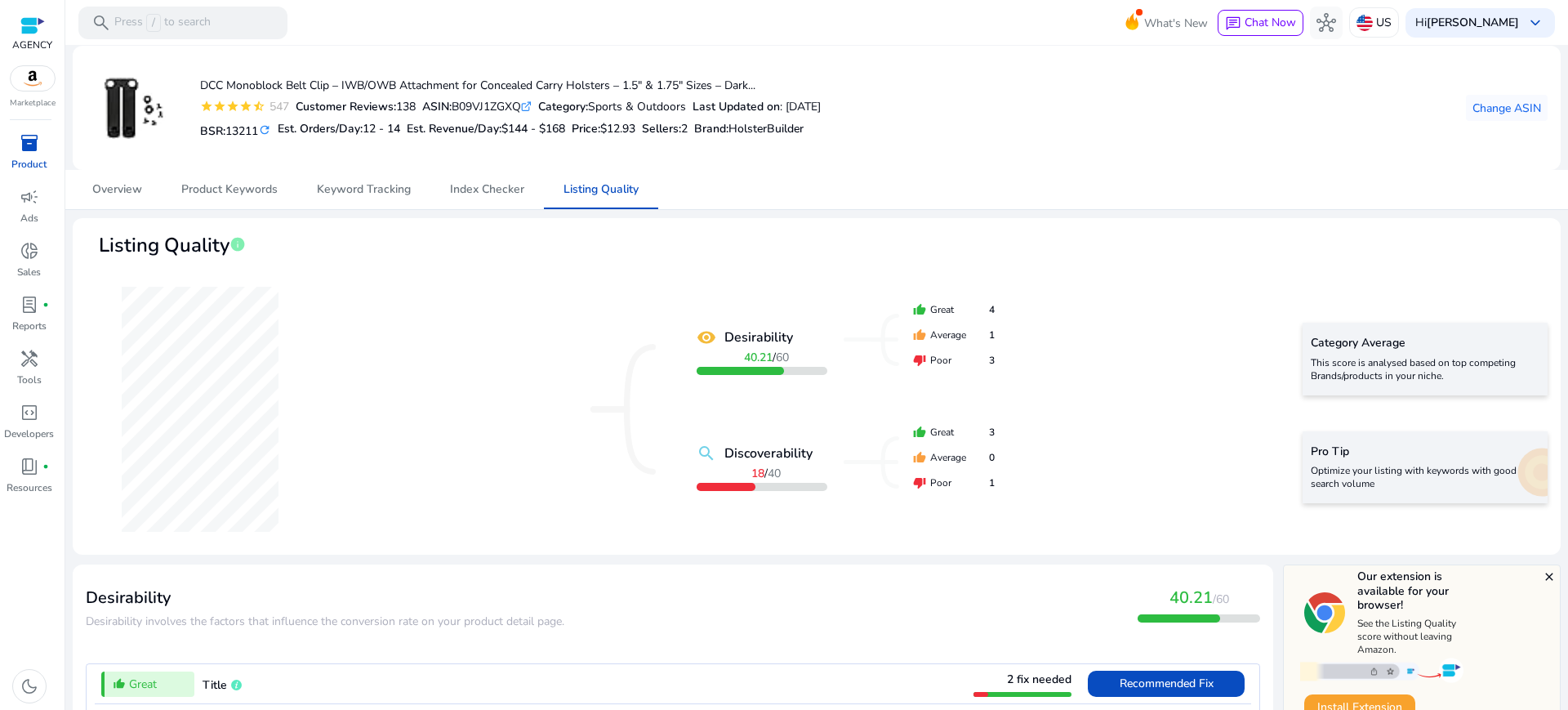
click at [40, 132] on div "inventory_2" at bounding box center [30, 143] width 46 height 26
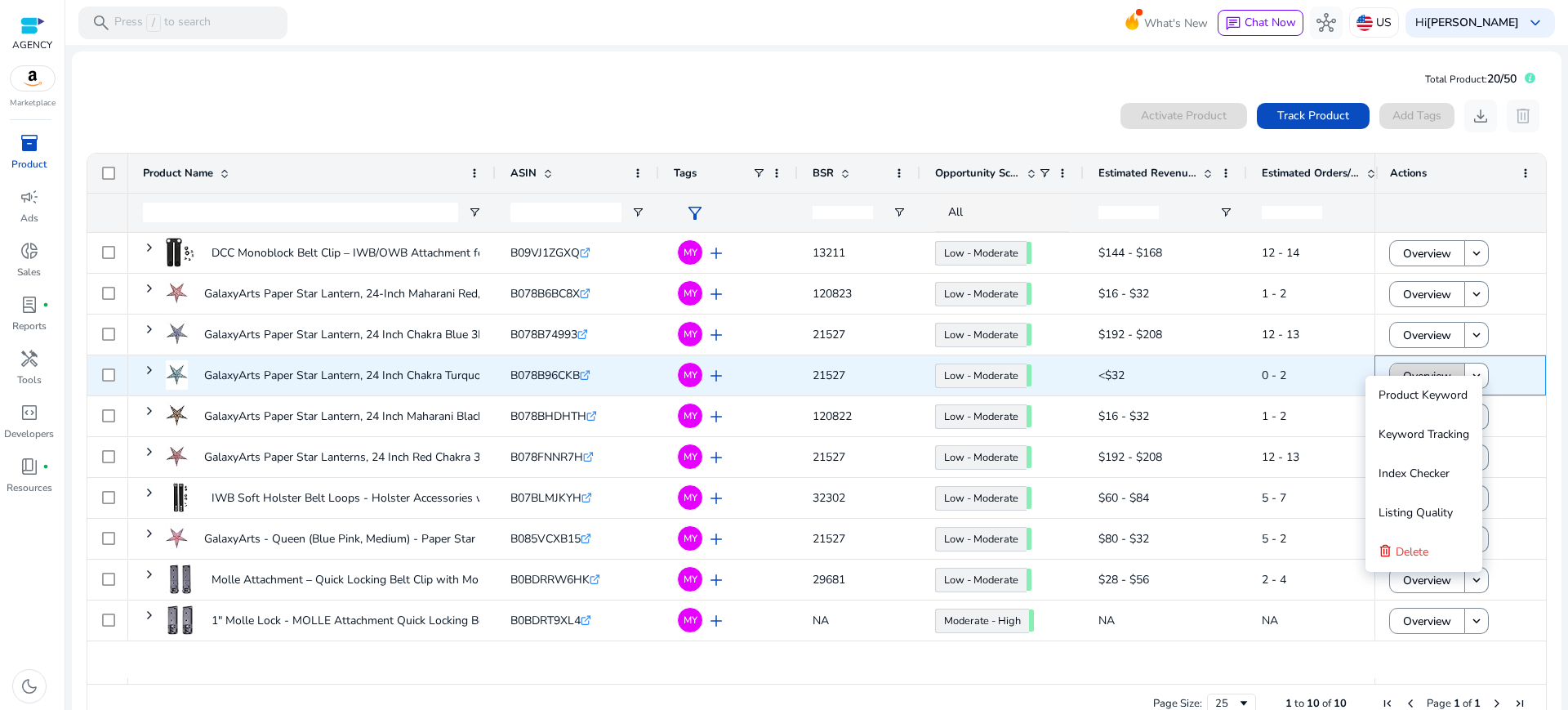
click at [1404, 366] on span "Overview" at bounding box center [1427, 376] width 48 height 34
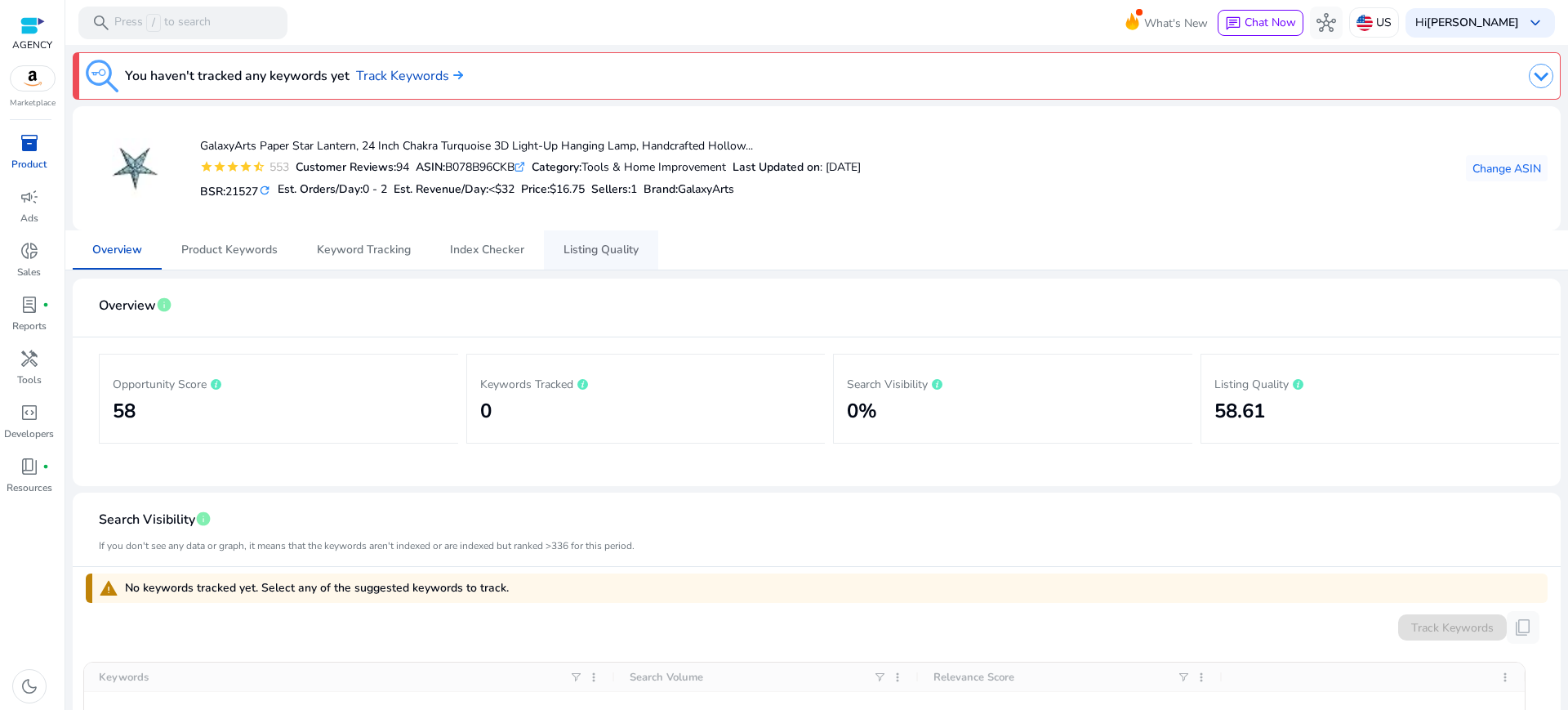
click at [592, 245] on span "Listing Quality" at bounding box center [601, 250] width 75 height 12
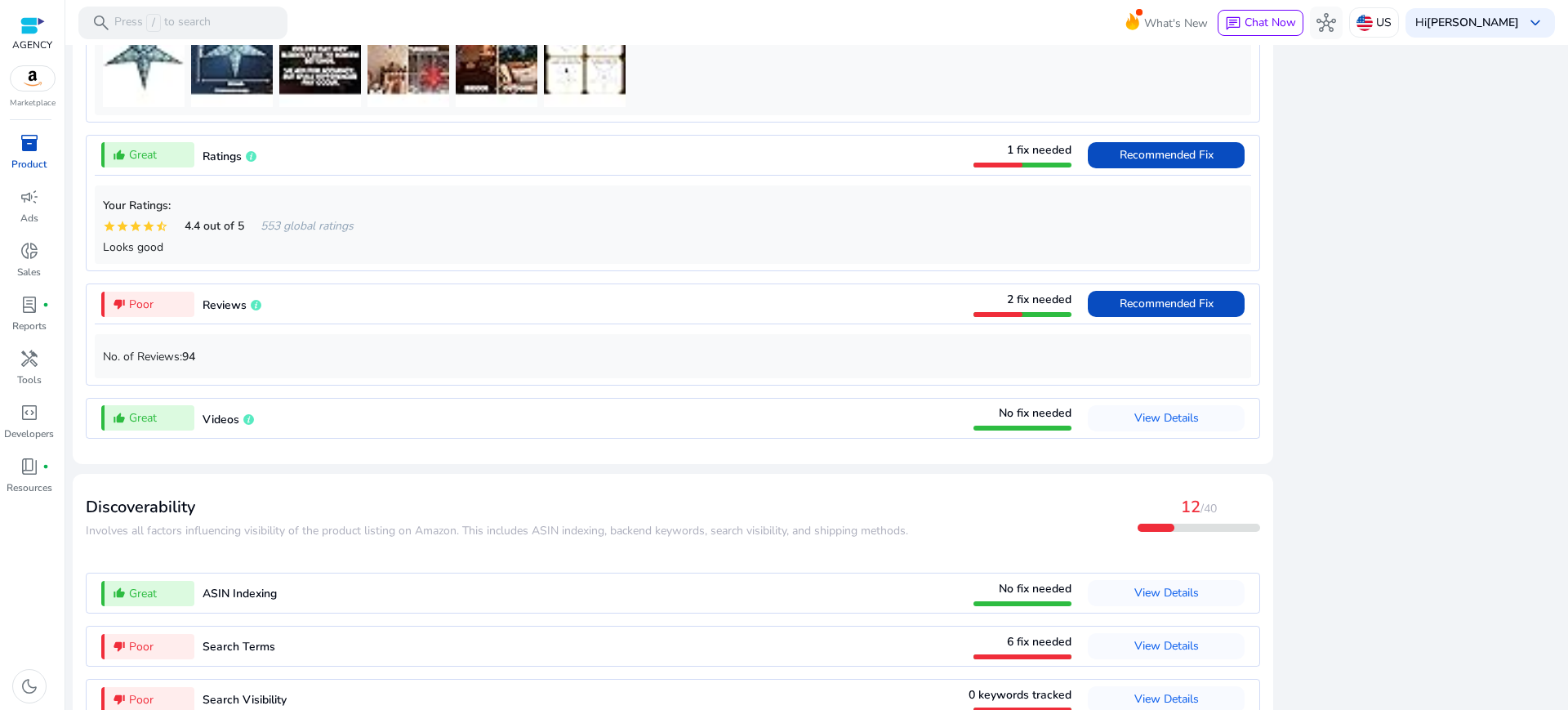
scroll to position [1409, 0]
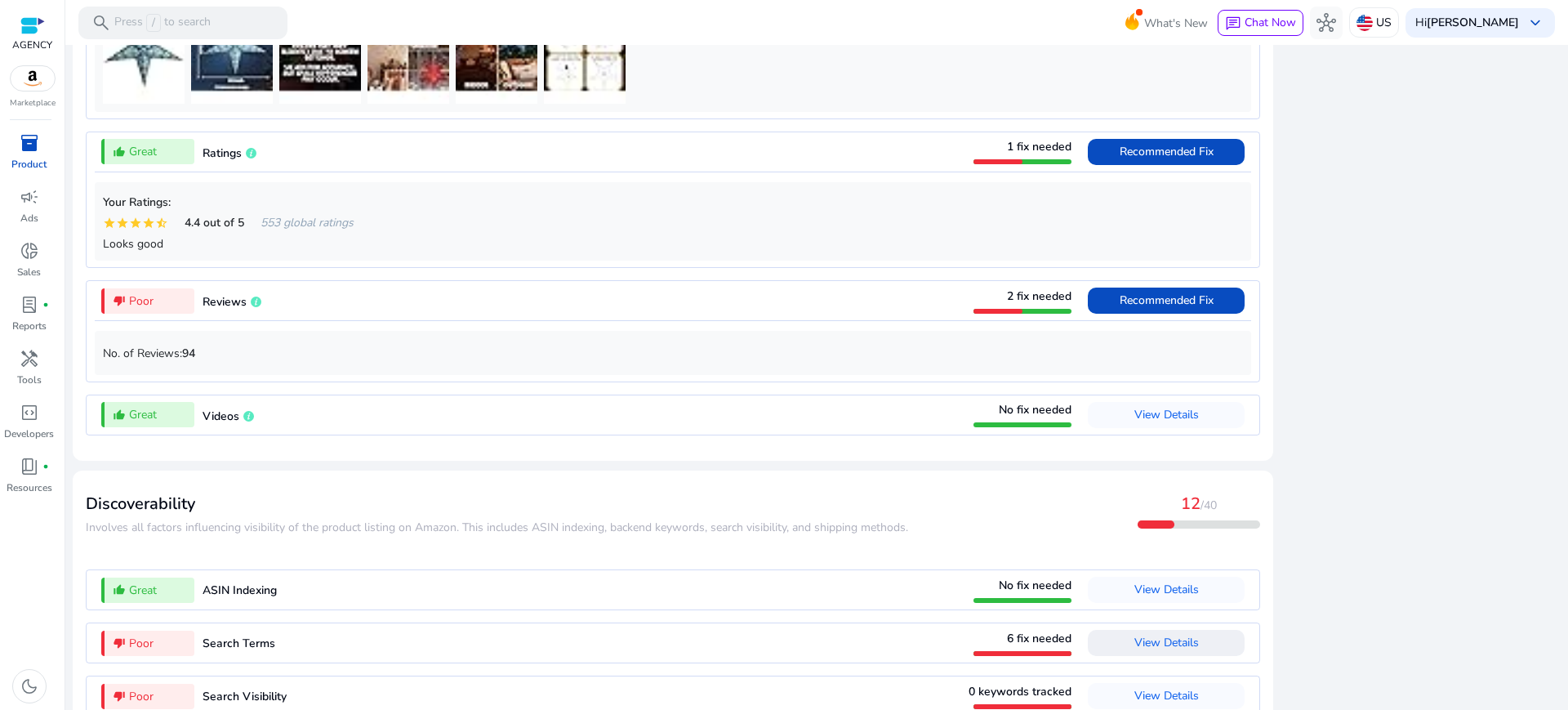
click at [1187, 635] on span "View Details" at bounding box center [1167, 643] width 65 height 15
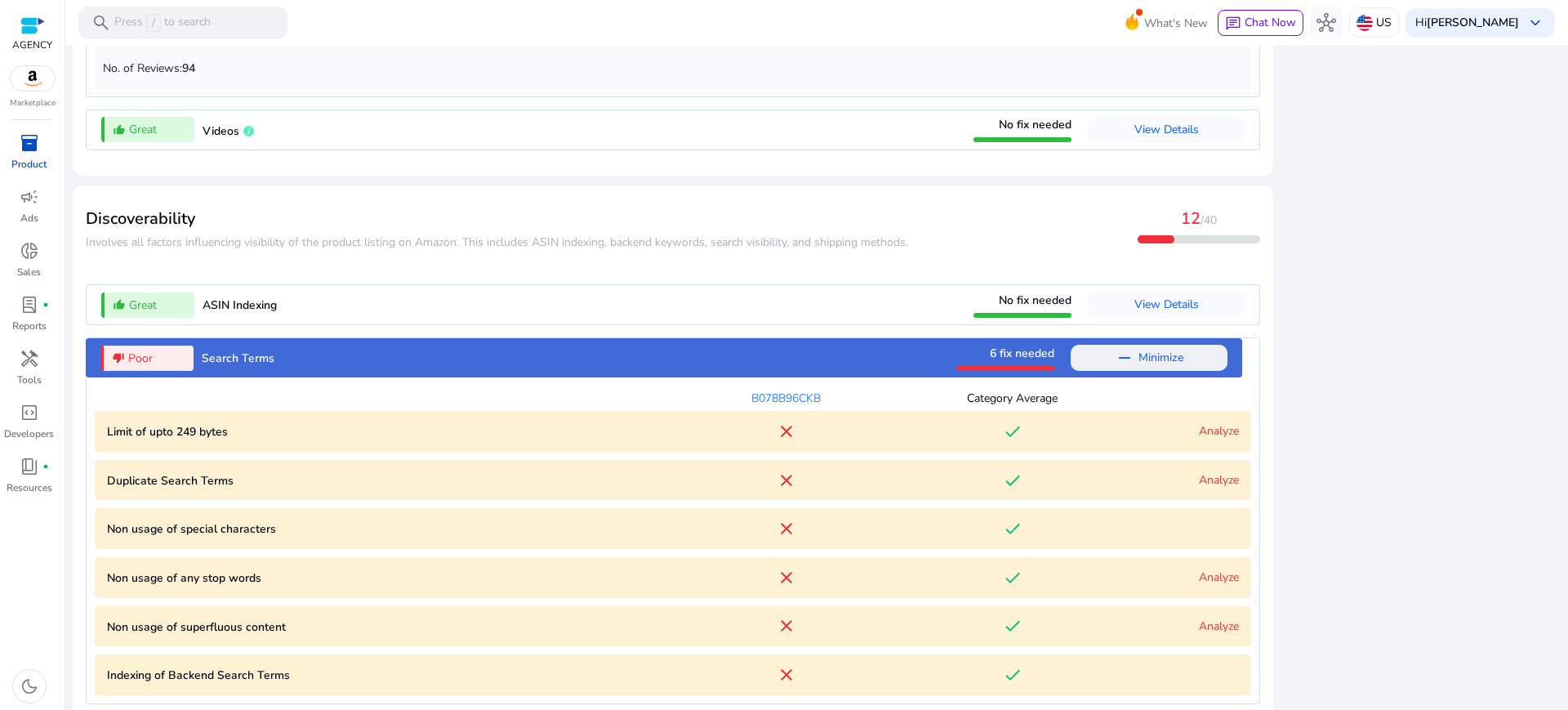
scroll to position [1711, 0]
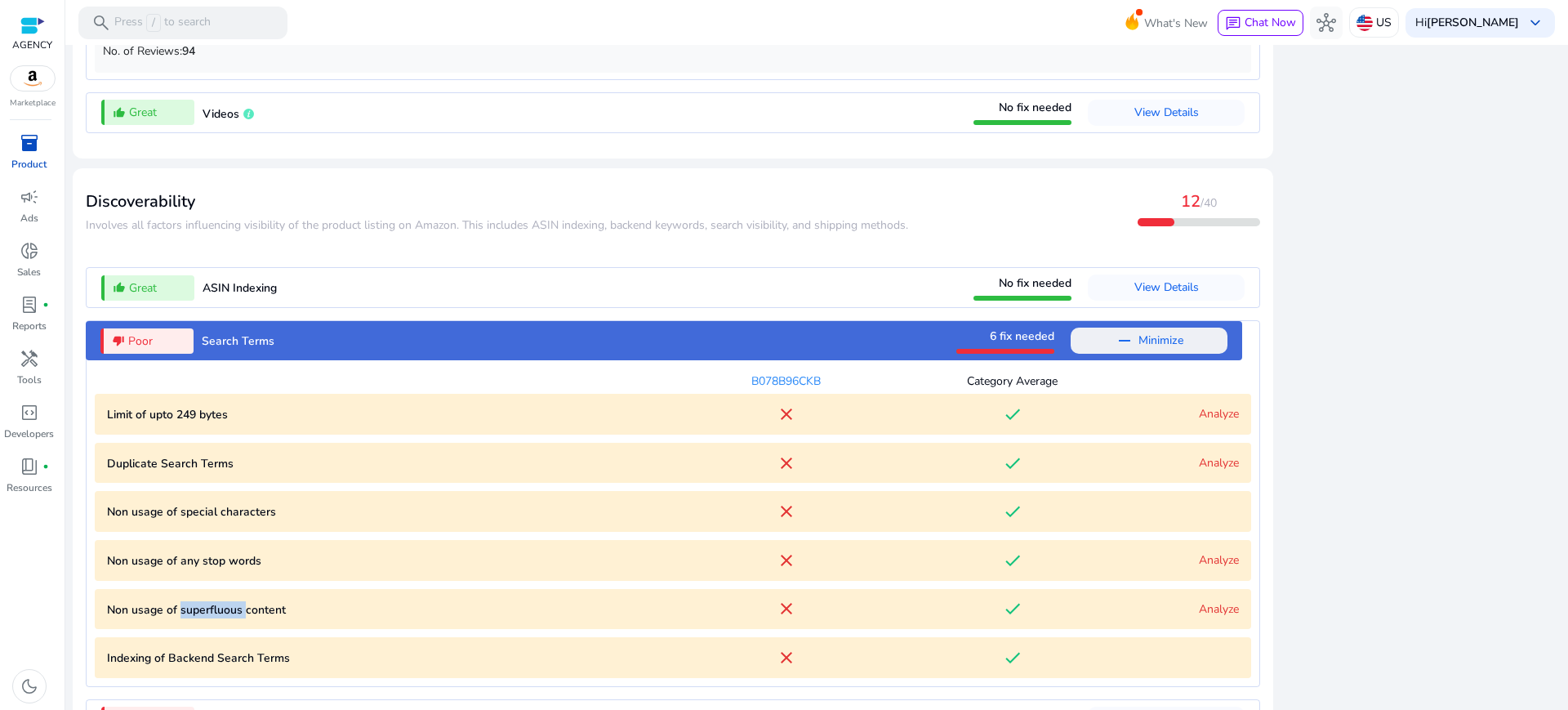
drag, startPoint x: 172, startPoint y: 499, endPoint x: 234, endPoint y: 501, distance: 62.0
click at [234, 601] on p "Non usage of superfluous content" at bounding box center [390, 610] width 566 height 17
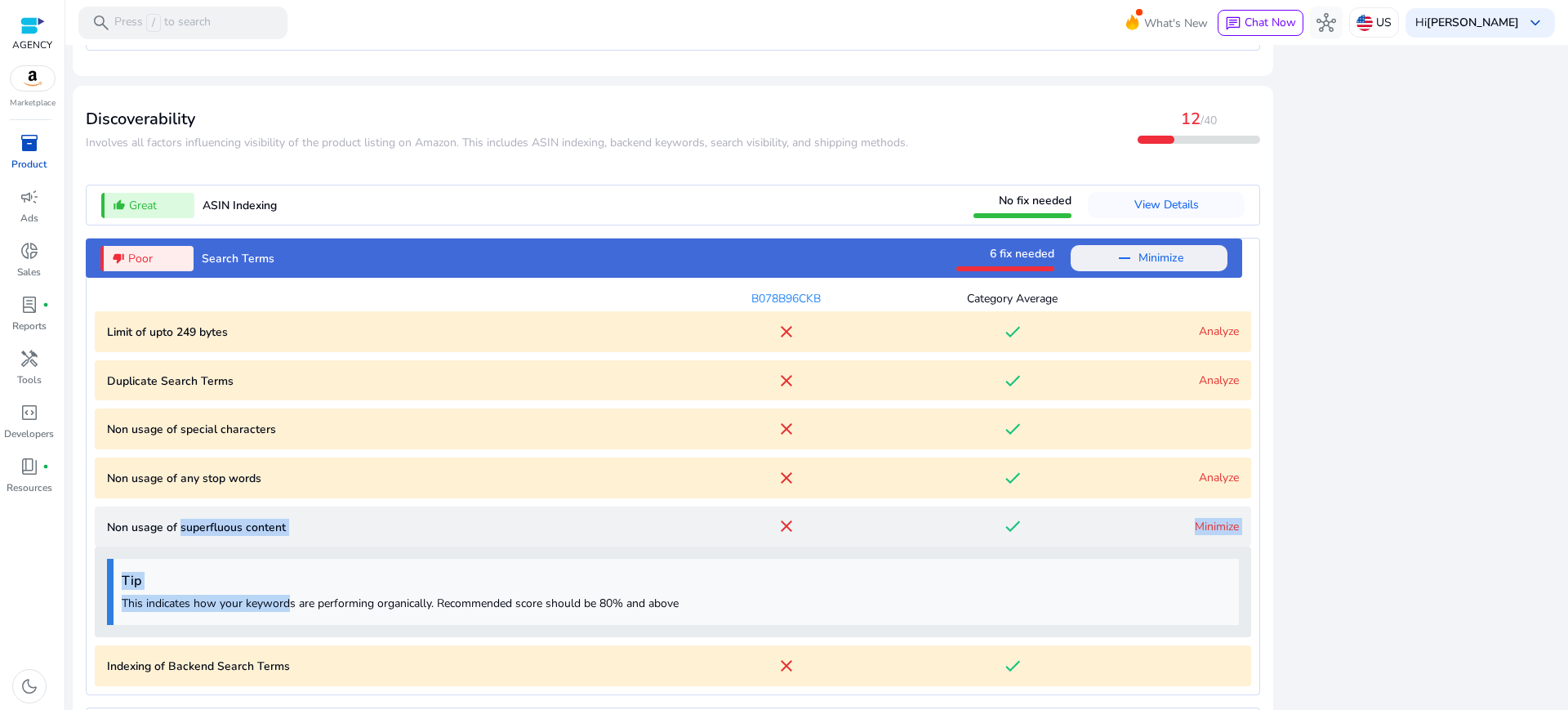
click at [277, 558] on div "Tip This indicates how your keywords are performing organically. Recommended sc…" at bounding box center [673, 591] width 1132 height 66
click at [272, 519] on p "Non usage of superfluous content" at bounding box center [390, 527] width 566 height 17
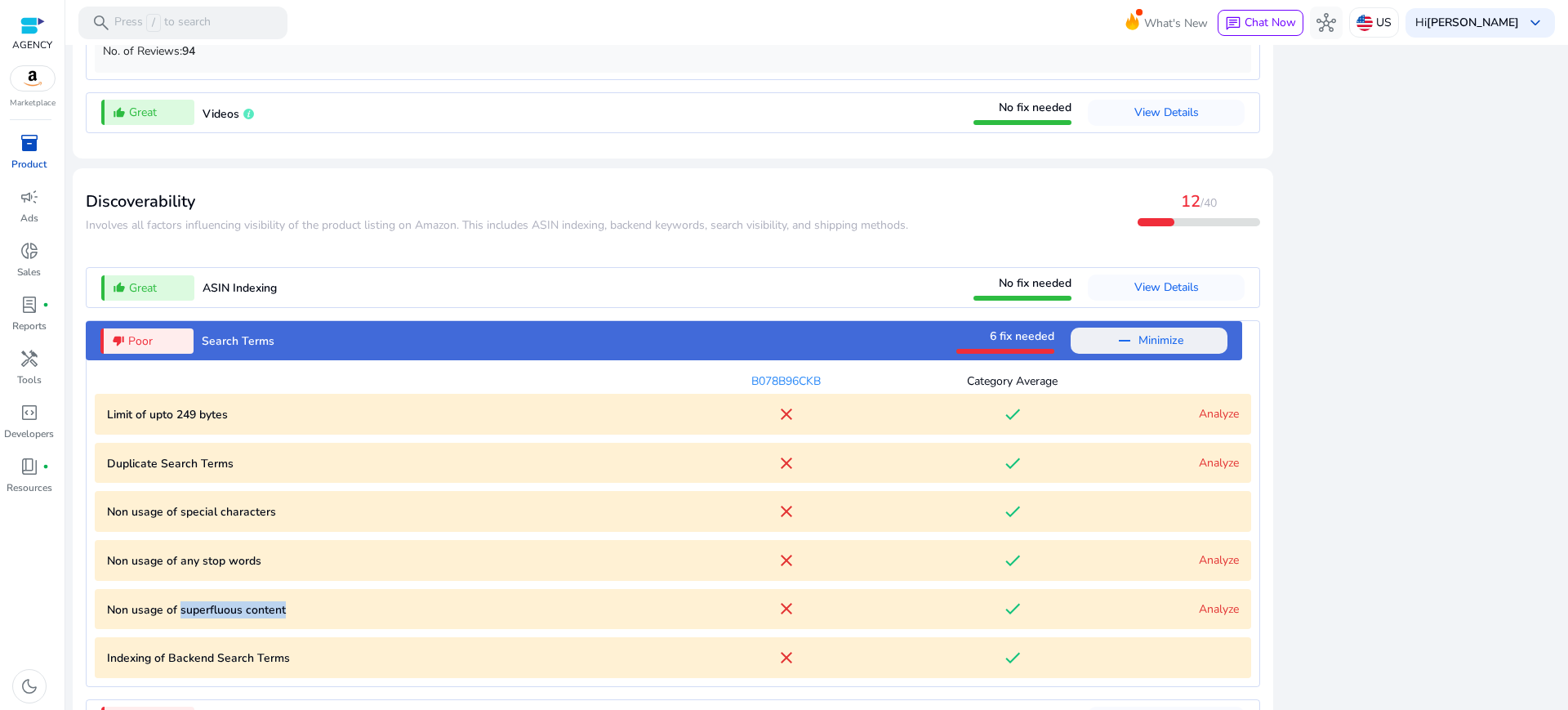
copy p "superfluous content"
click at [1199, 709] on span "View Details" at bounding box center [1167, 719] width 65 height 15
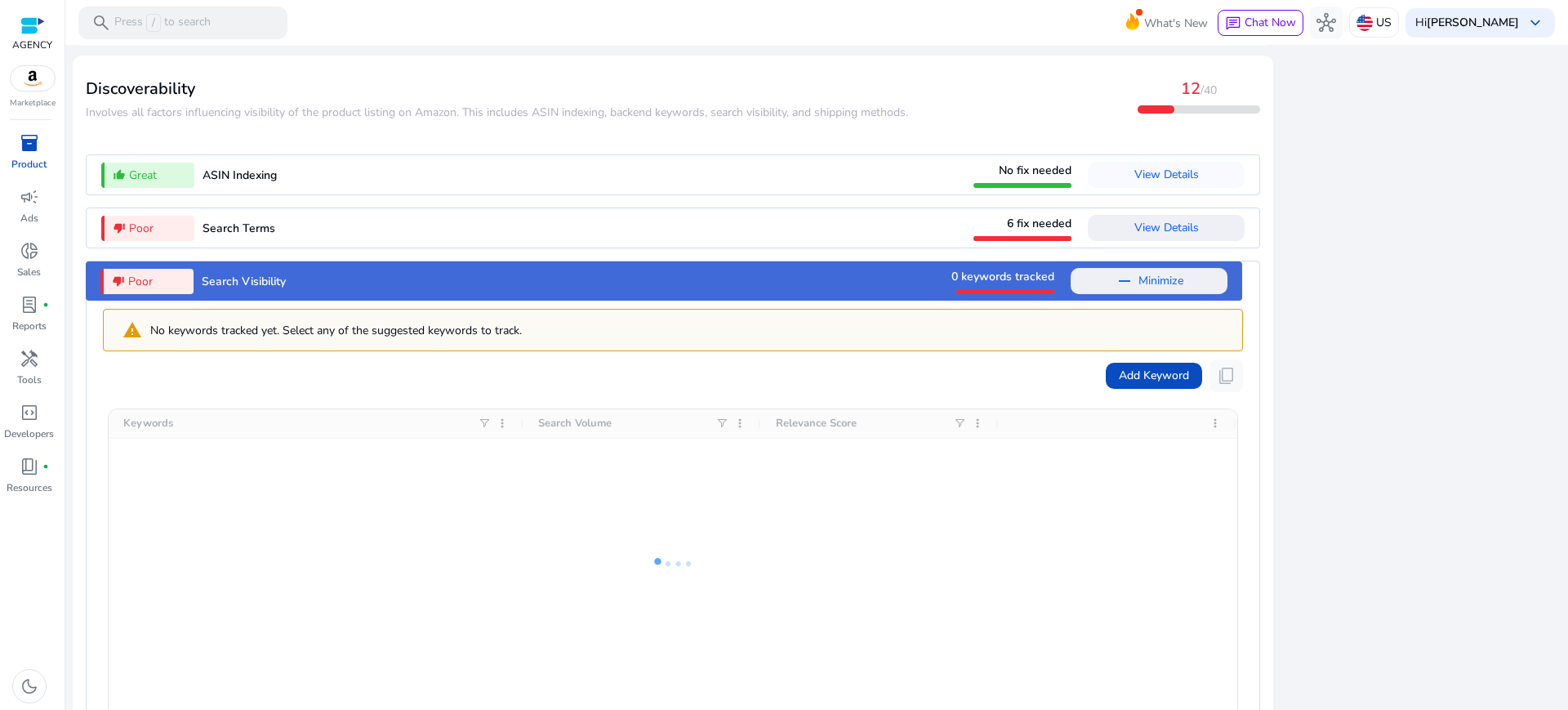
scroll to position [1825, 0]
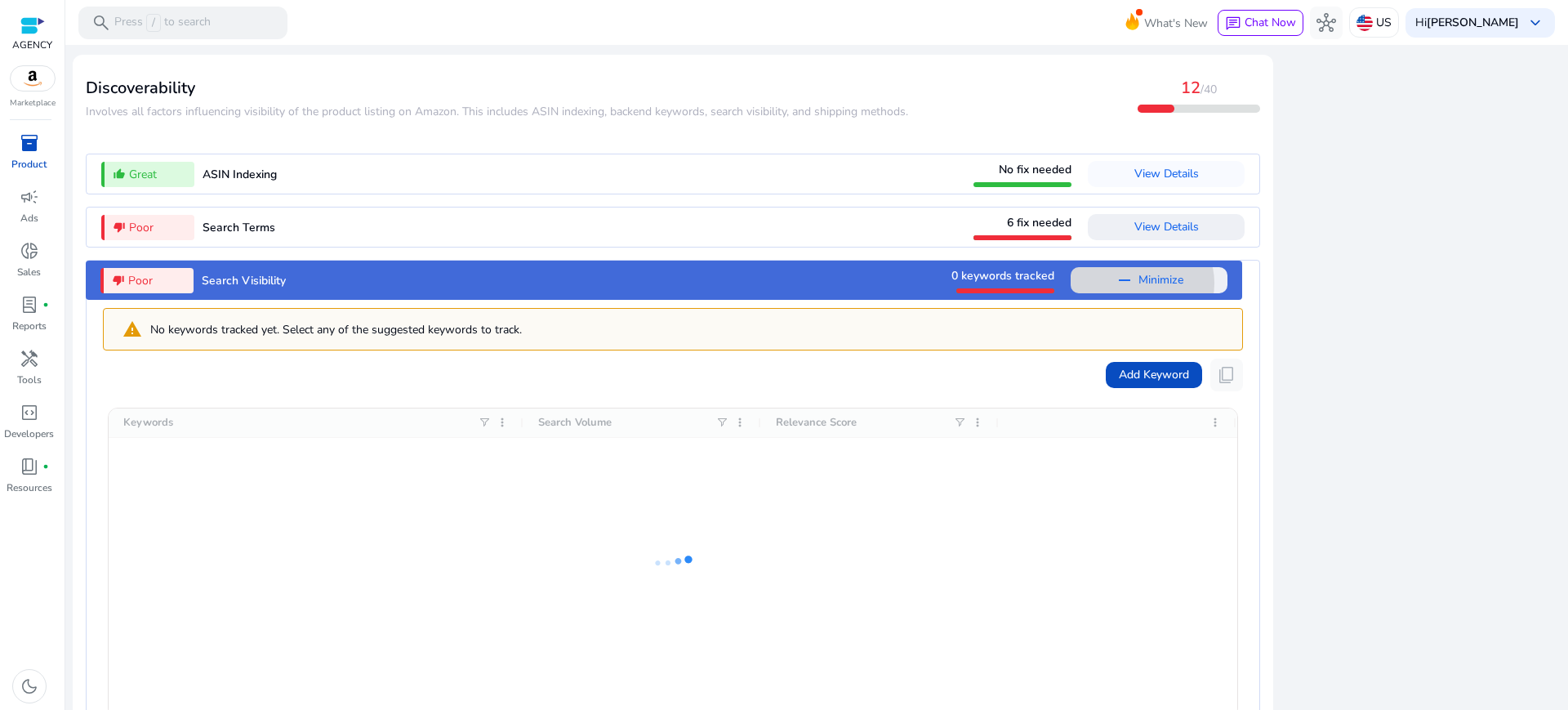
click at [1179, 267] on span "Minimize" at bounding box center [1161, 280] width 45 height 26
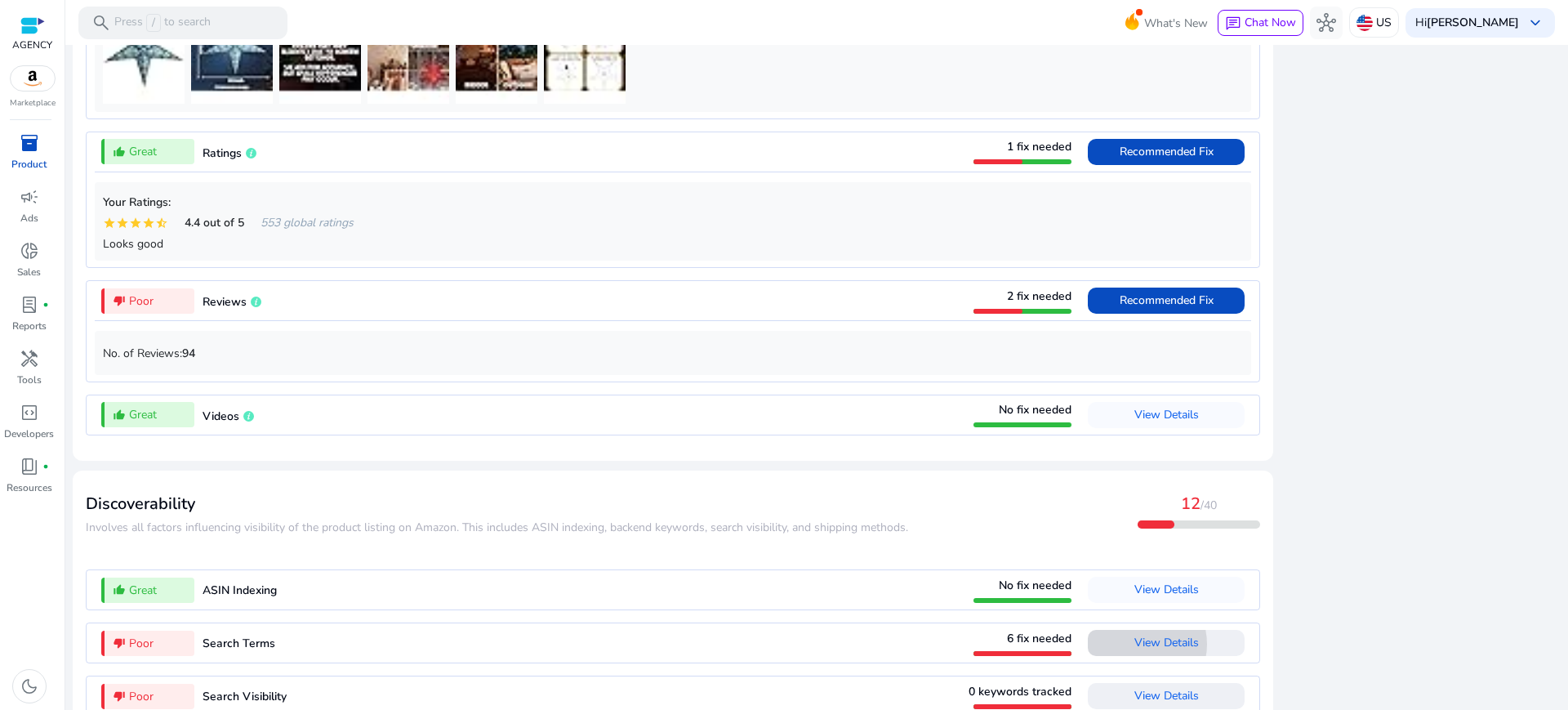
click at [1172, 635] on span "View Details" at bounding box center [1167, 643] width 65 height 15
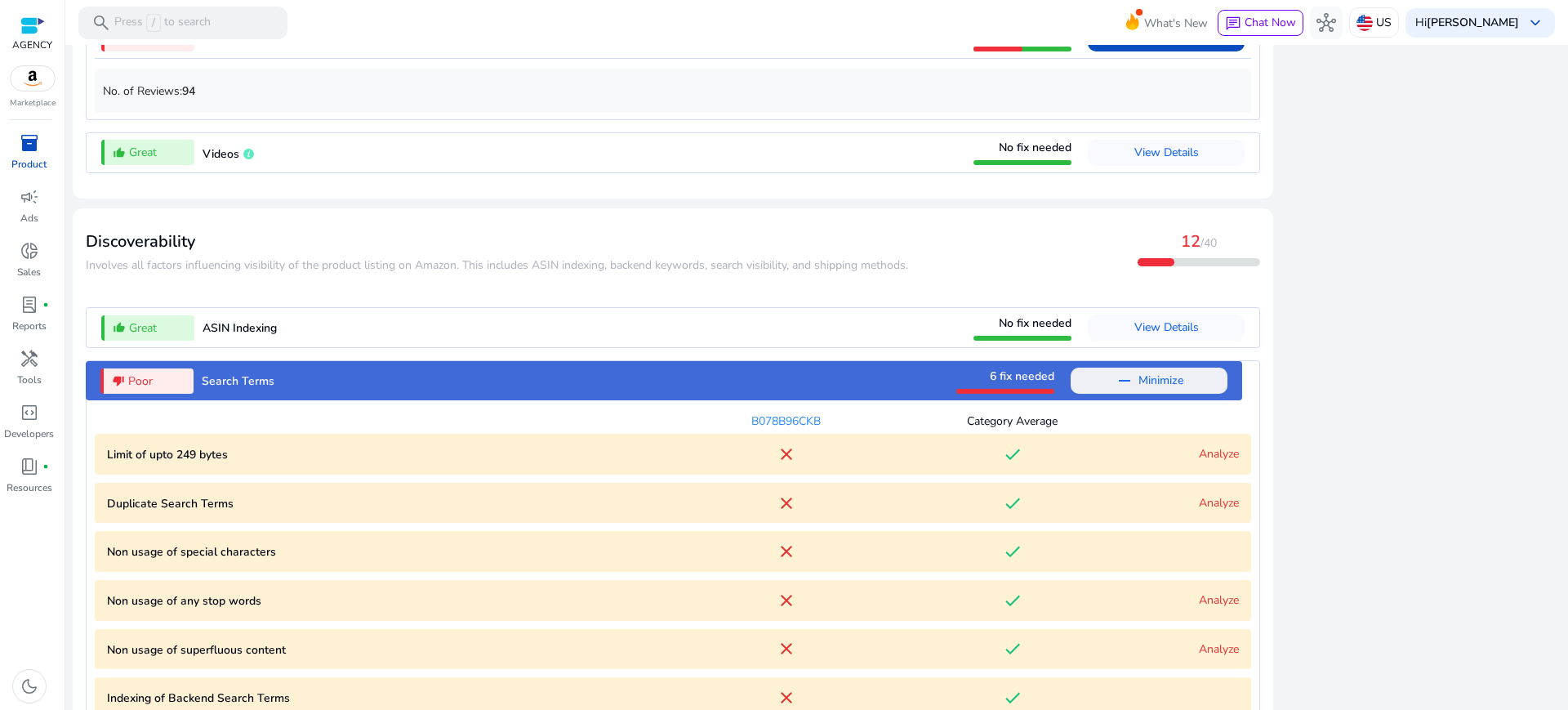
scroll to position [1711, 0]
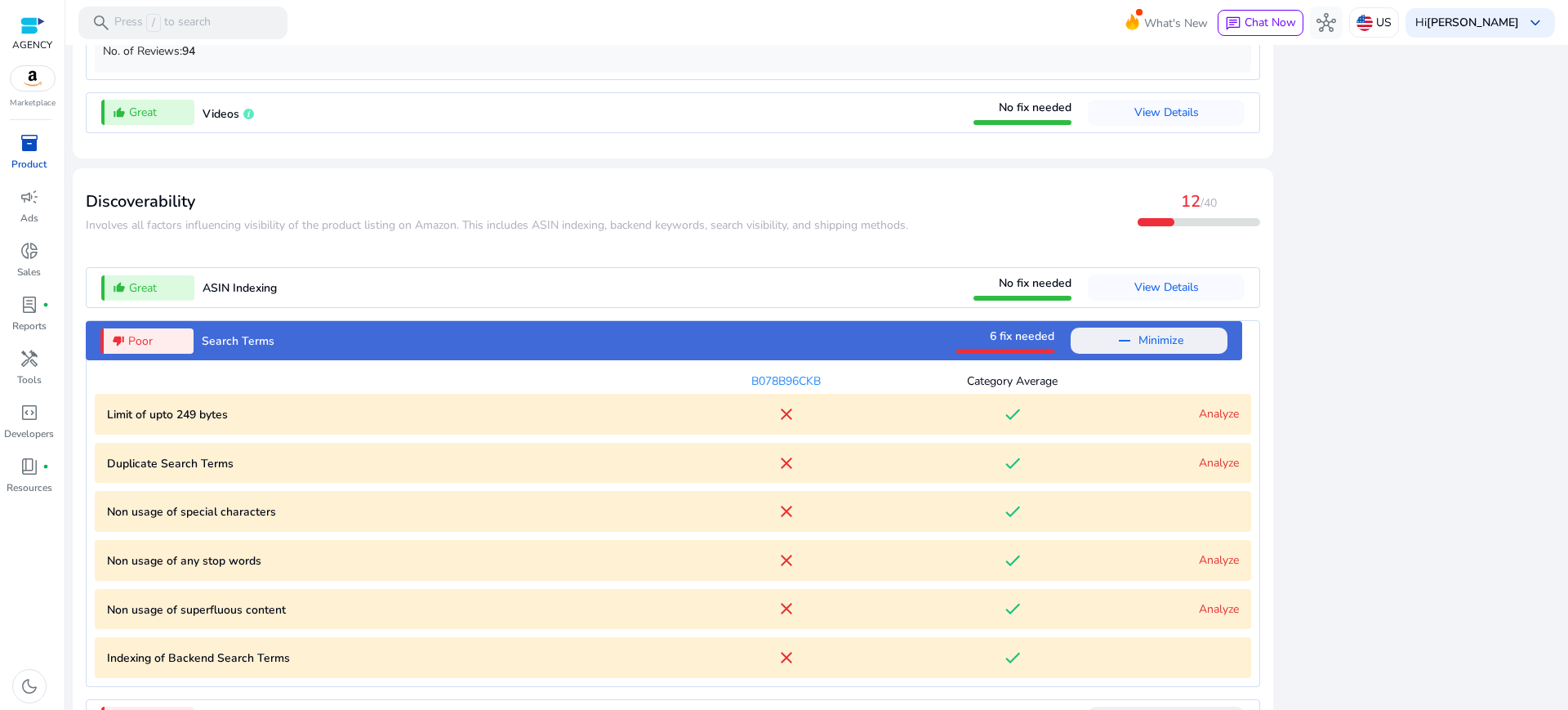
click at [1228, 455] on link "Analyze" at bounding box center [1219, 462] width 40 height 15
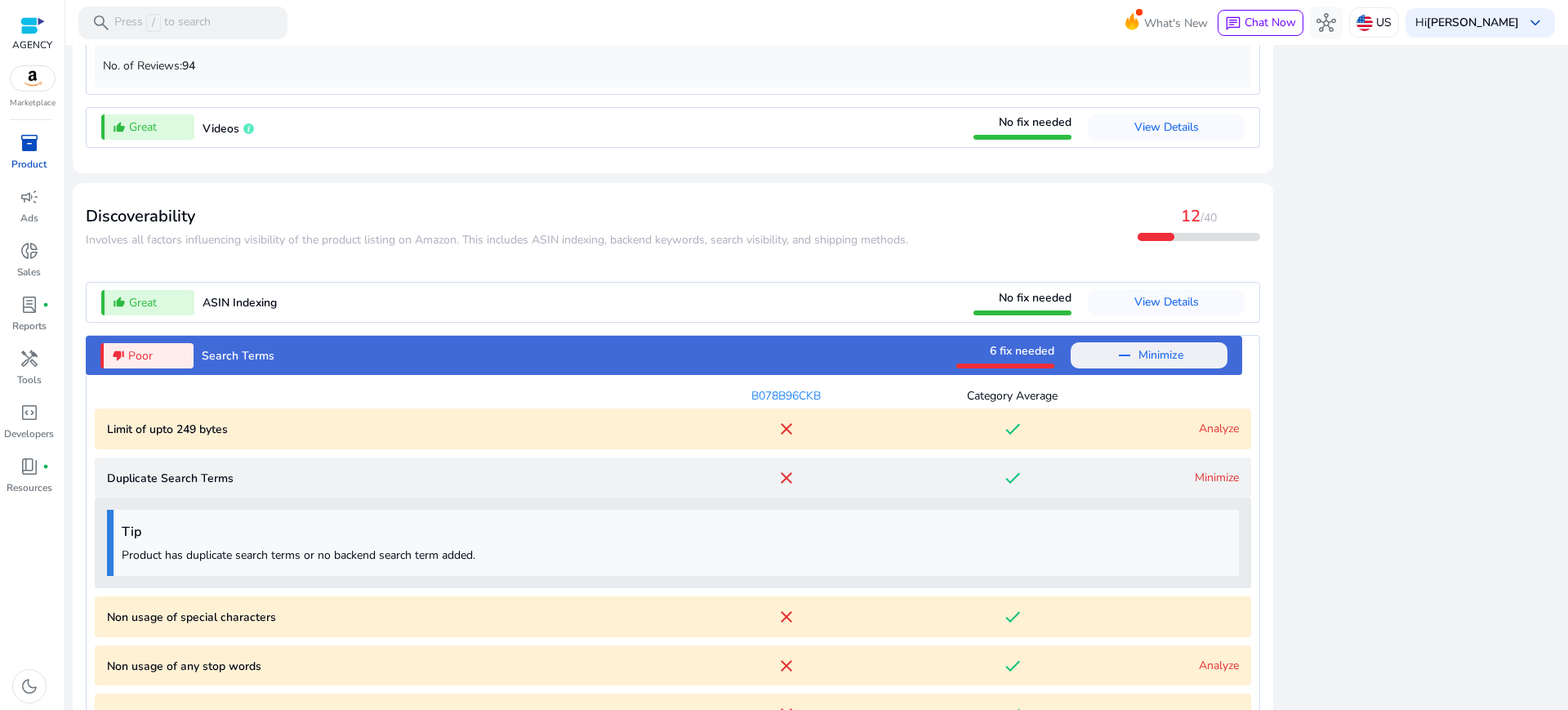
scroll to position [1692, 0]
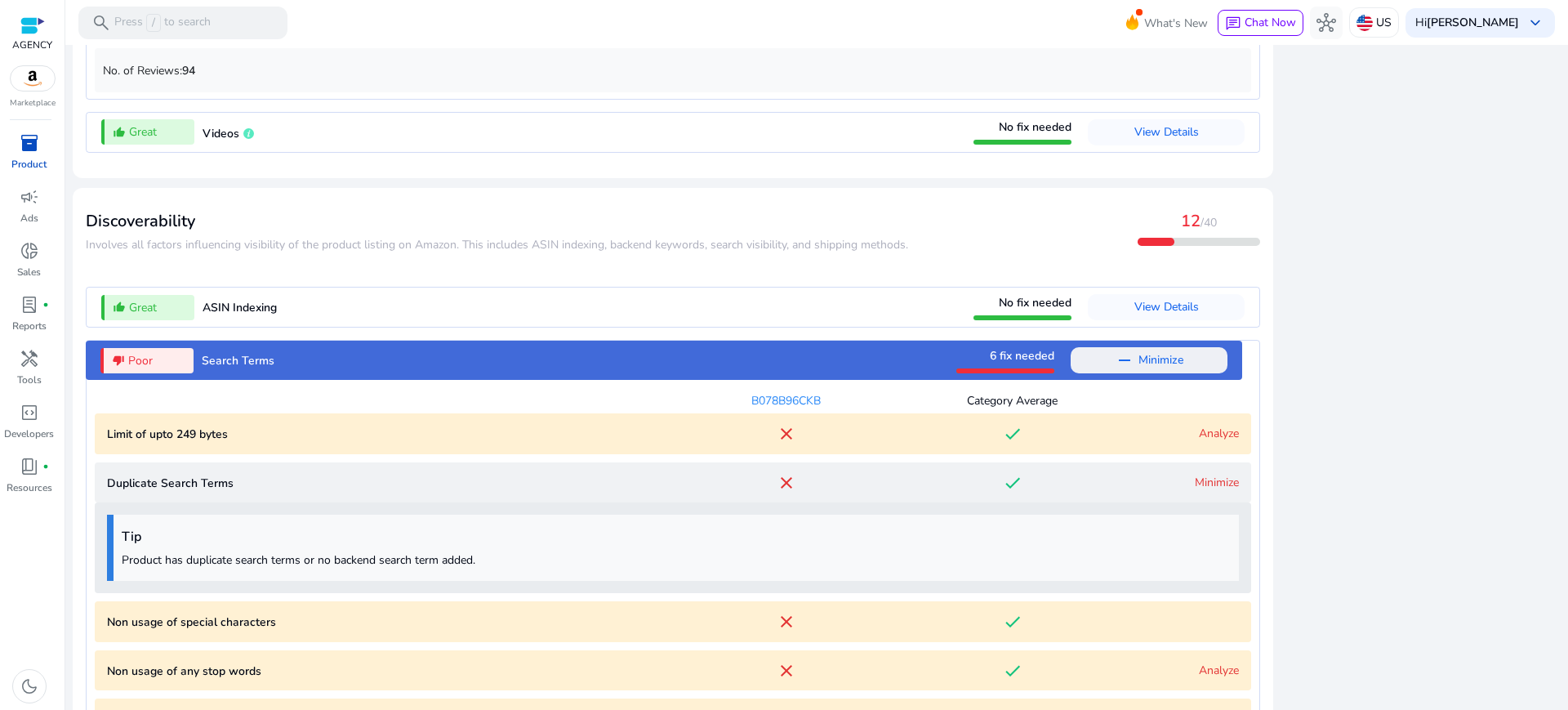
click at [1207, 475] on link "Minimize" at bounding box center [1217, 482] width 44 height 15
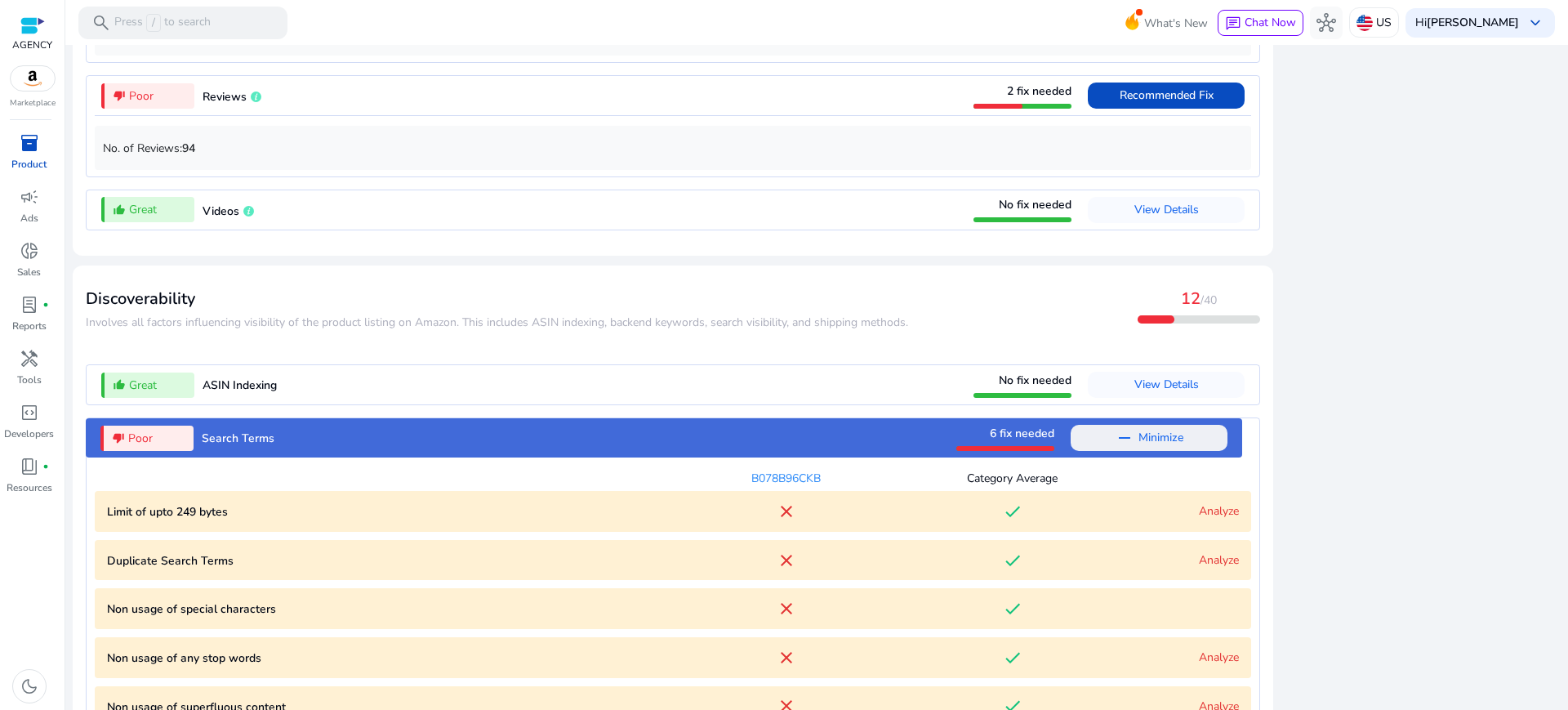
scroll to position [1711, 0]
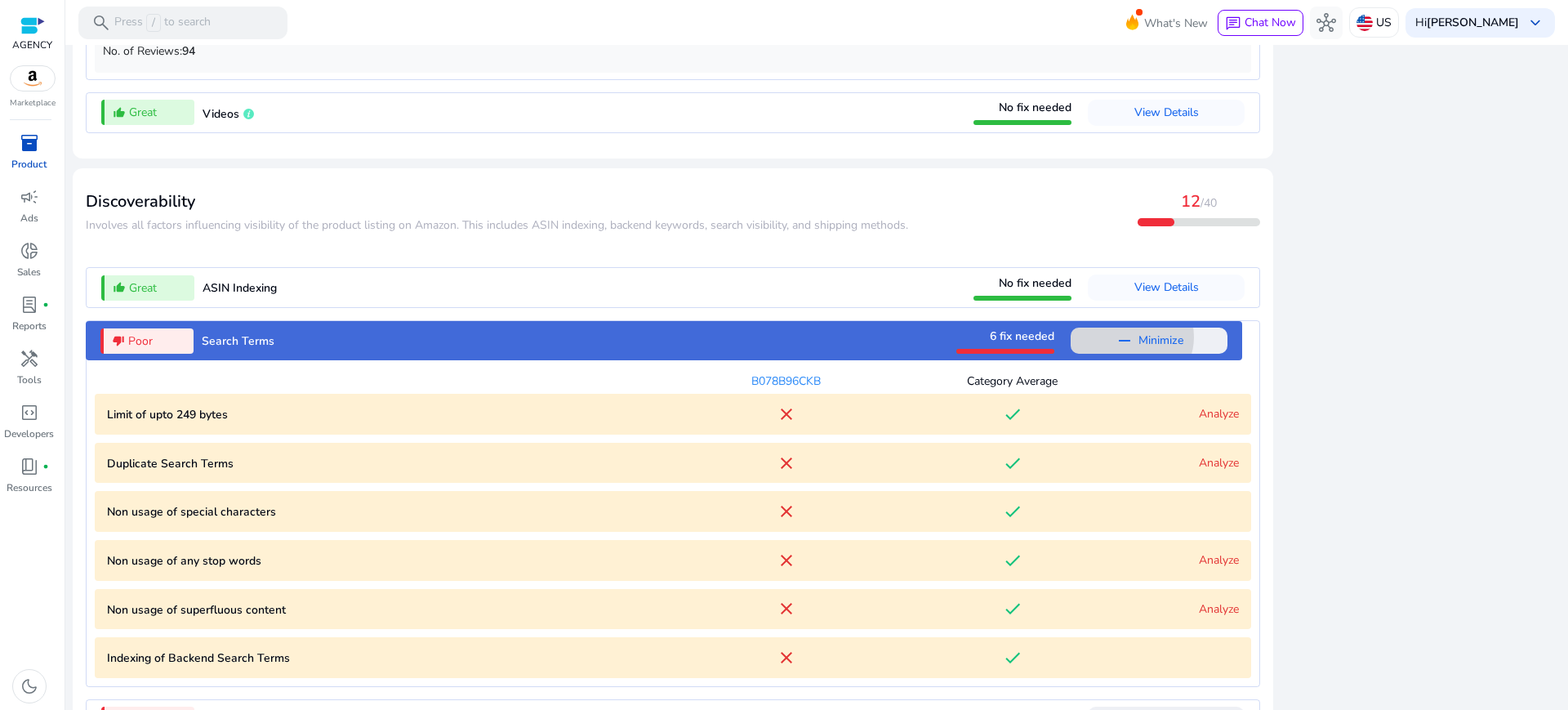
click at [1168, 327] on span "Minimize" at bounding box center [1161, 340] width 45 height 26
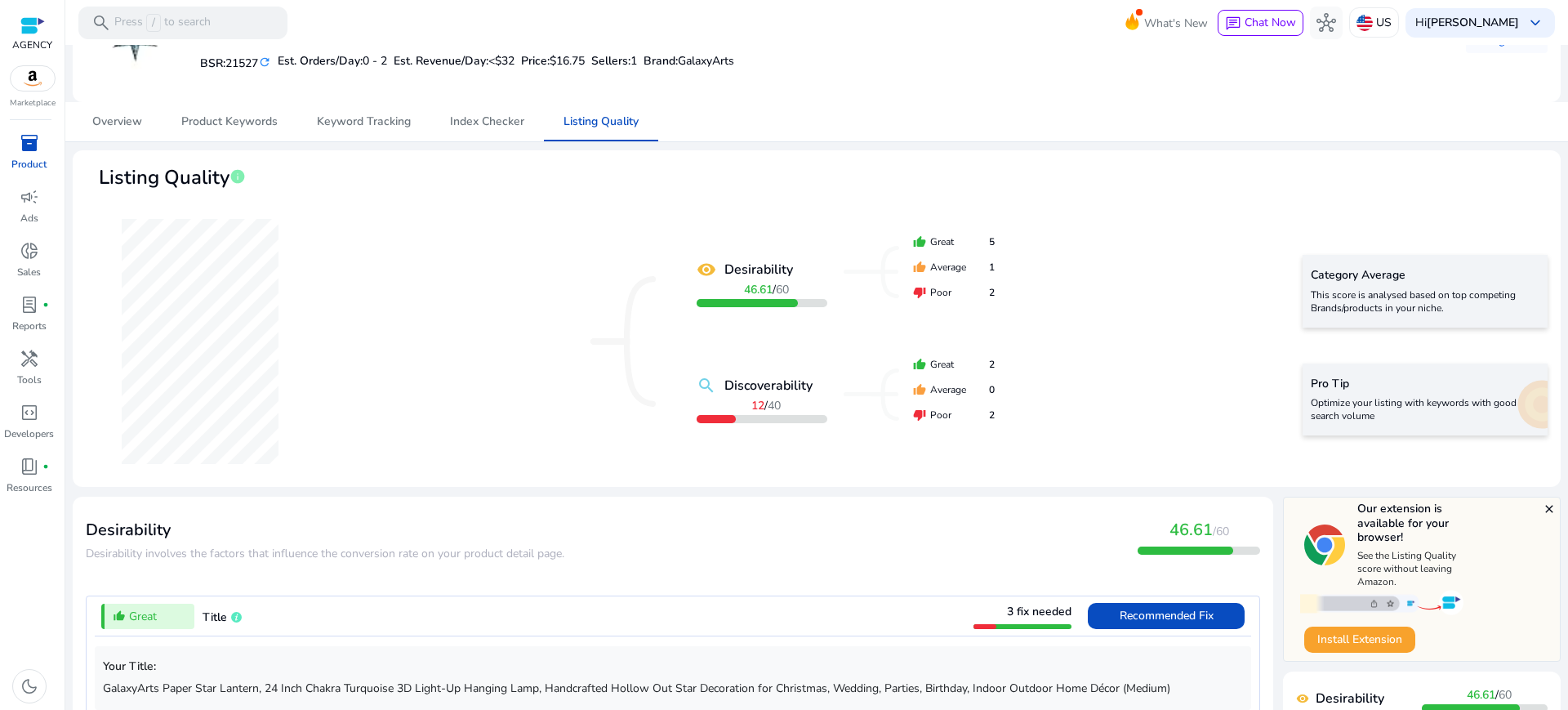
scroll to position [0, 0]
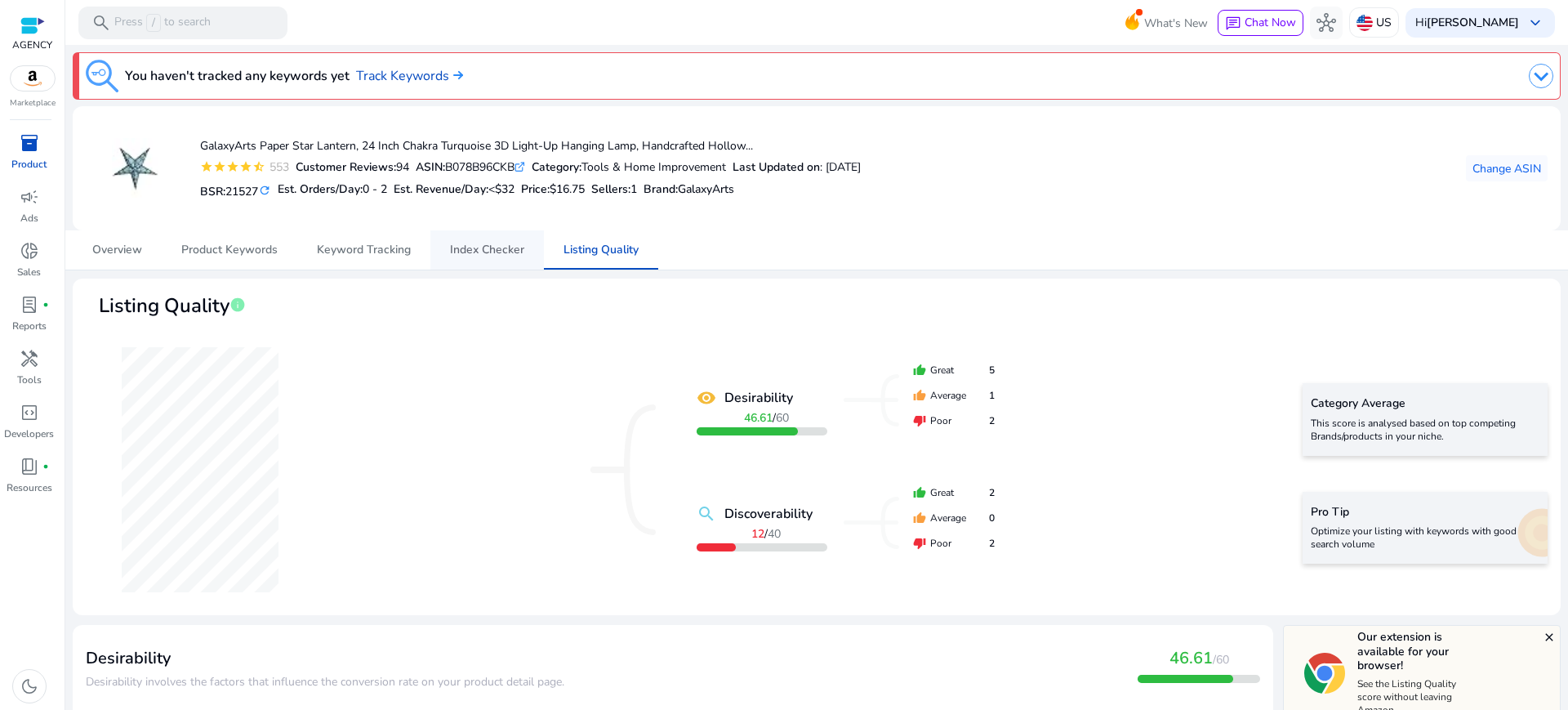
click at [461, 245] on span "Index Checker" at bounding box center [488, 250] width 74 height 12
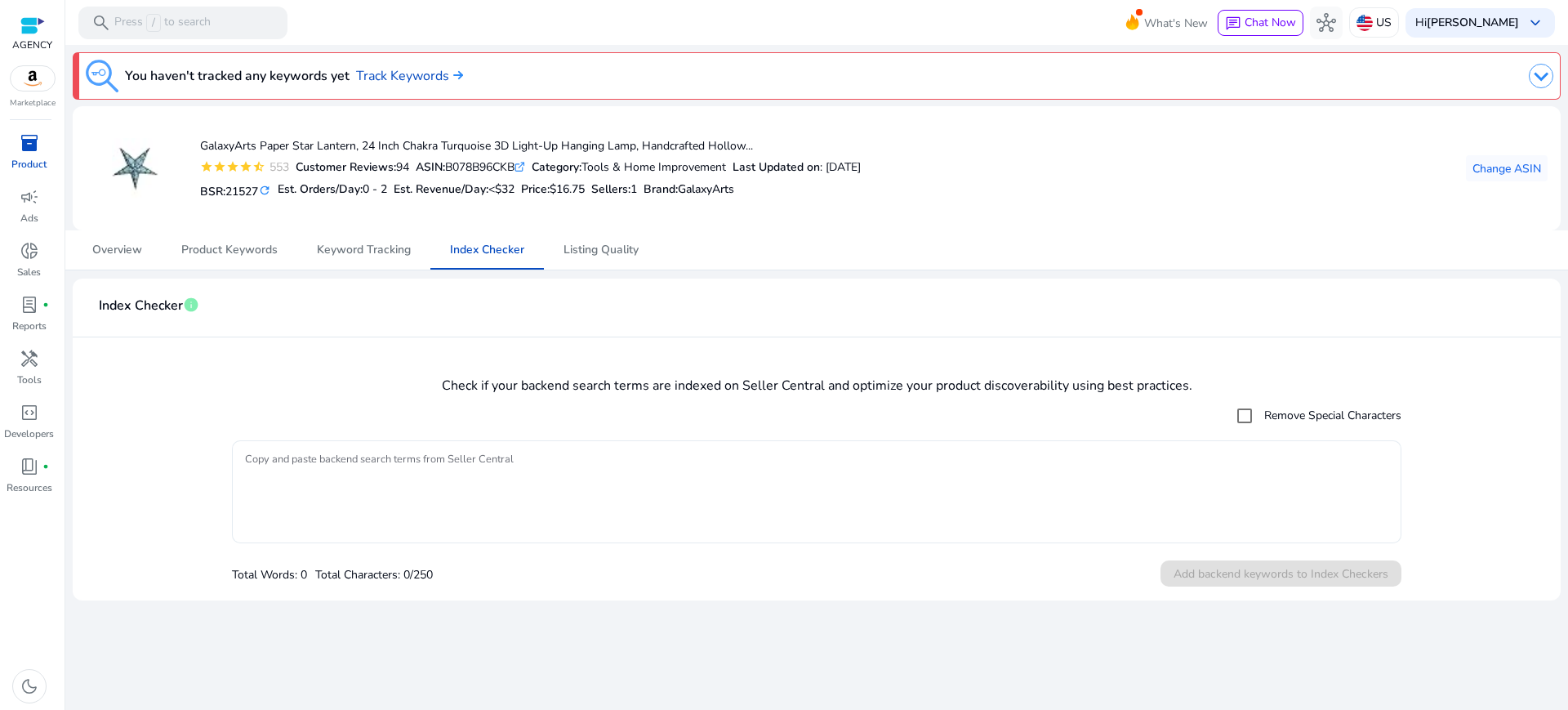
click at [515, 466] on textarea "Copy and paste backend search terms from Seller Central" at bounding box center [817, 492] width 1144 height 87
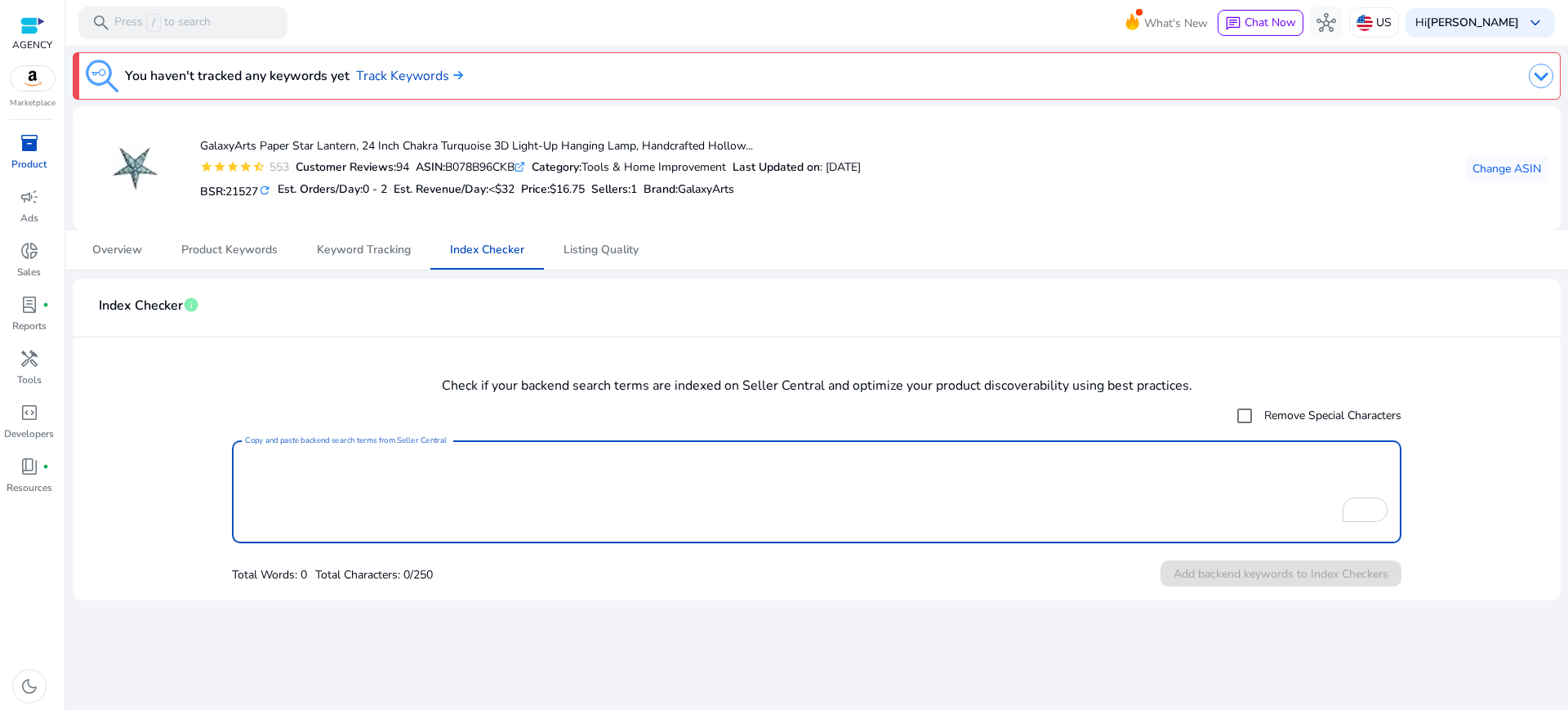
click at [483, 159] on div "ASIN: B078B96CKB .st0{fill:#2c8af8}" at bounding box center [471, 167] width 110 height 17
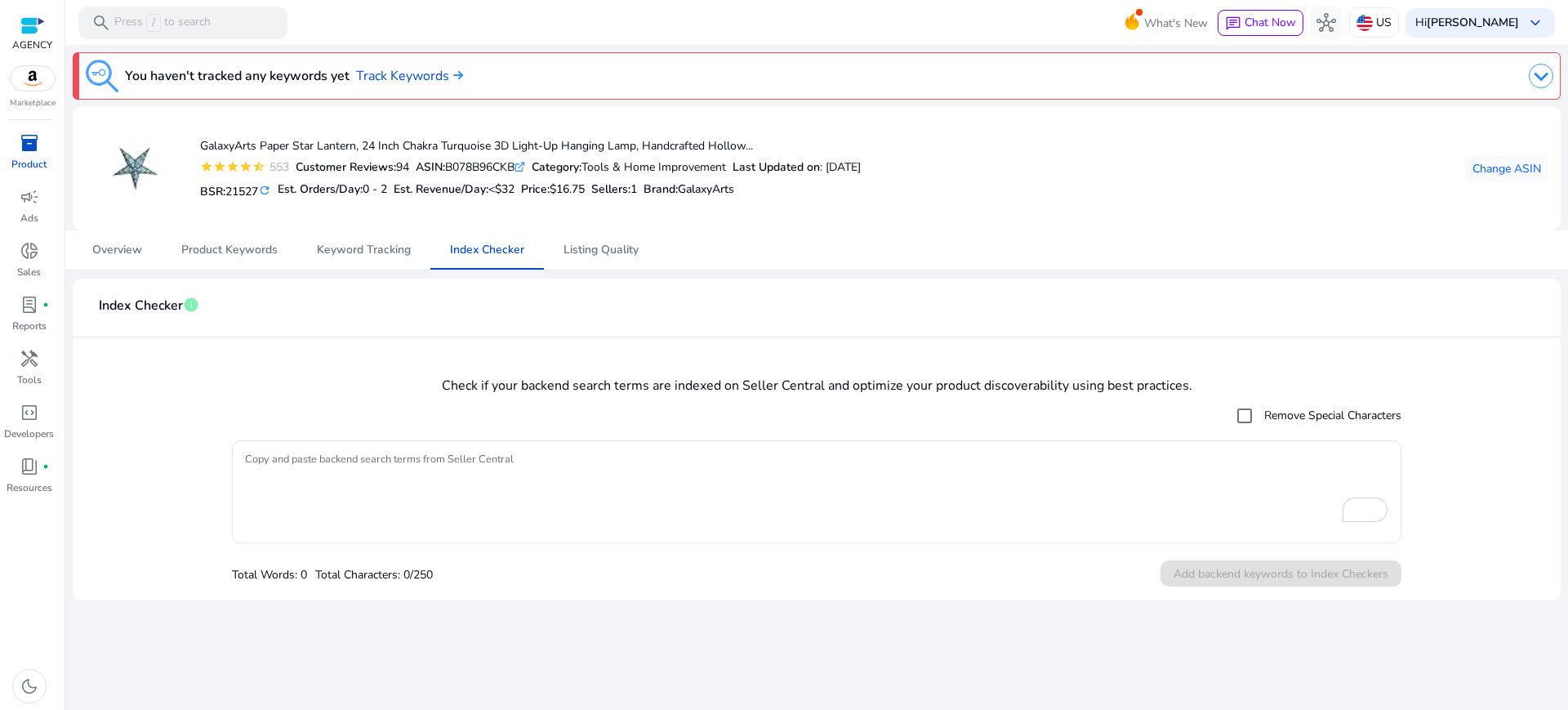
click at [483, 159] on div "ASIN: B078B96CKB .st0{fill:#2c8af8}" at bounding box center [471, 167] width 110 height 17
copy div "B078B96CKB"
click at [702, 385] on mat-card "Index Checker info Check if your backend search terms are indexed on Seller Cen…" at bounding box center [816, 439] width 1489 height 322
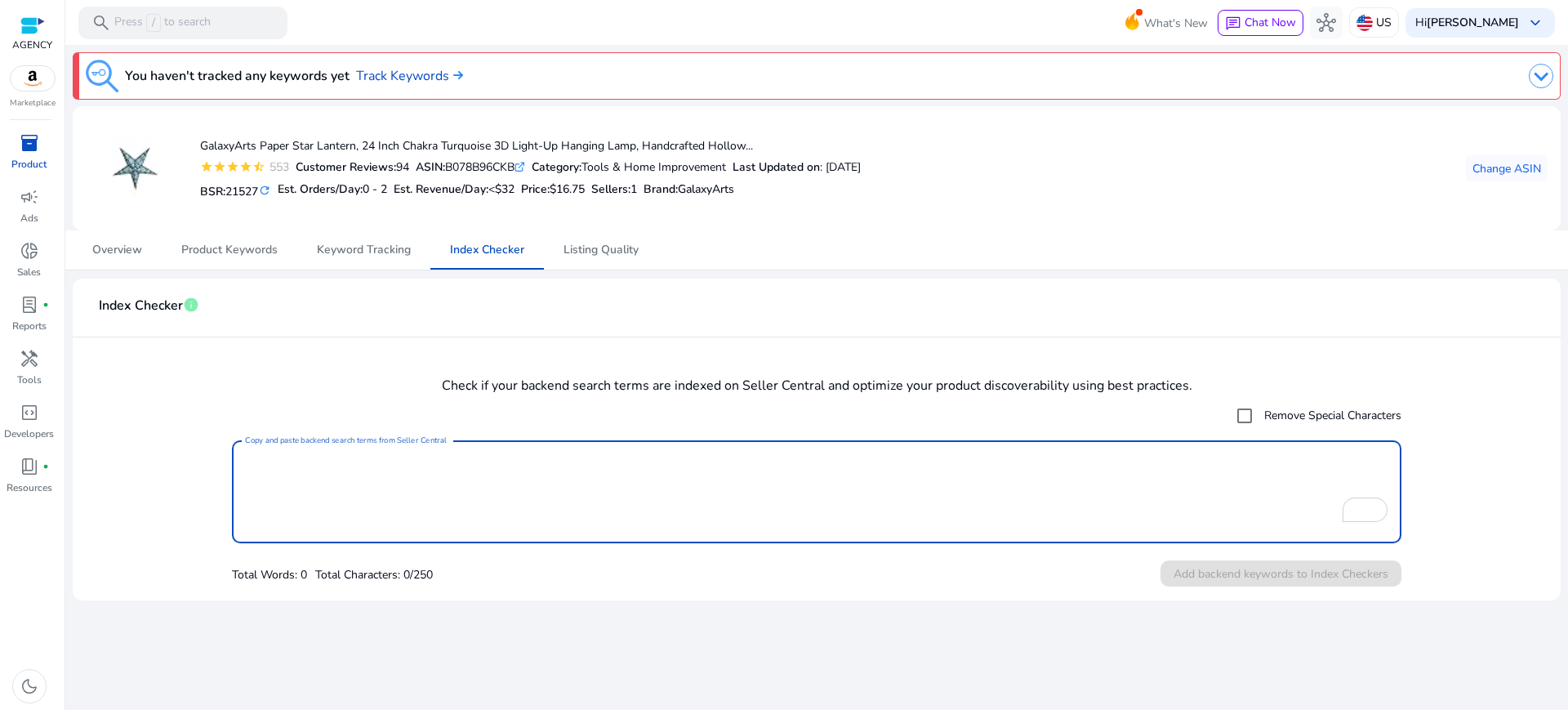
click at [656, 461] on textarea "Copy and paste backend search terms from Seller Central" at bounding box center [817, 492] width 1144 height 87
paste textarea "**********"
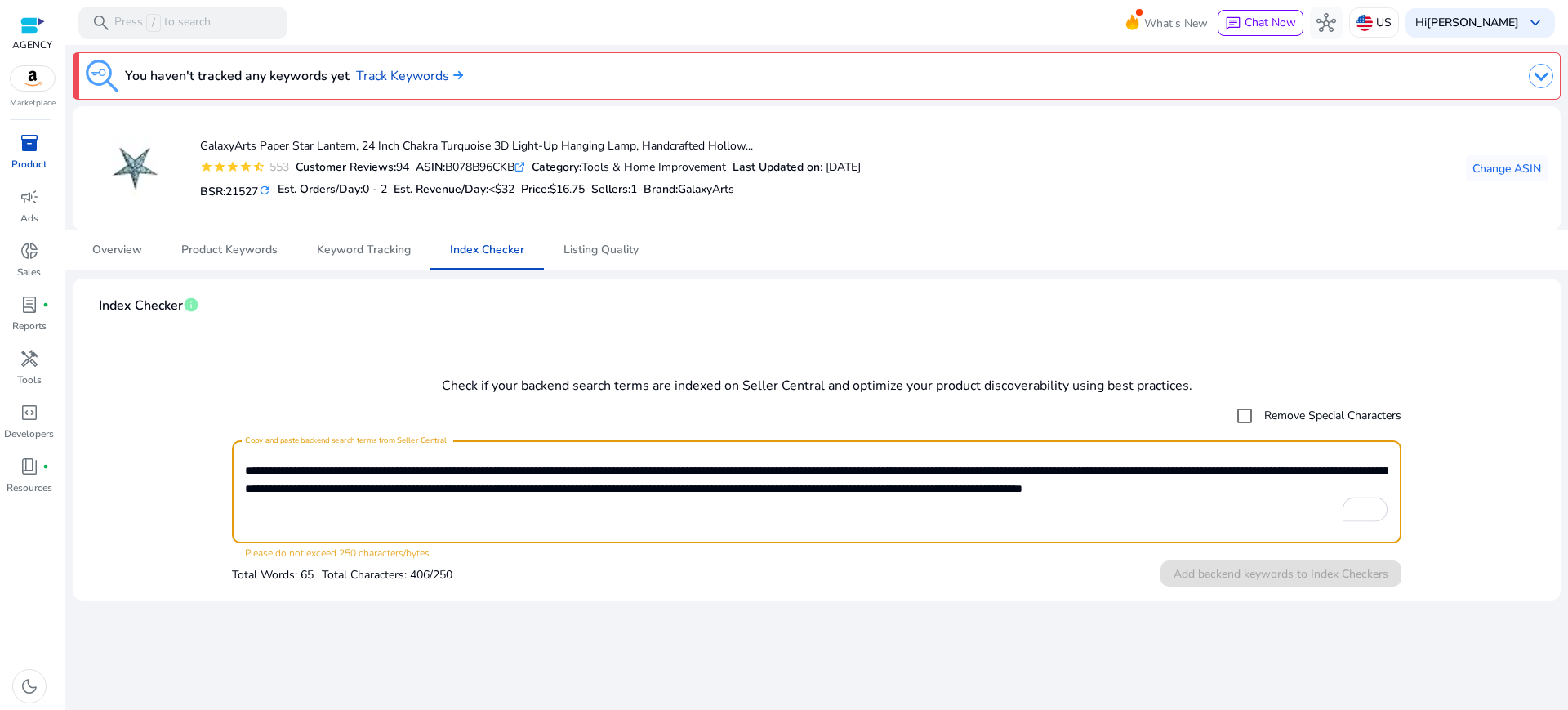
click at [601, 481] on textarea "**********" at bounding box center [817, 492] width 1144 height 87
click at [493, 510] on textarea "**********" at bounding box center [817, 492] width 1144 height 87
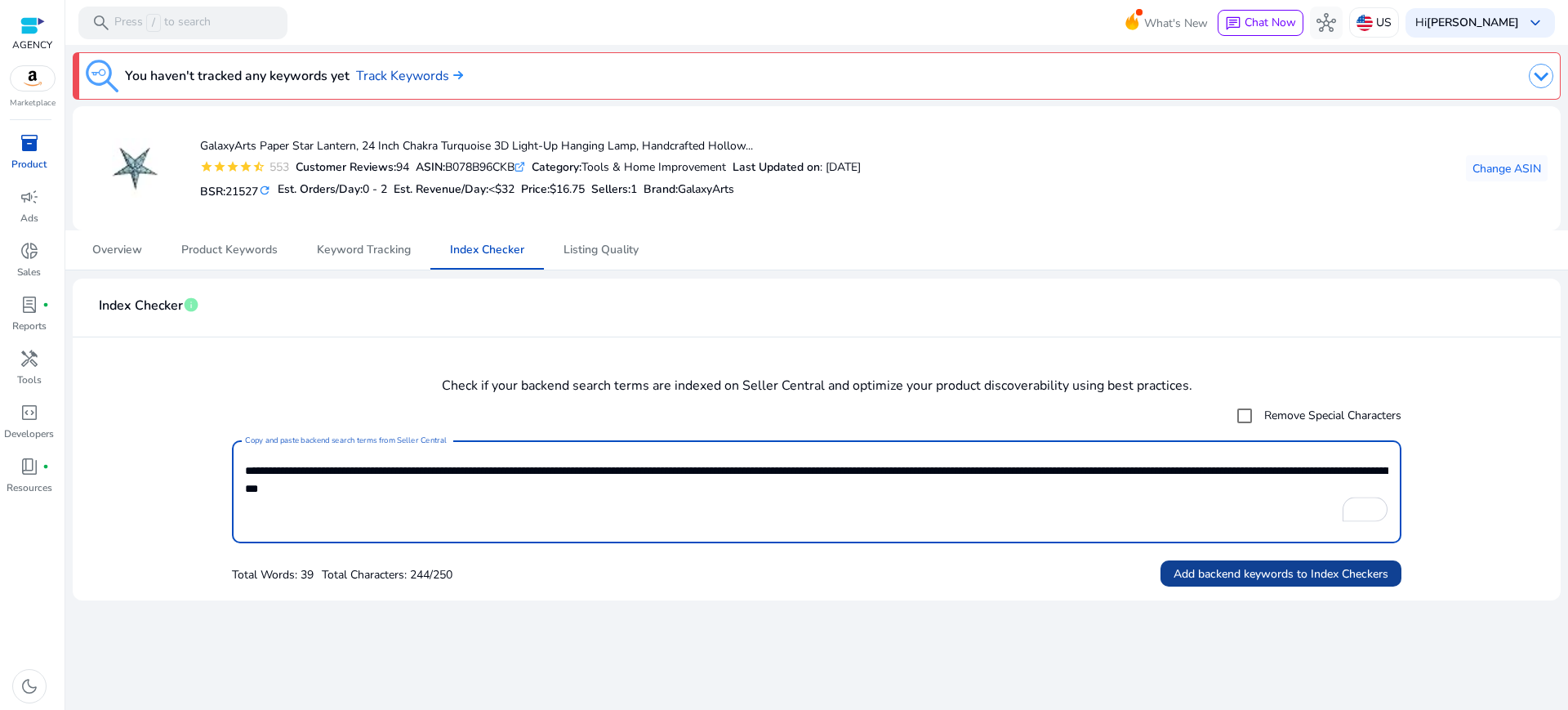
type textarea "**********"
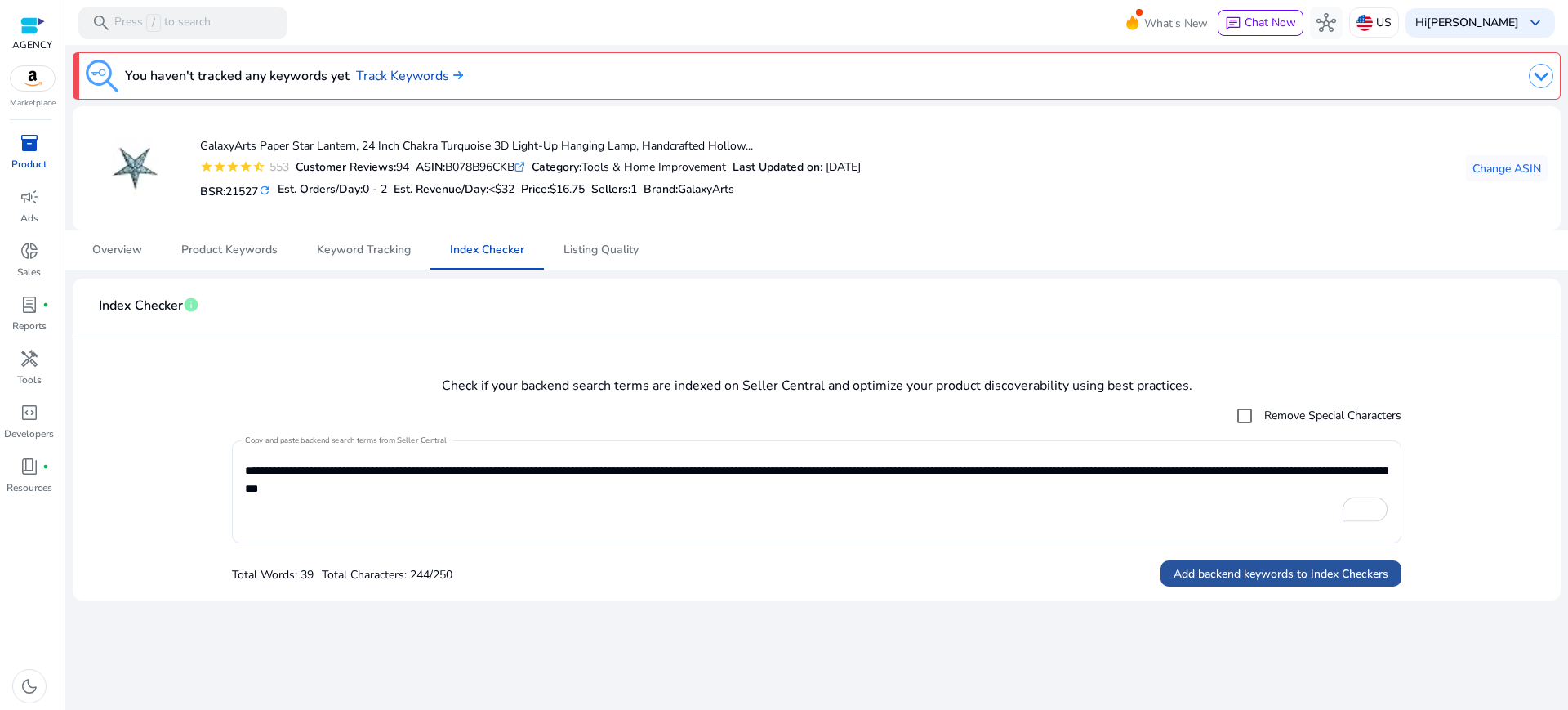
click at [1221, 568] on span "Add backend keywords to Index Checkers" at bounding box center [1281, 573] width 215 height 17
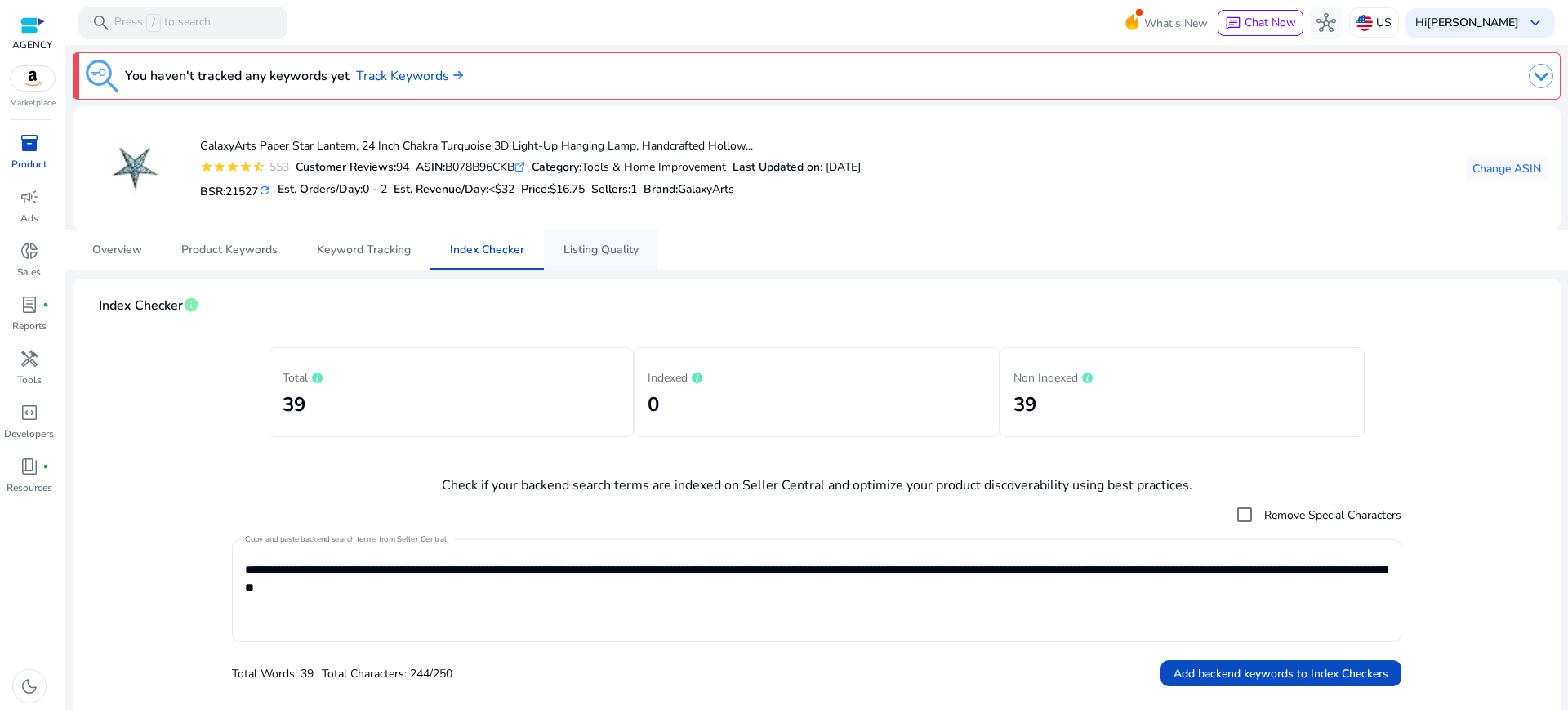
click at [596, 245] on span "Listing Quality" at bounding box center [601, 250] width 75 height 12
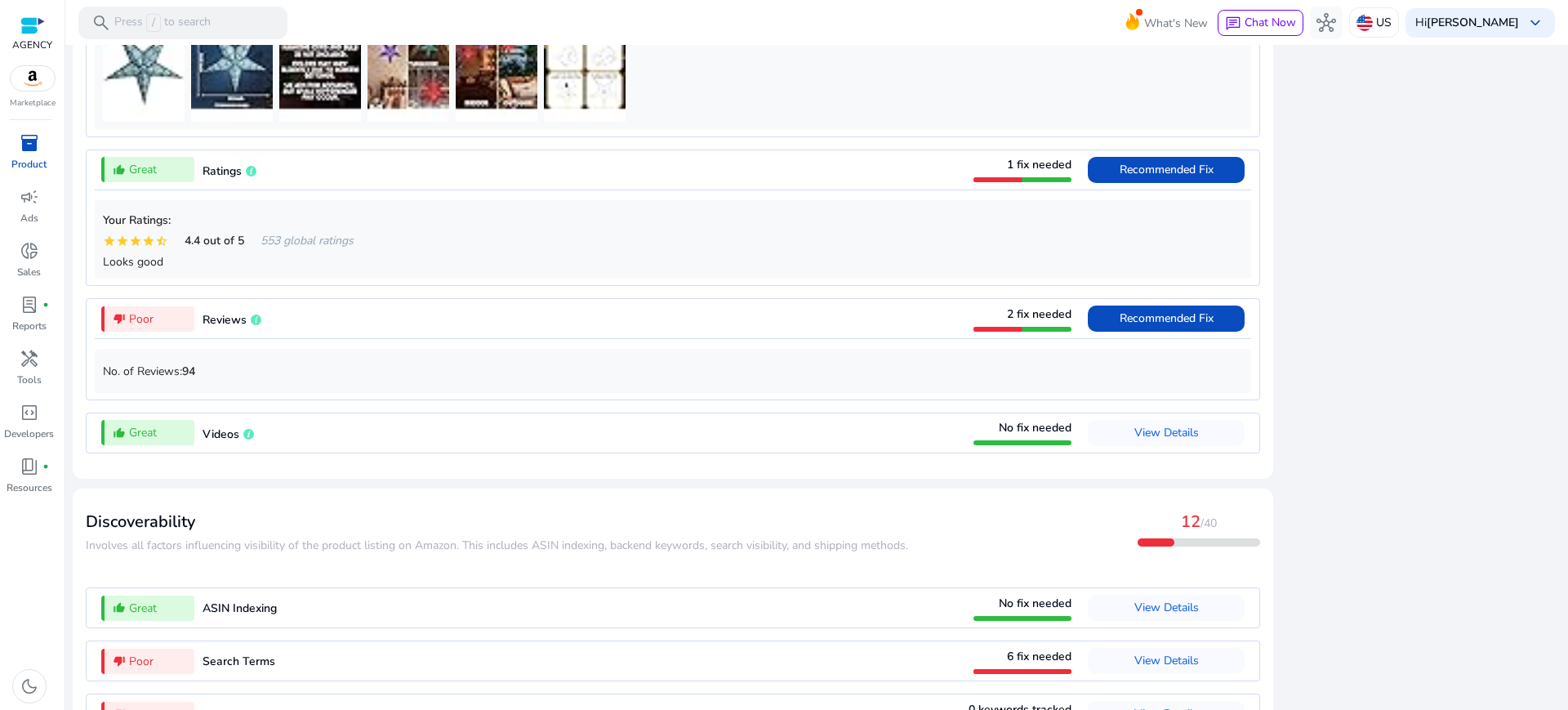
scroll to position [1409, 0]
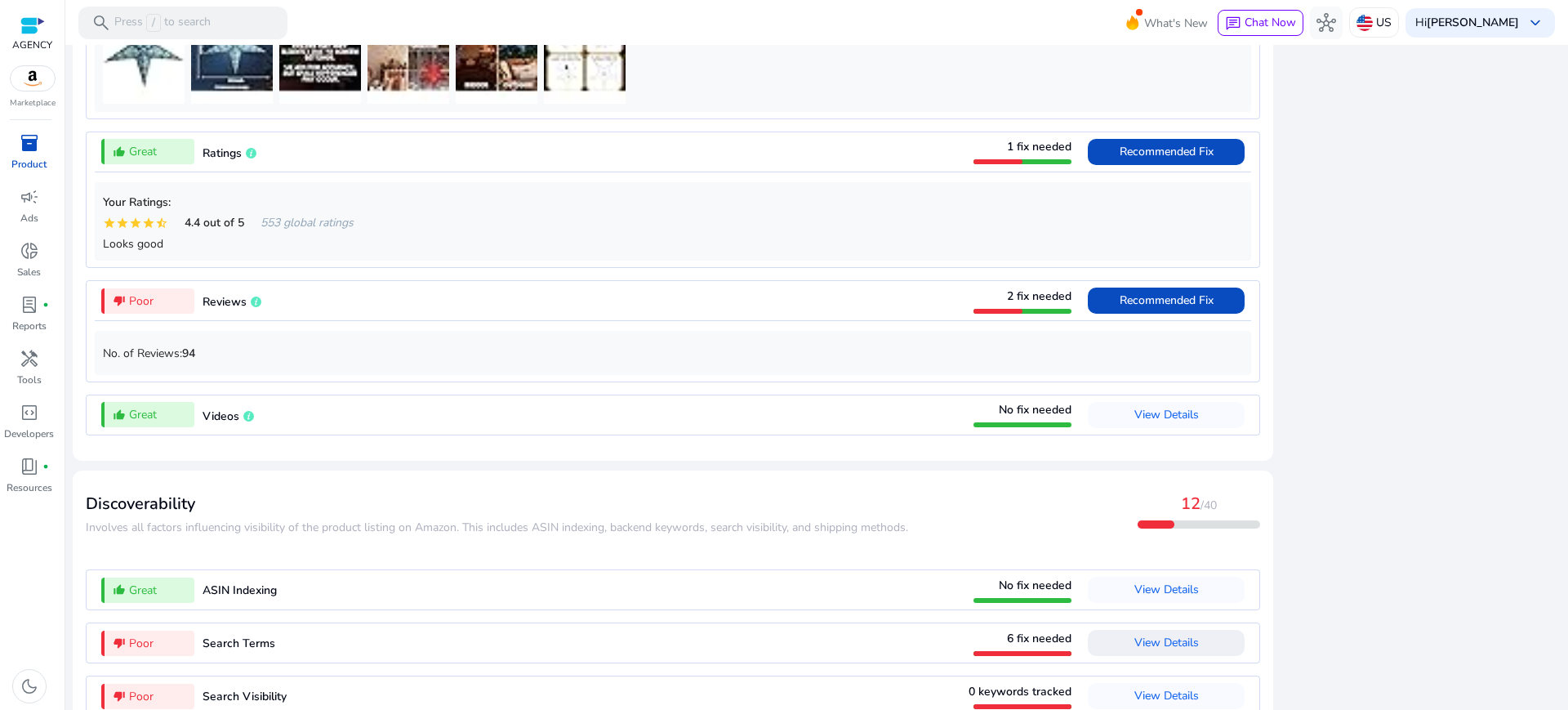
click at [1177, 635] on span "View Details" at bounding box center [1167, 643] width 65 height 15
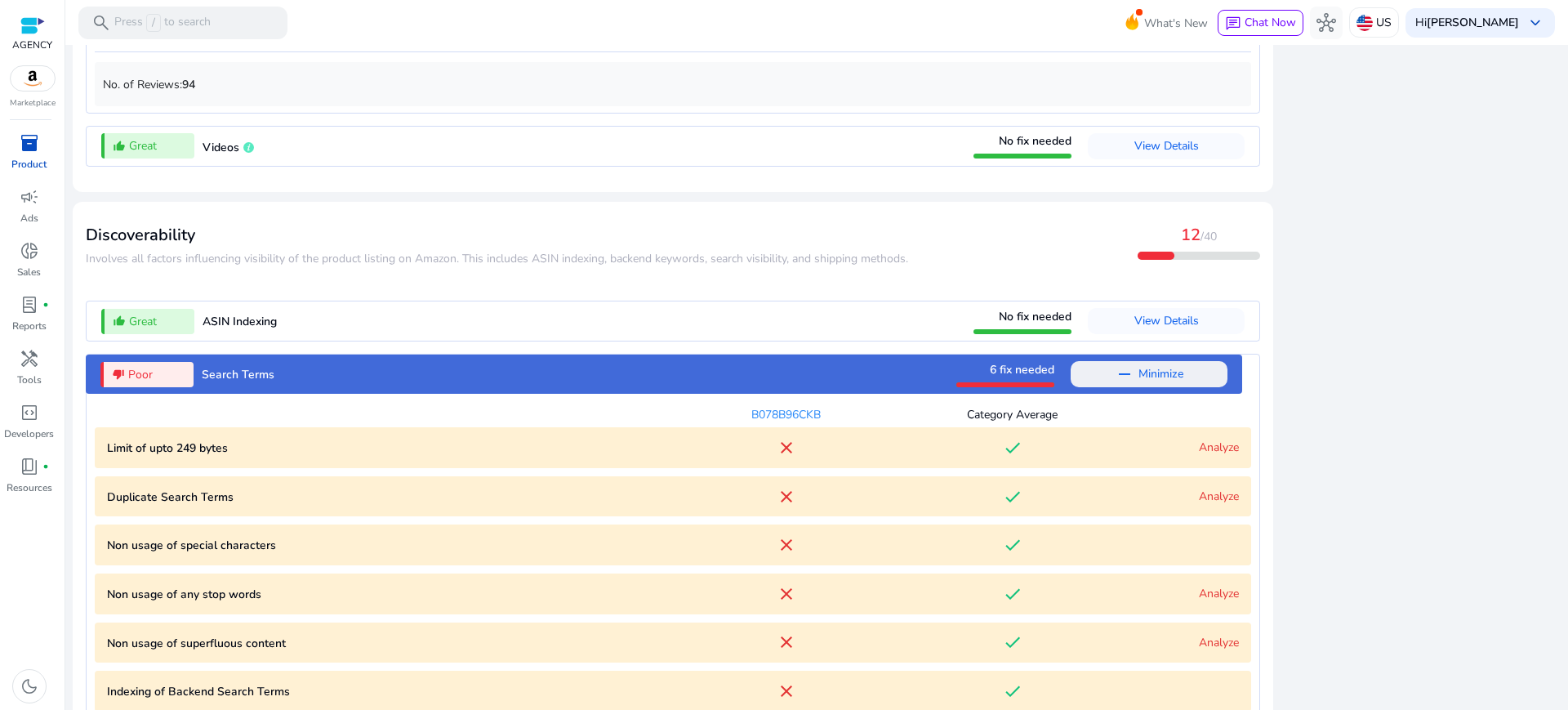
scroll to position [1711, 0]
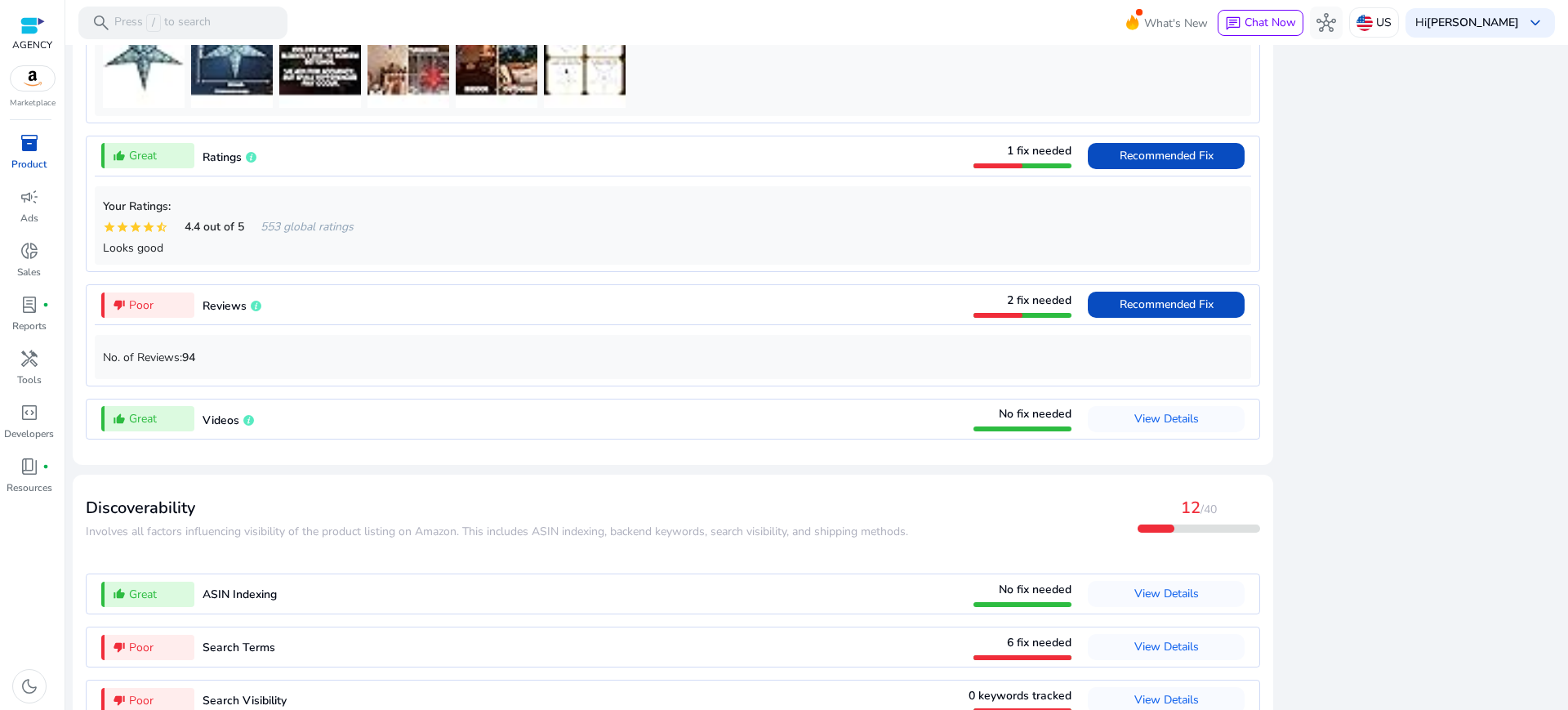
scroll to position [1409, 0]
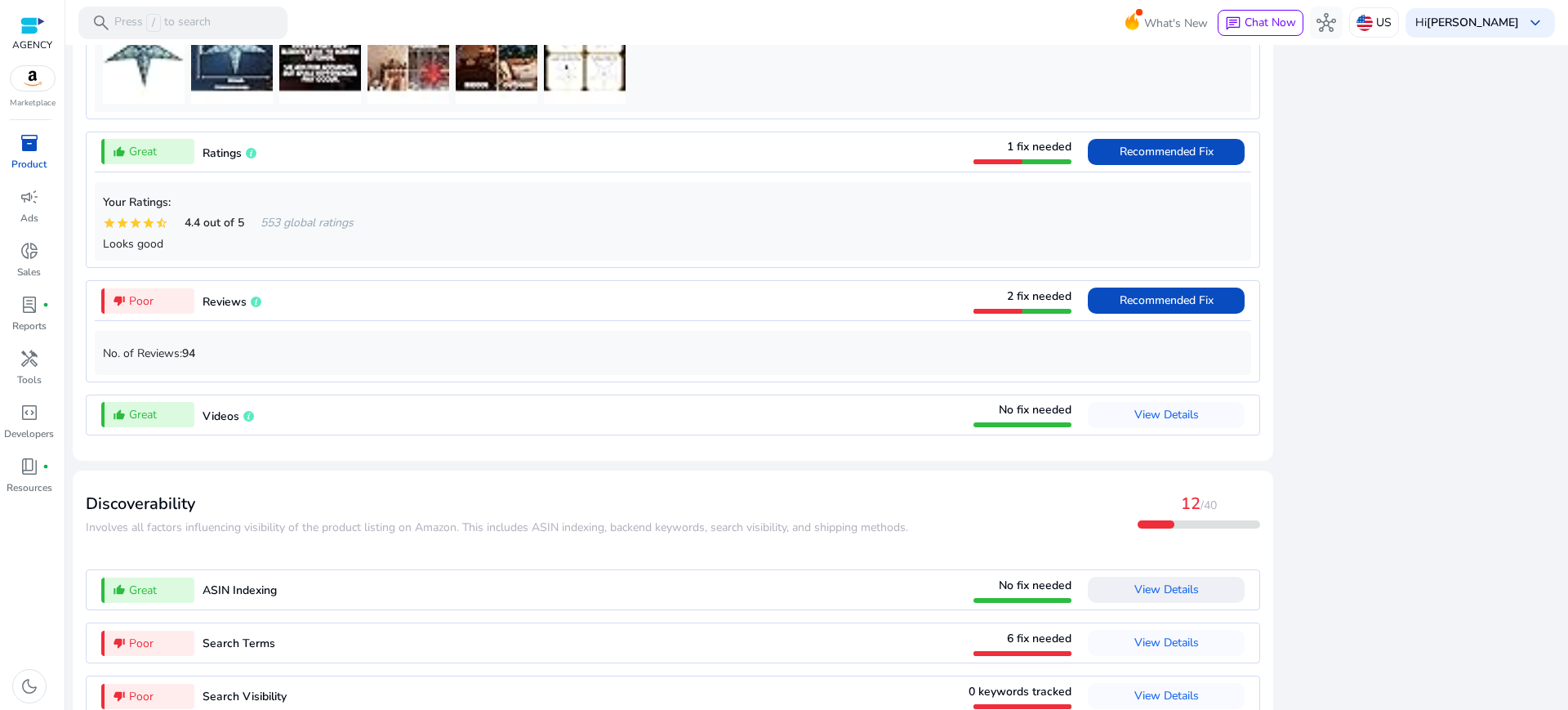
click at [1199, 582] on span "View Details" at bounding box center [1167, 589] width 65 height 15
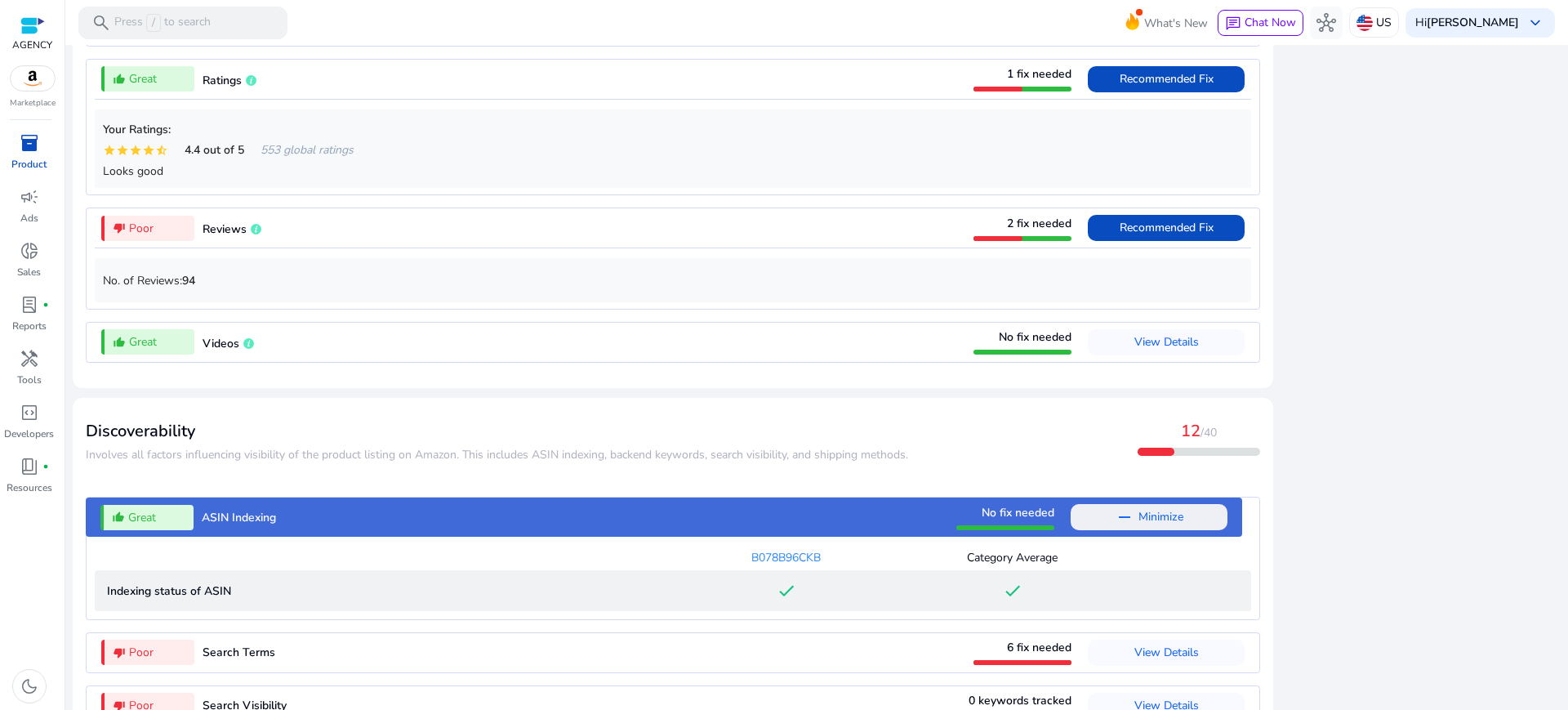
scroll to position [1487, 0]
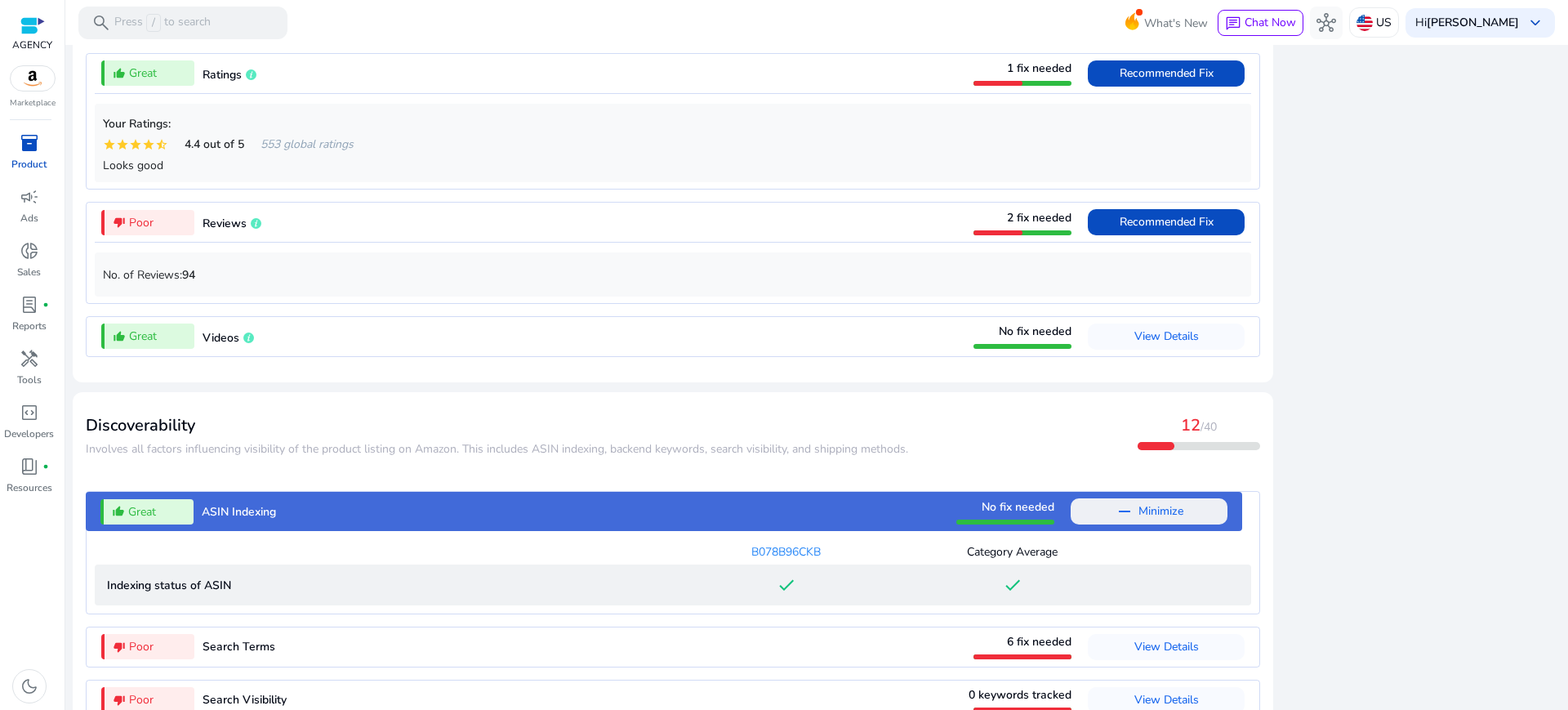
click at [1165, 498] on span "Minimize" at bounding box center [1161, 511] width 45 height 26
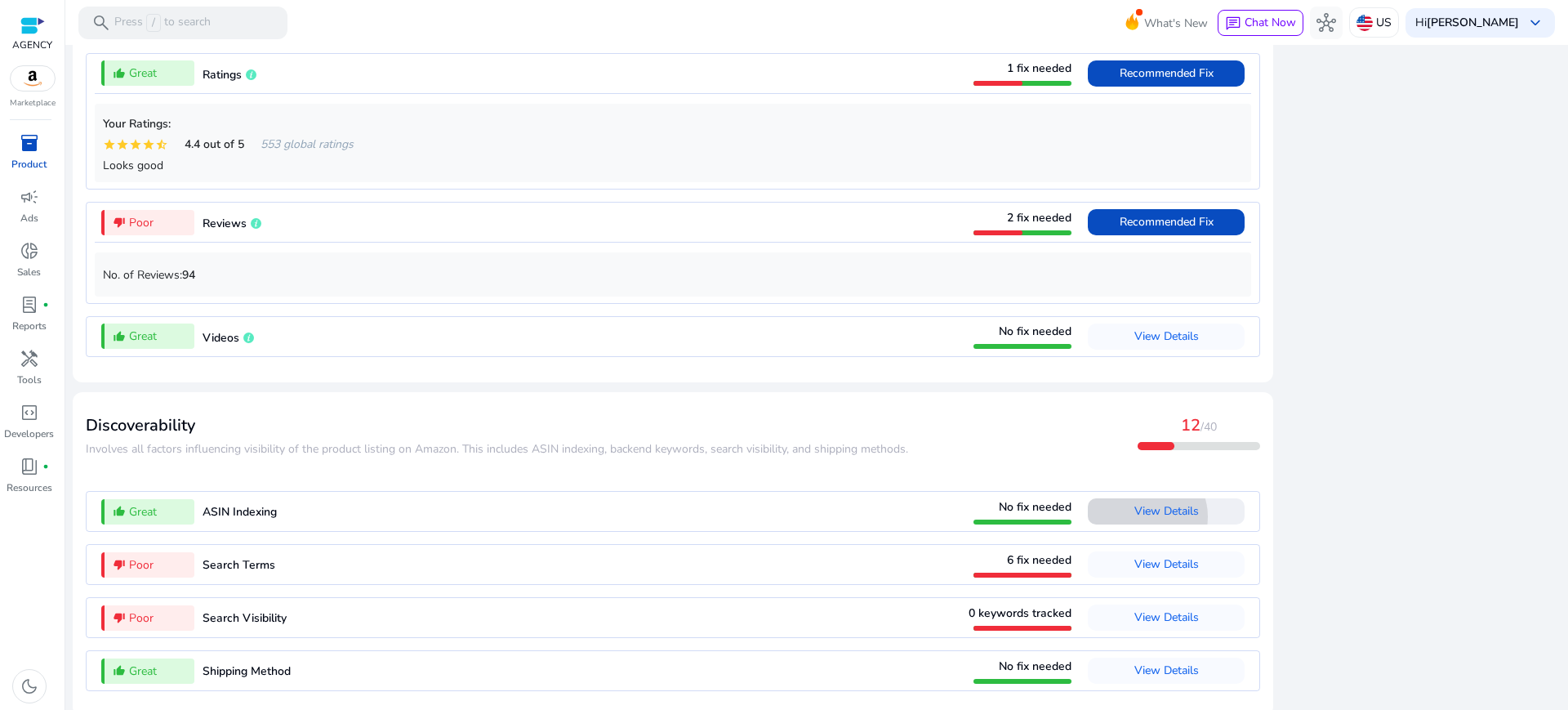
scroll to position [1409, 0]
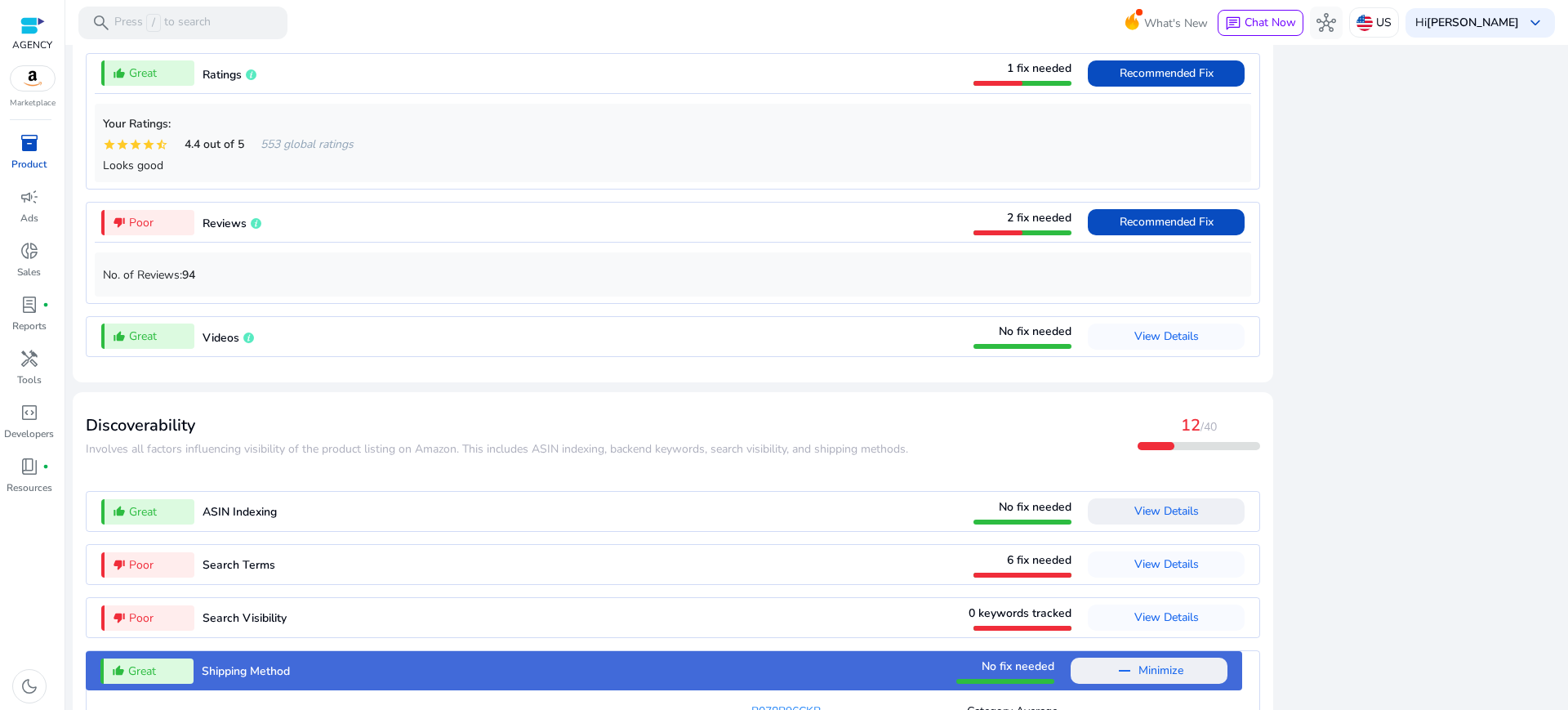
scroll to position [0, 0]
click at [1154, 658] on span "remove Minimize" at bounding box center [1149, 670] width 68 height 26
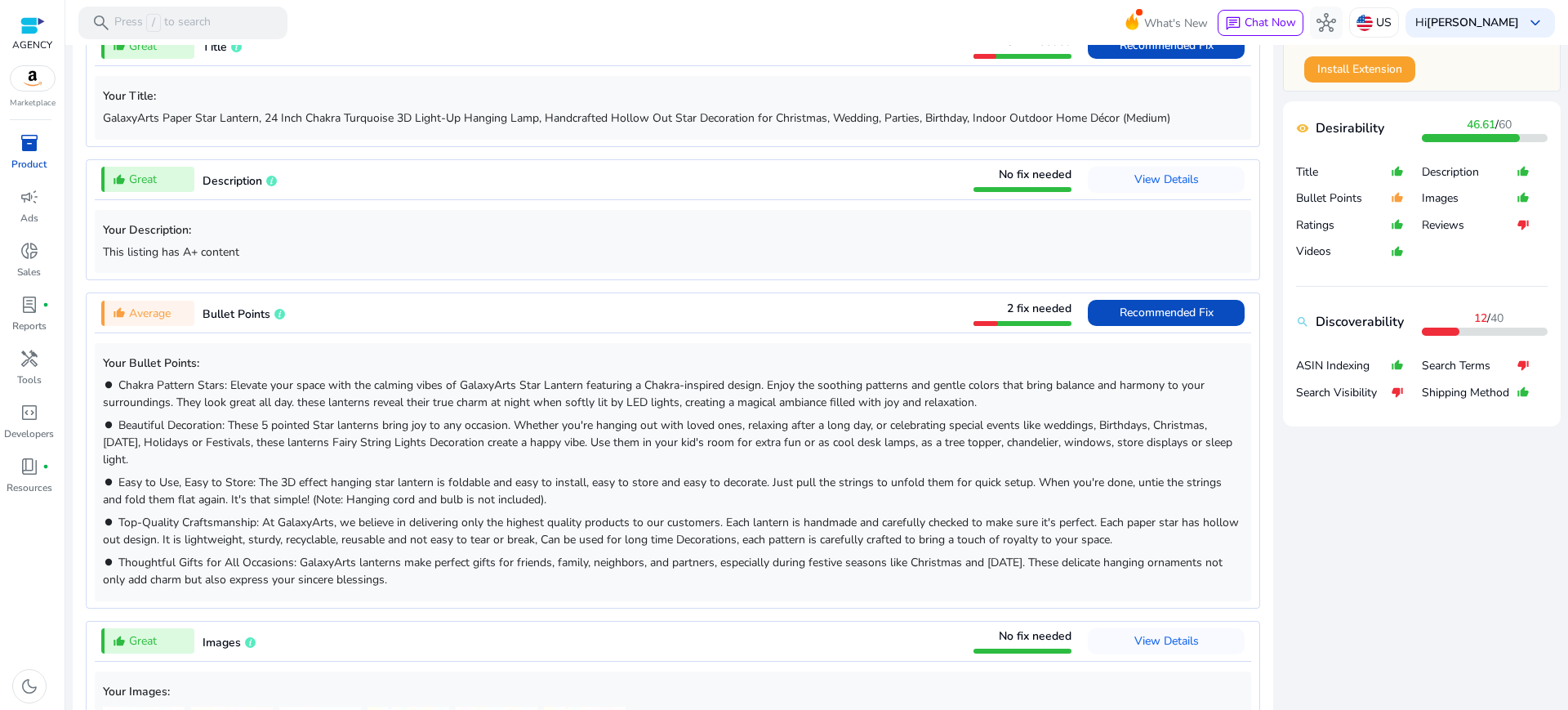
scroll to position [694, 0]
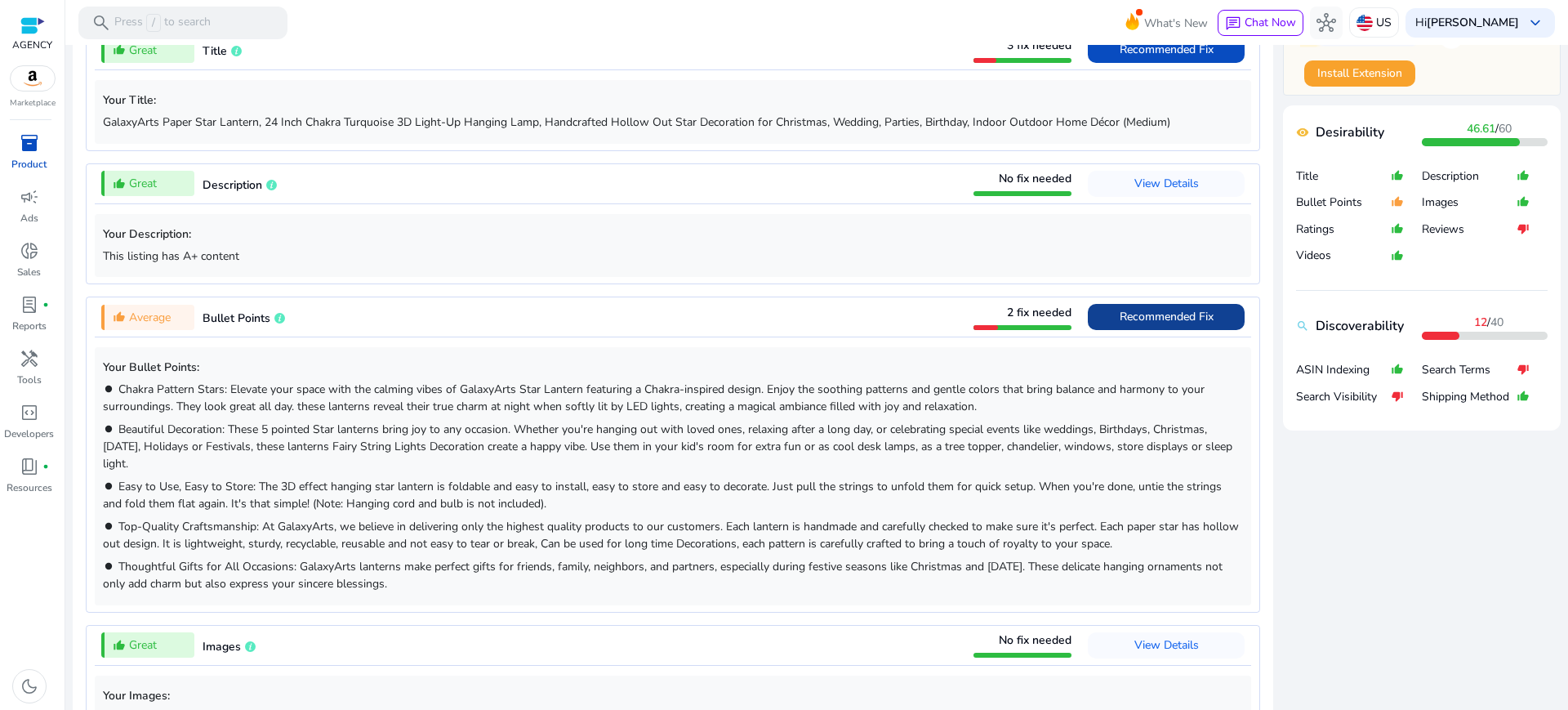
click at [1183, 309] on span "Recommended Fix" at bounding box center [1167, 316] width 94 height 15
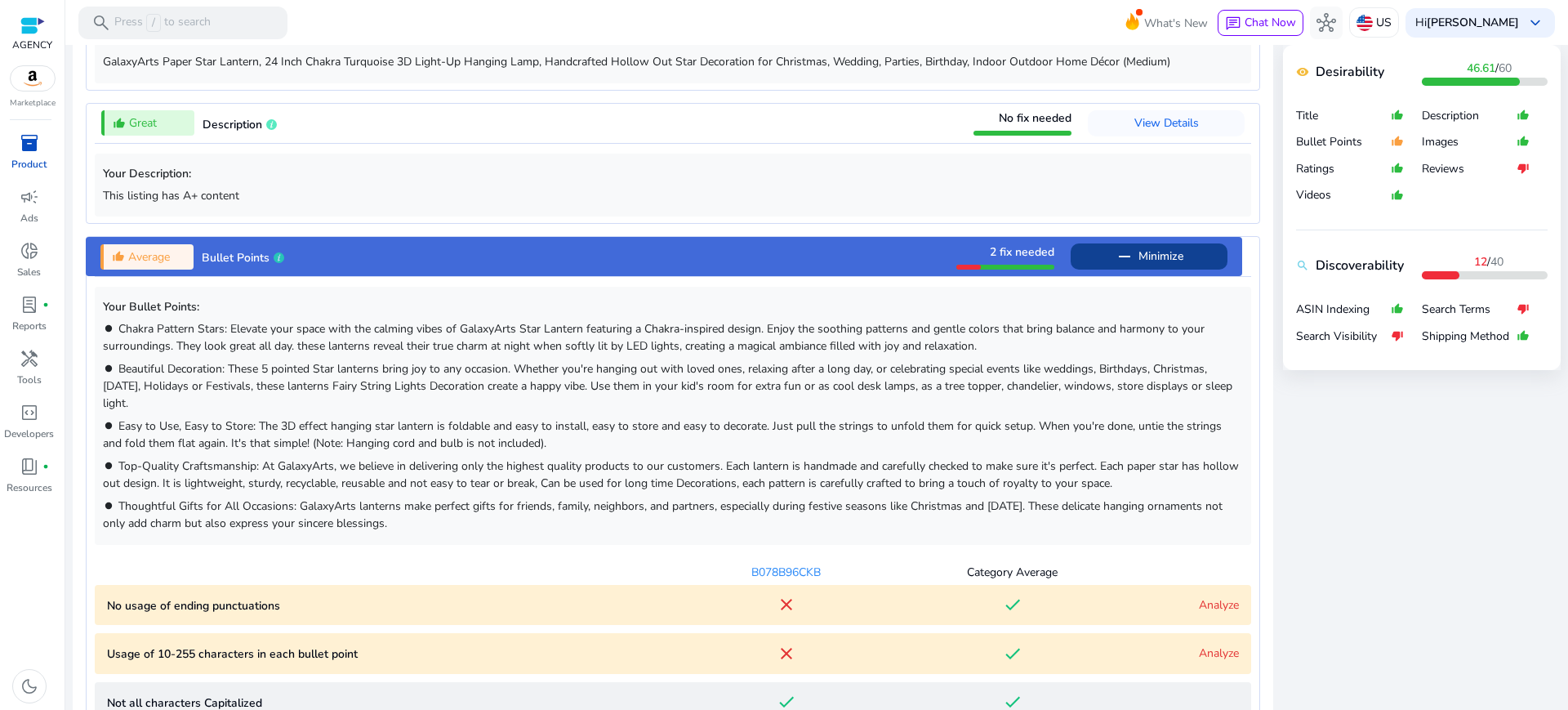
scroll to position [647, 0]
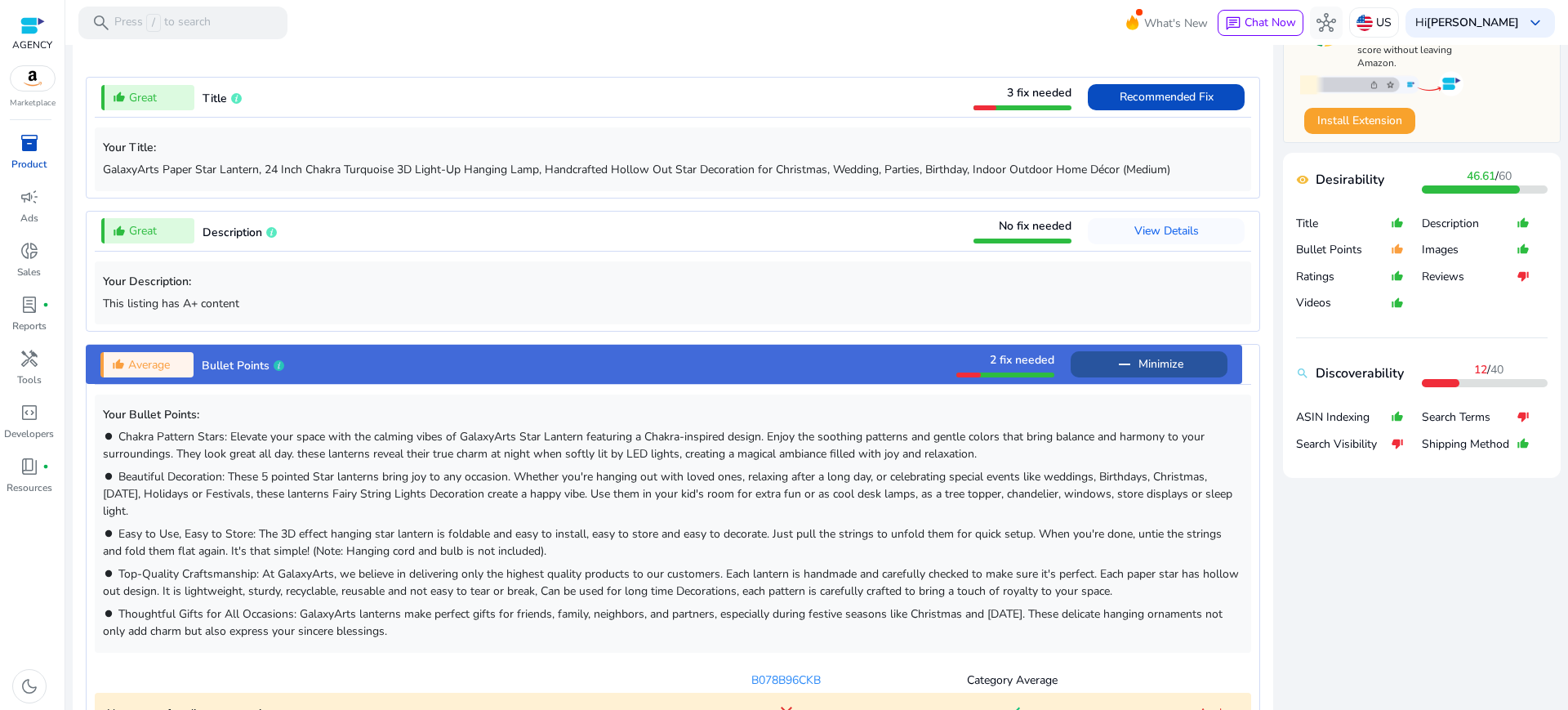
click at [1183, 351] on span "Minimize" at bounding box center [1161, 363] width 45 height 26
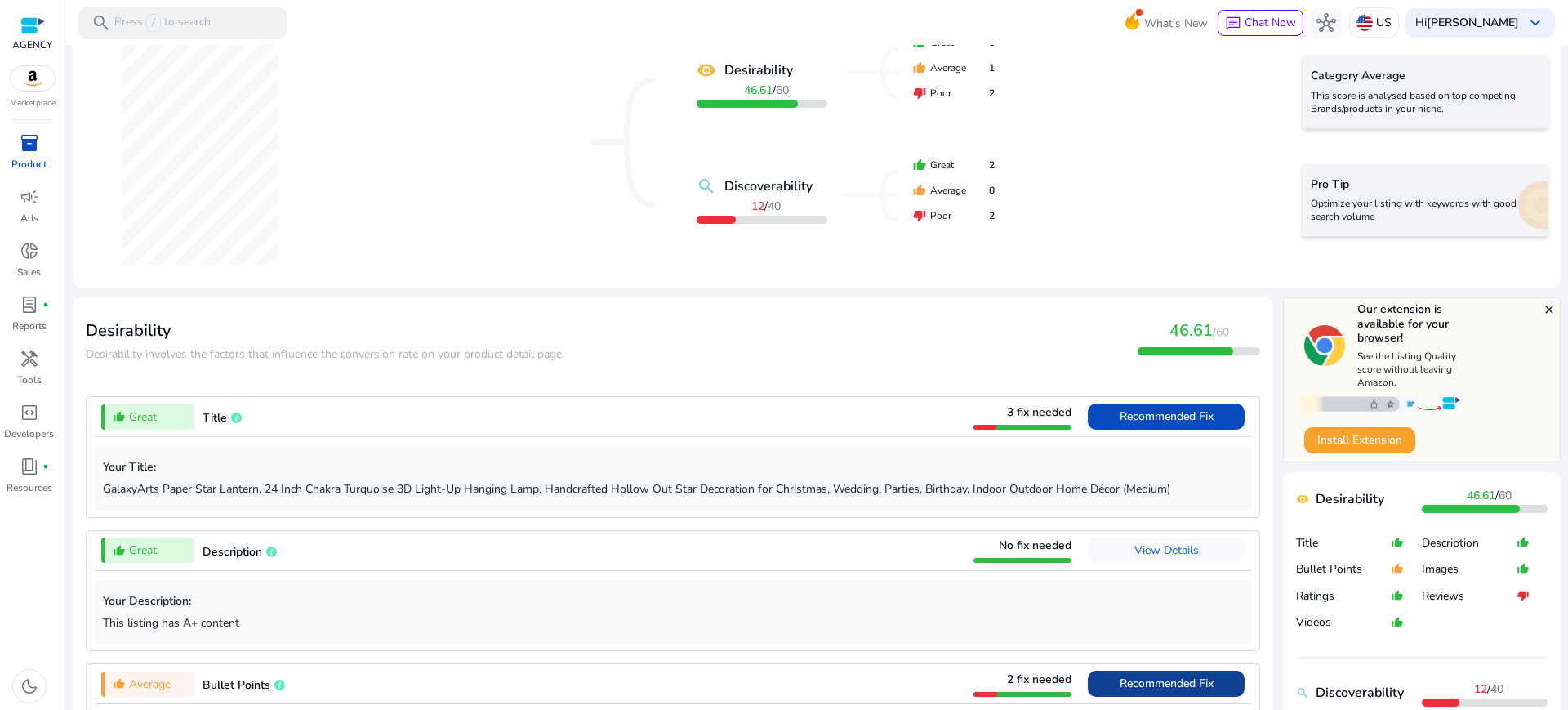
scroll to position [341, 0]
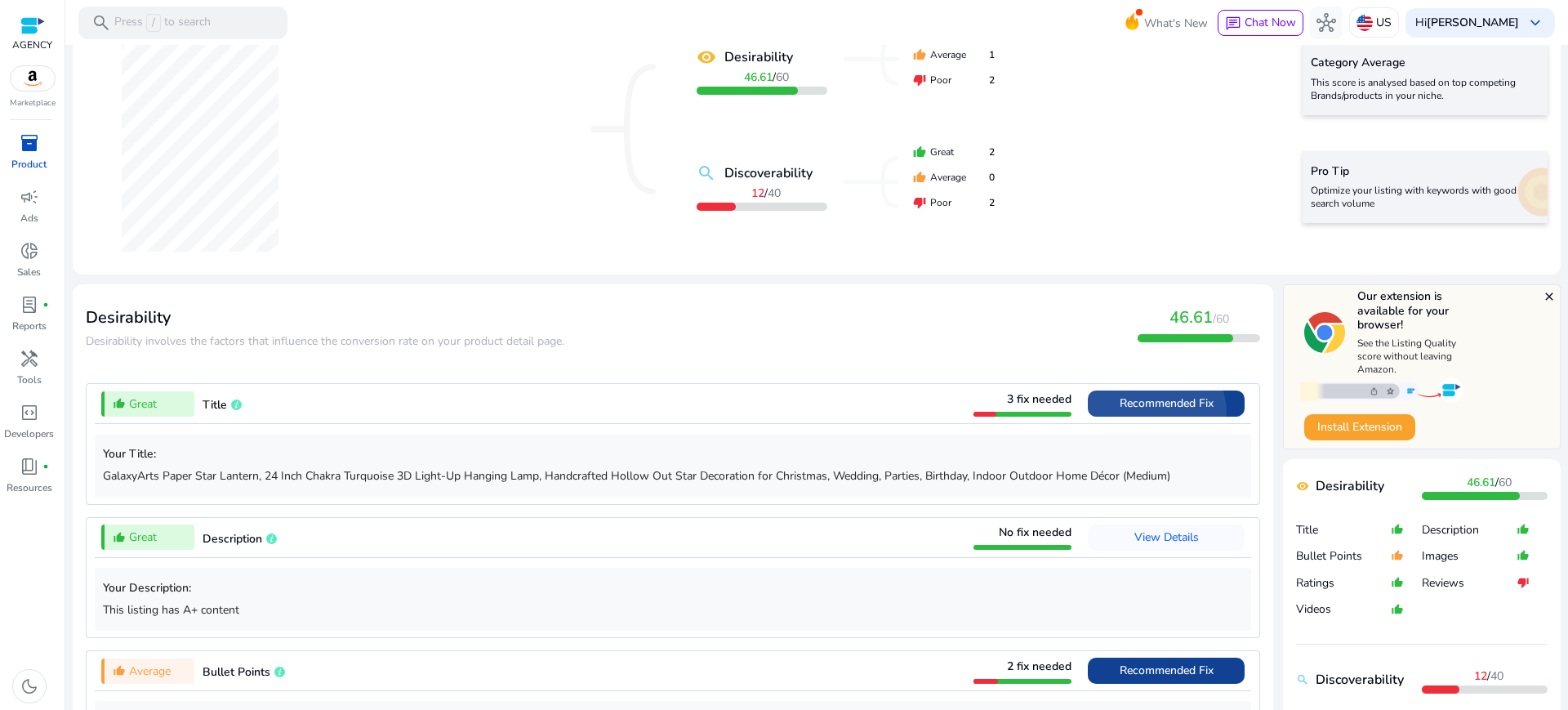
click at [1193, 390] on span "Recommended Fix" at bounding box center [1167, 403] width 94 height 26
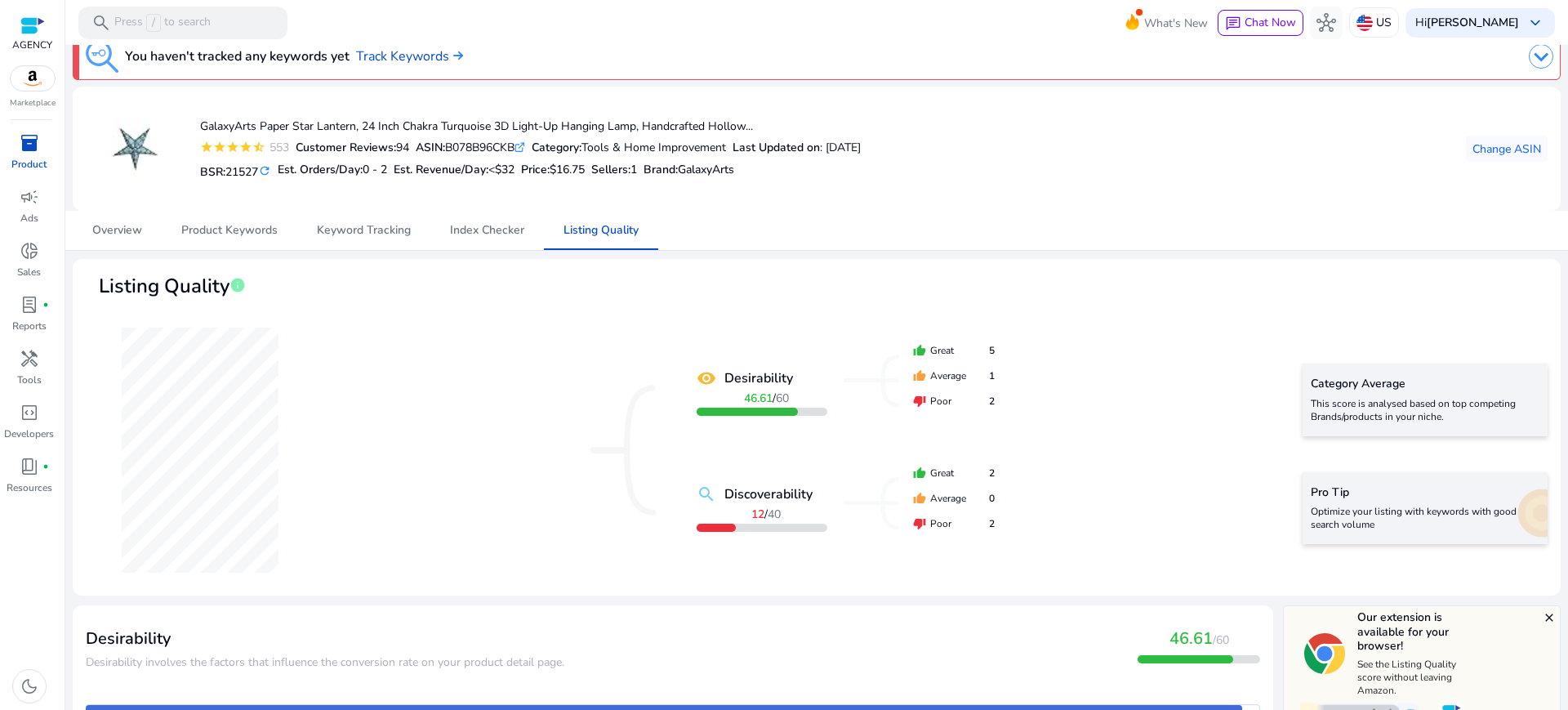
scroll to position [0, 0]
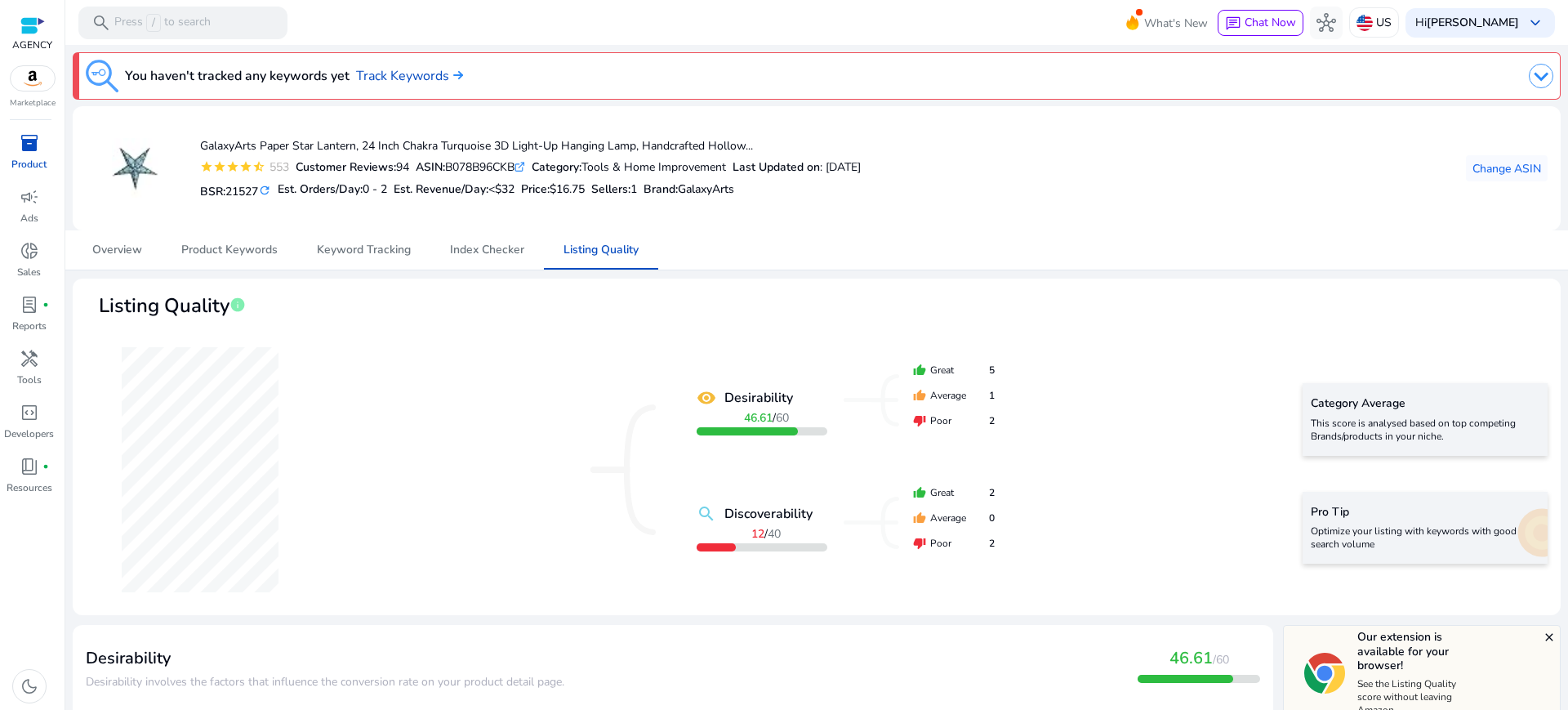
click at [38, 130] on div "inventory_2" at bounding box center [30, 143] width 46 height 26
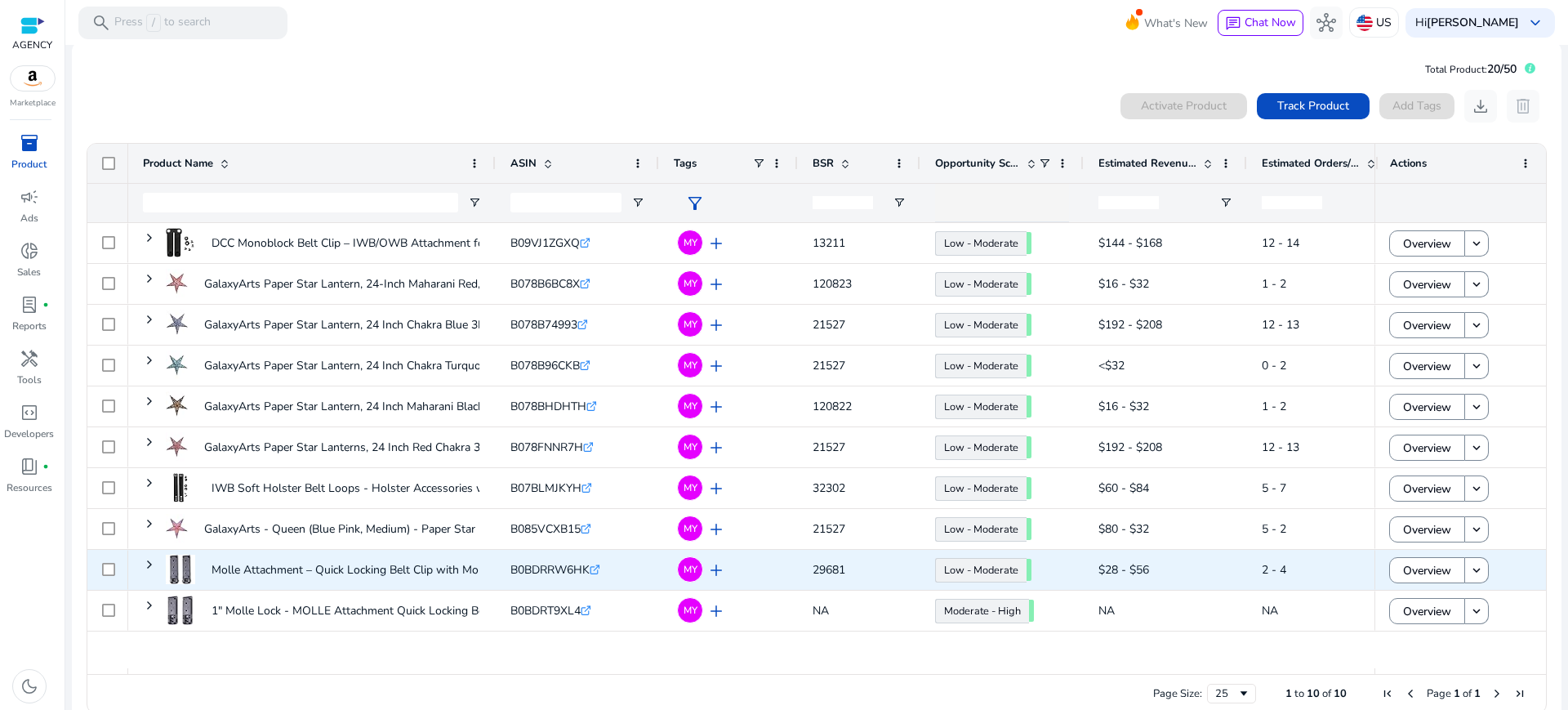
scroll to position [22, 0]
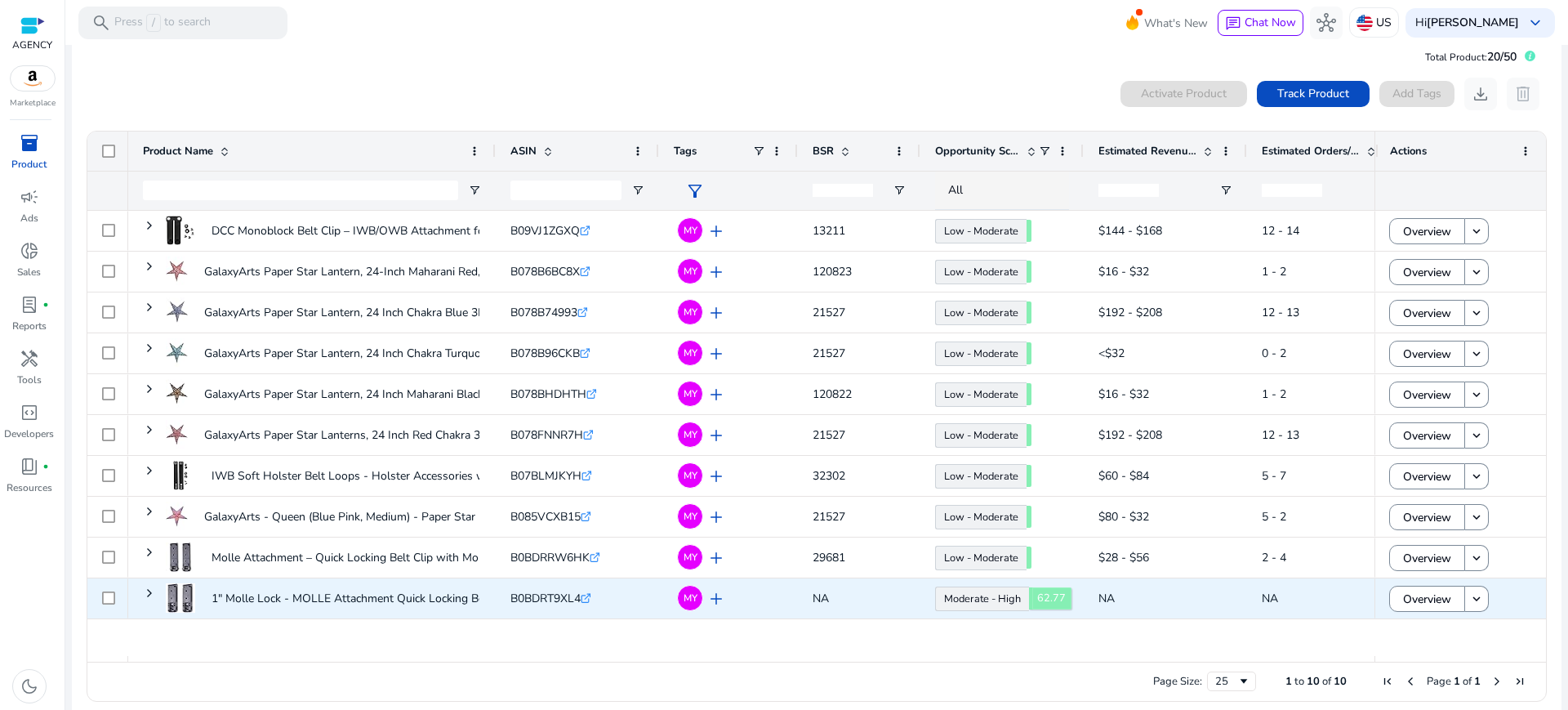
click at [985, 594] on link "Moderate - High 62.77" at bounding box center [982, 598] width 94 height 24
click at [1409, 585] on span "Overview" at bounding box center [1421, 600] width 48 height 34
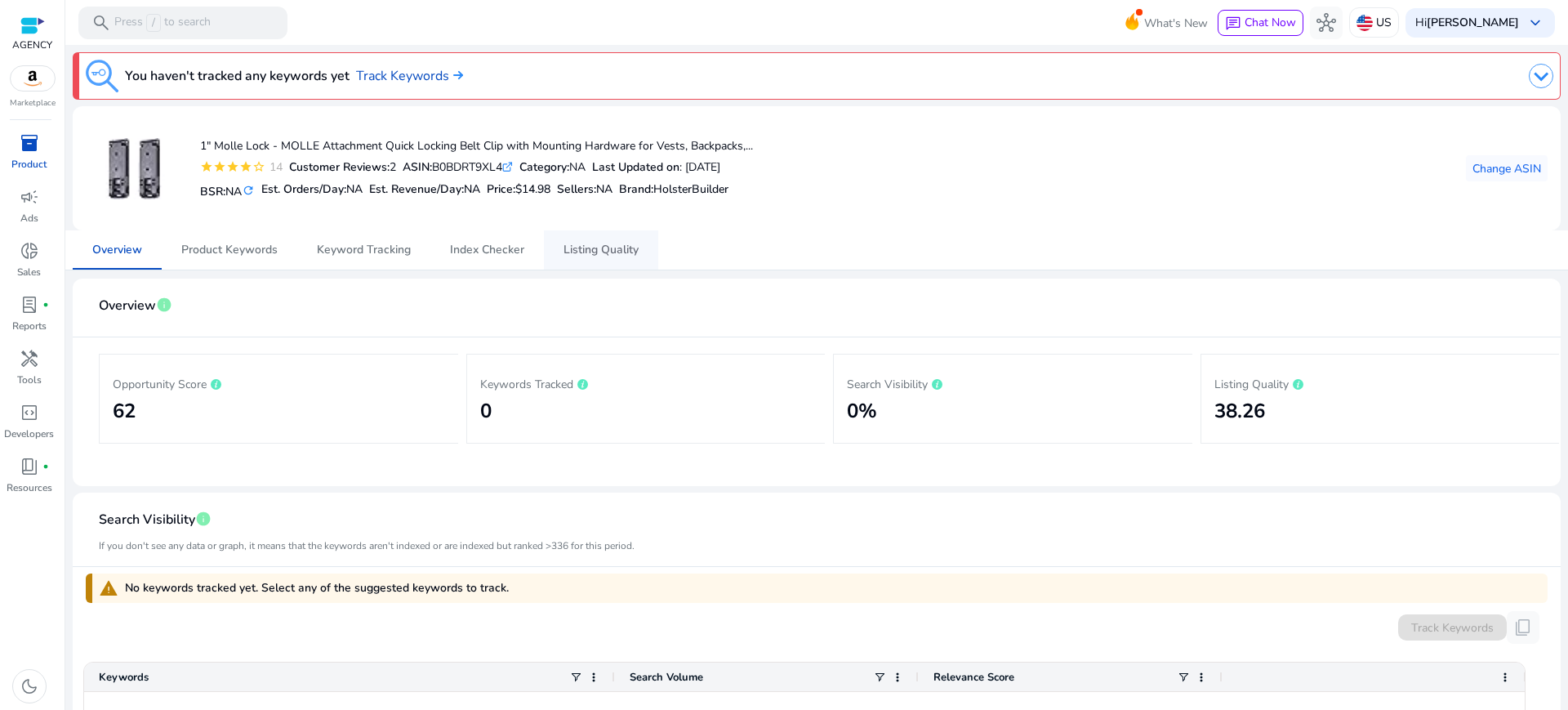
click at [612, 246] on span "Listing Quality" at bounding box center [601, 250] width 75 height 12
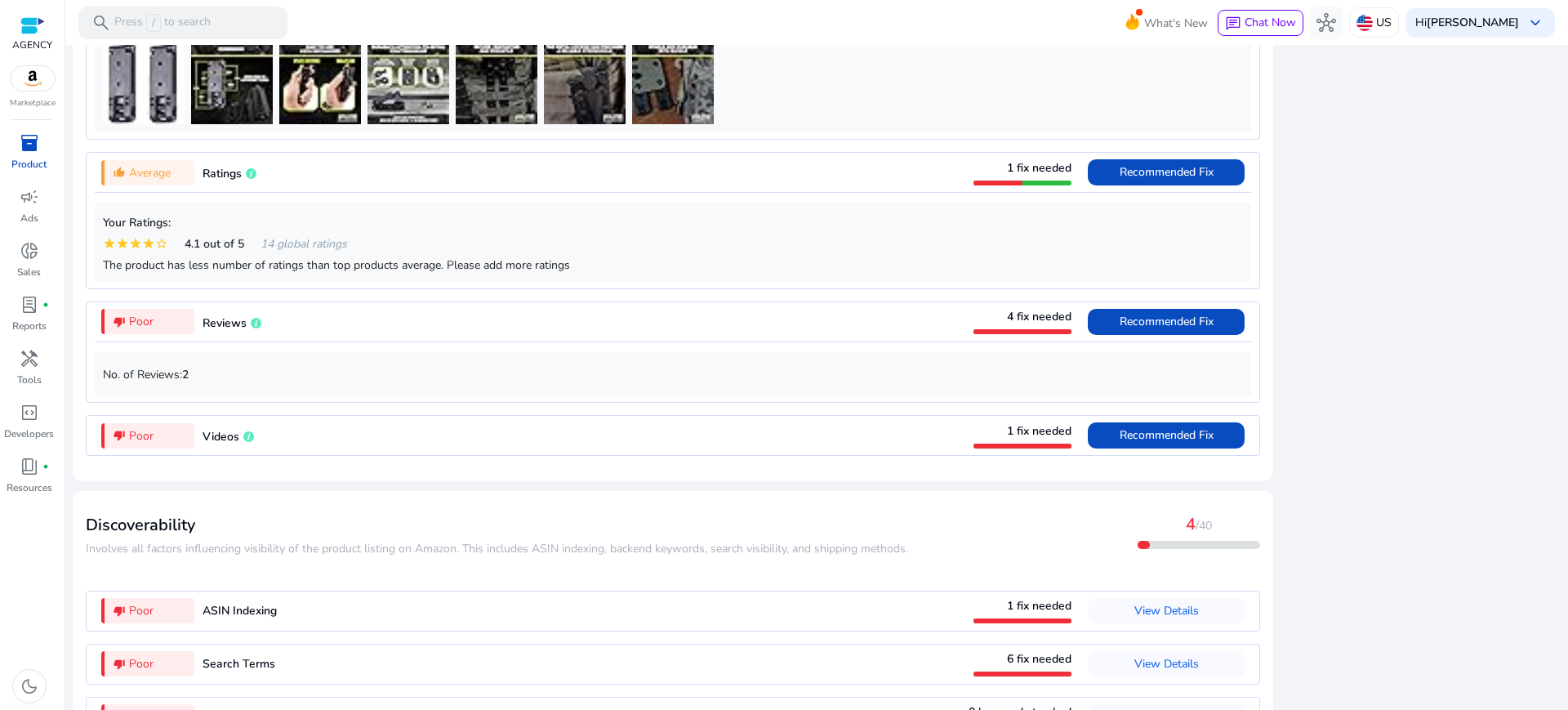
scroll to position [1399, 0]
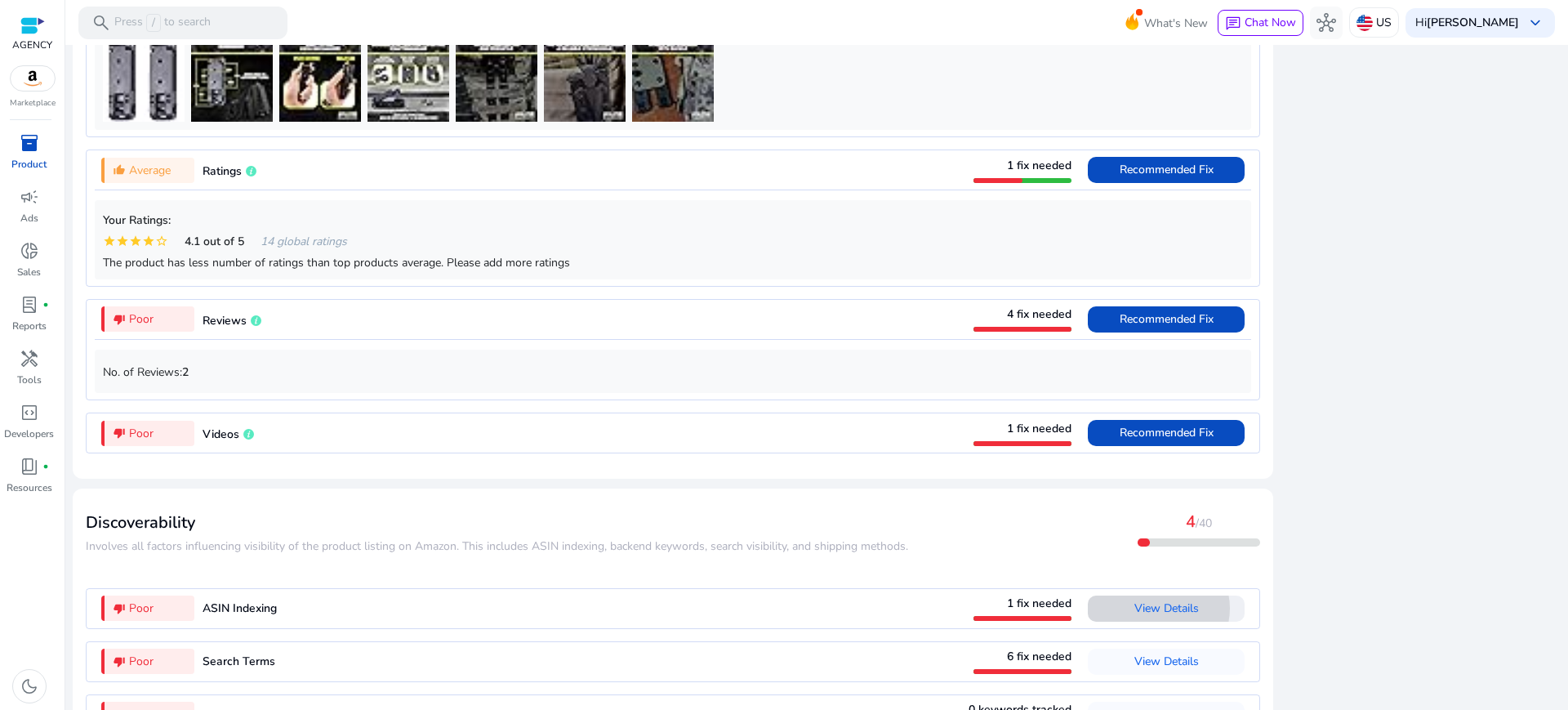
click at [1195, 600] on span "View Details" at bounding box center [1167, 608] width 65 height 15
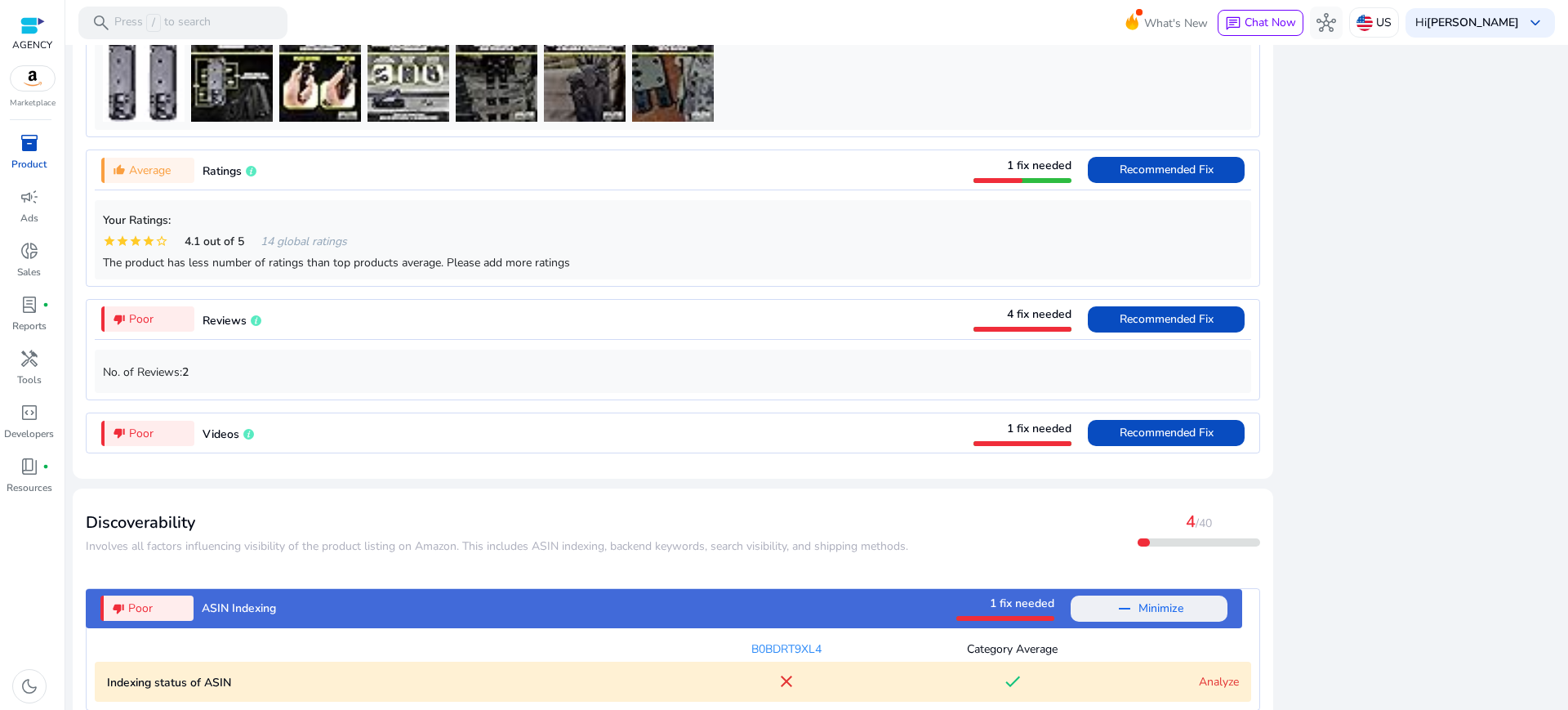
scroll to position [1477, 0]
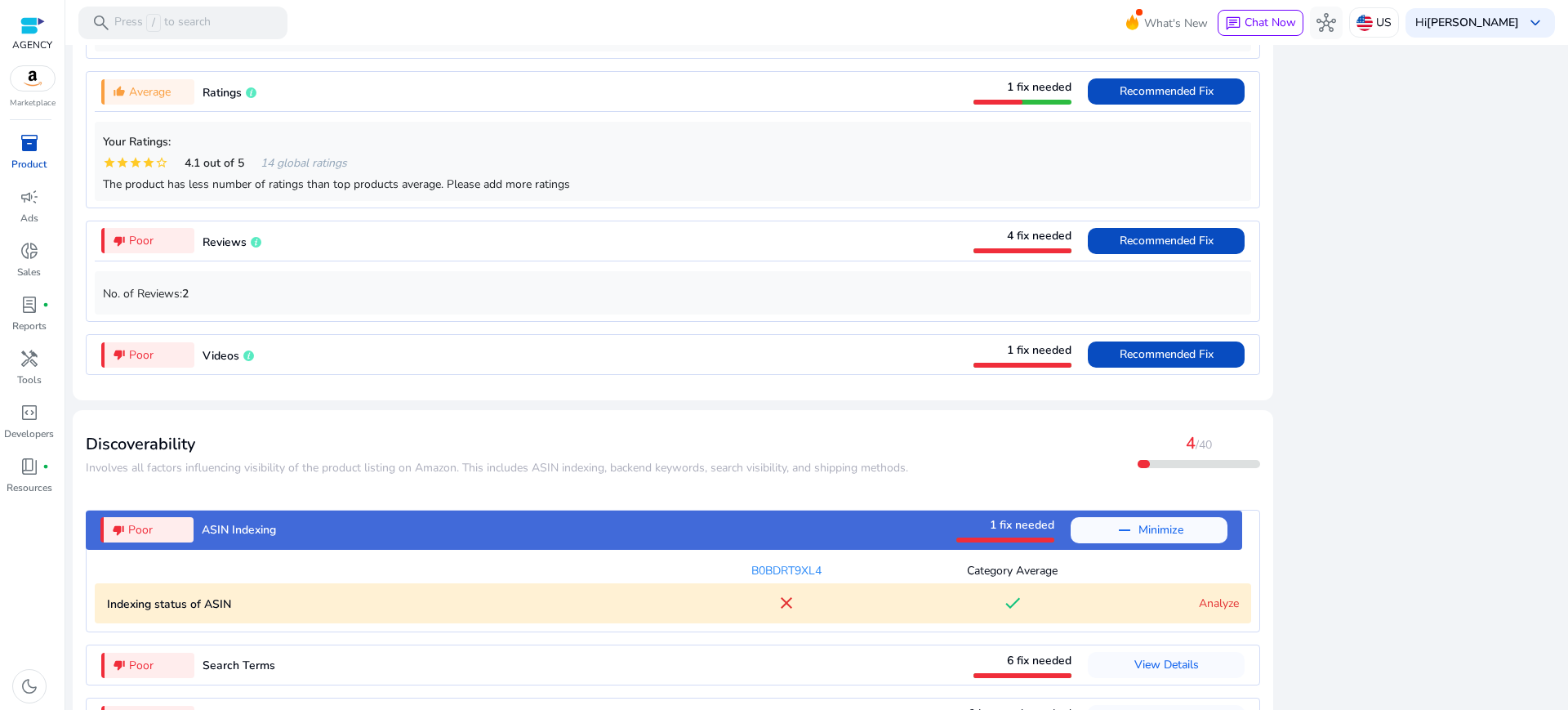
click at [1206, 595] on link "Analyze" at bounding box center [1219, 603] width 40 height 15
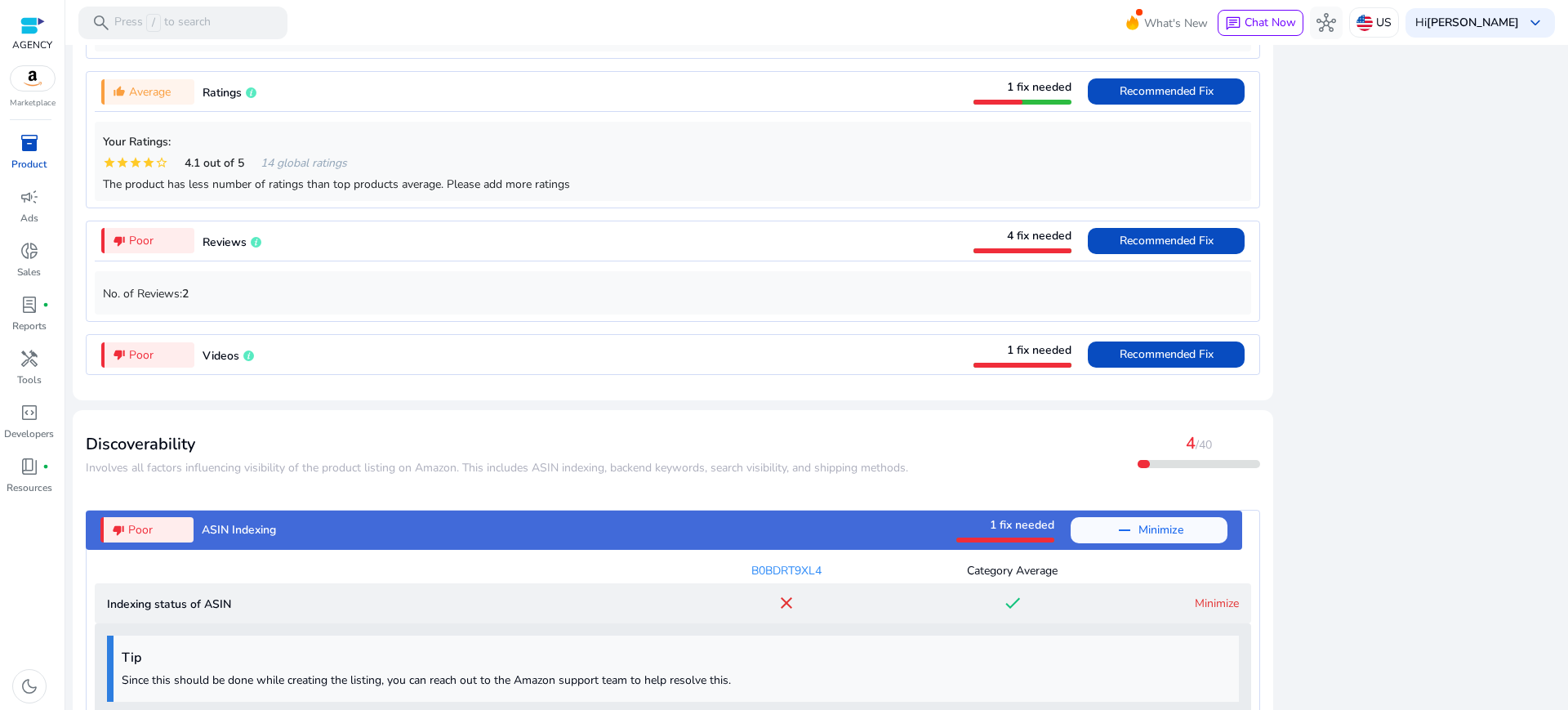
scroll to position [1559, 0]
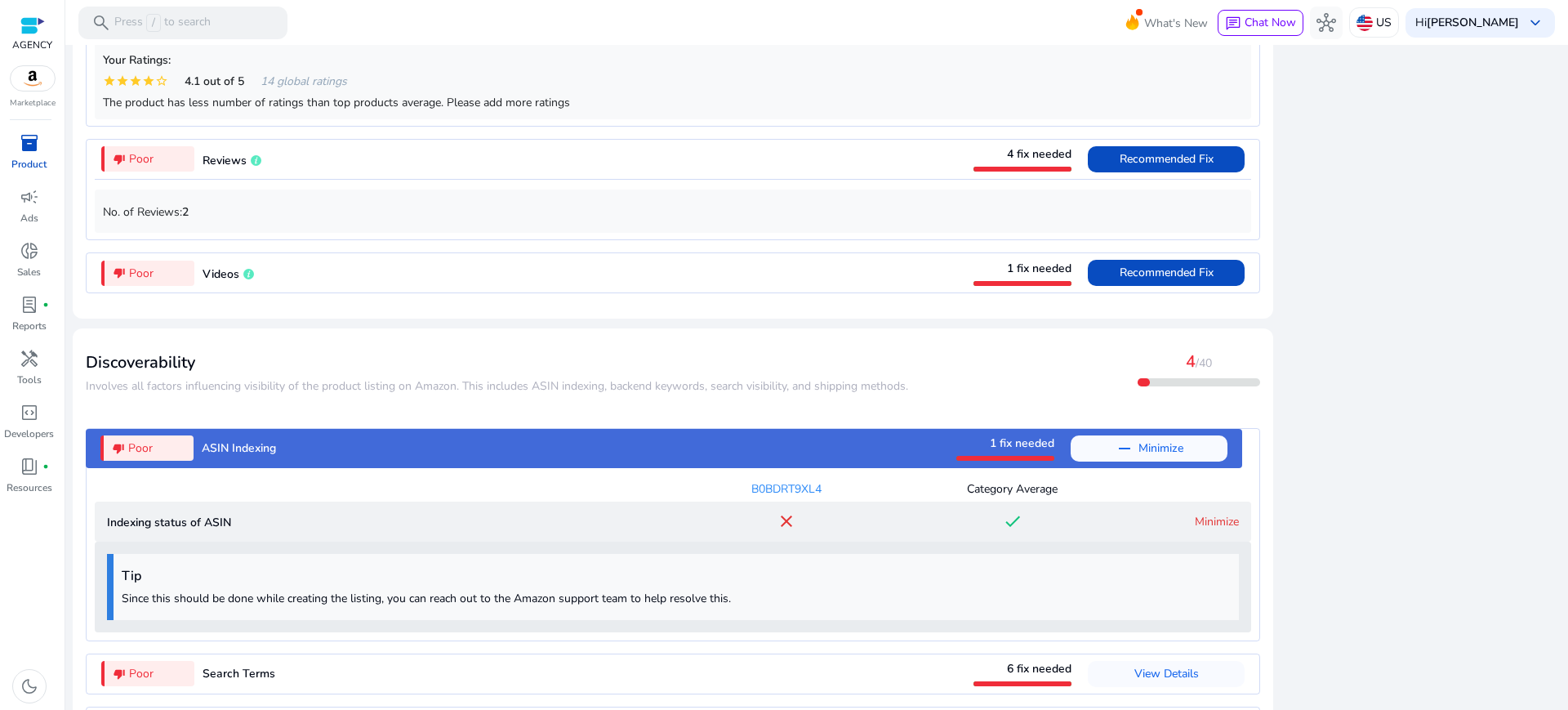
click at [1215, 514] on link "Minimize" at bounding box center [1217, 521] width 44 height 15
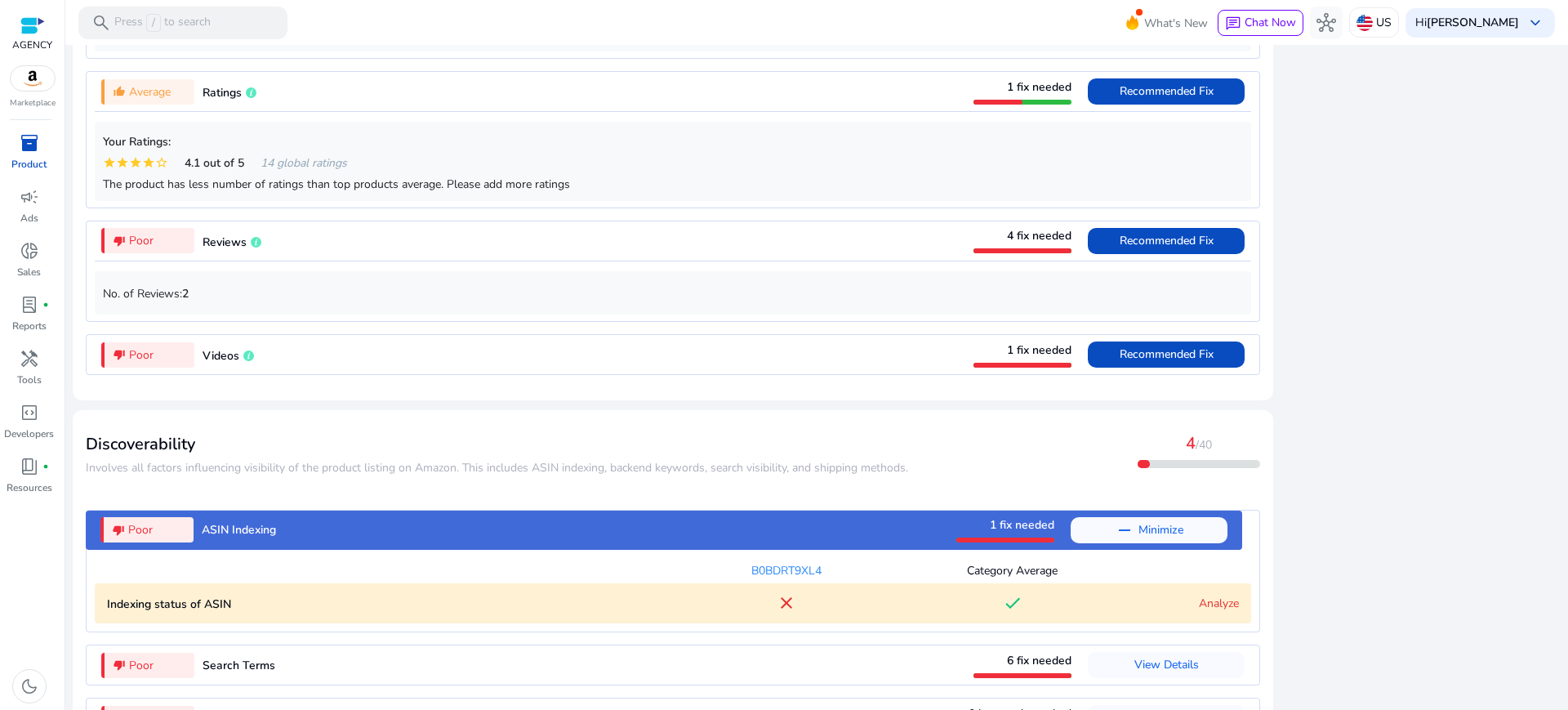
click at [1215, 583] on ASIN "Indexing status of ASIN close done Analyze" at bounding box center [672, 603] width 1156 height 40
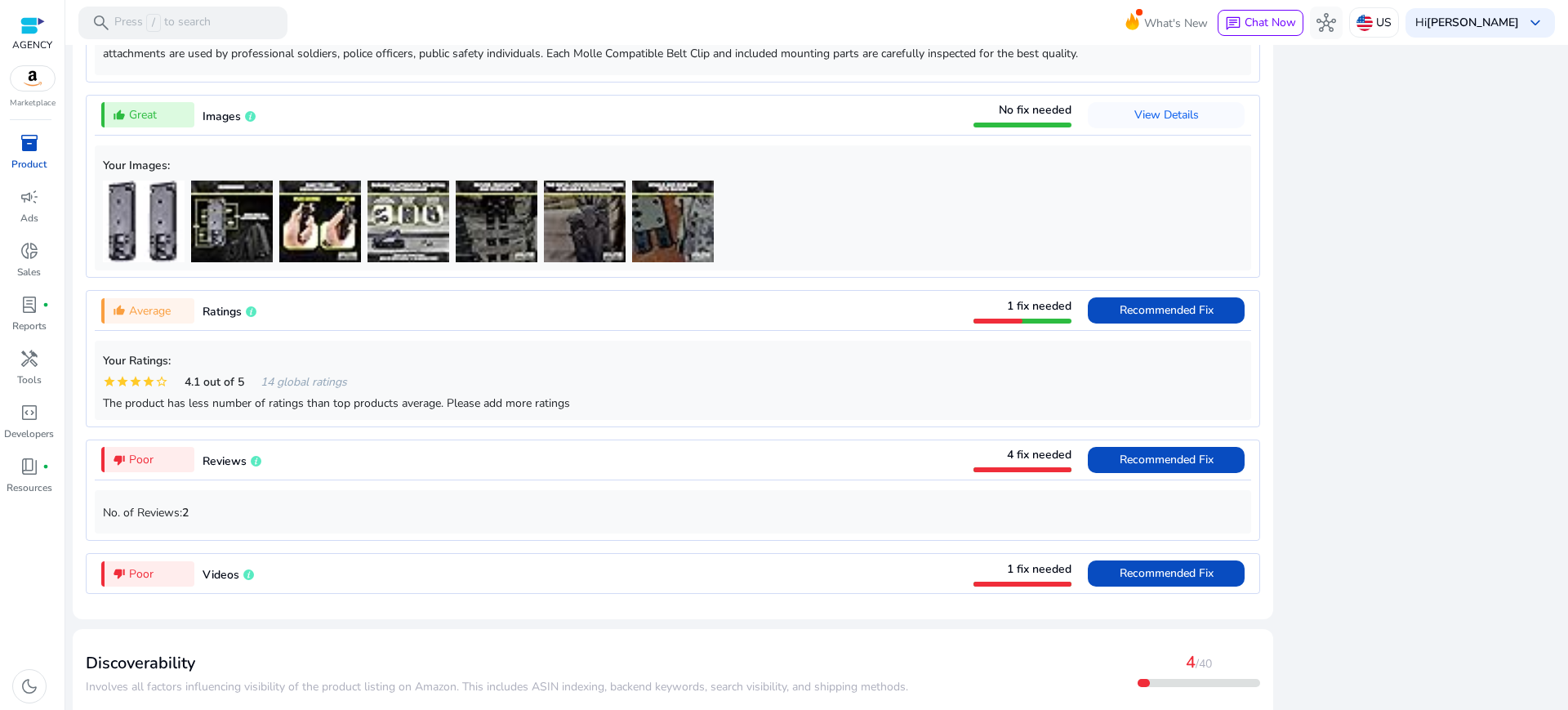
scroll to position [1253, 0]
